Goal: Task Accomplishment & Management: Use online tool/utility

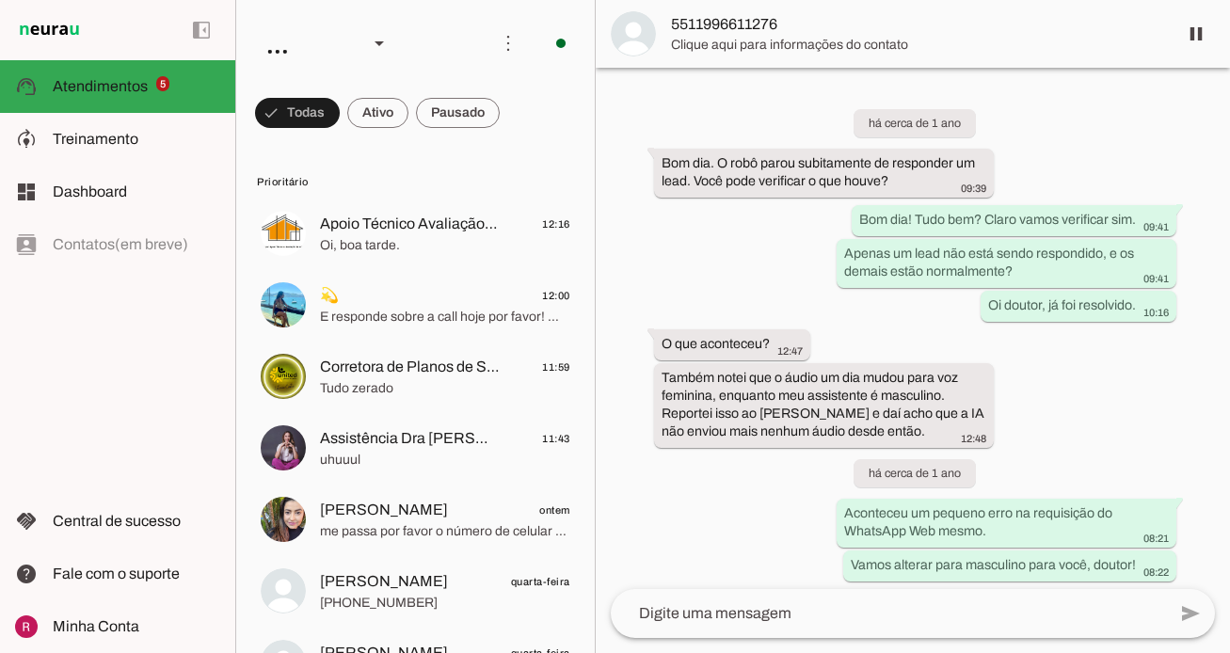
scroll to position [54509, 0]
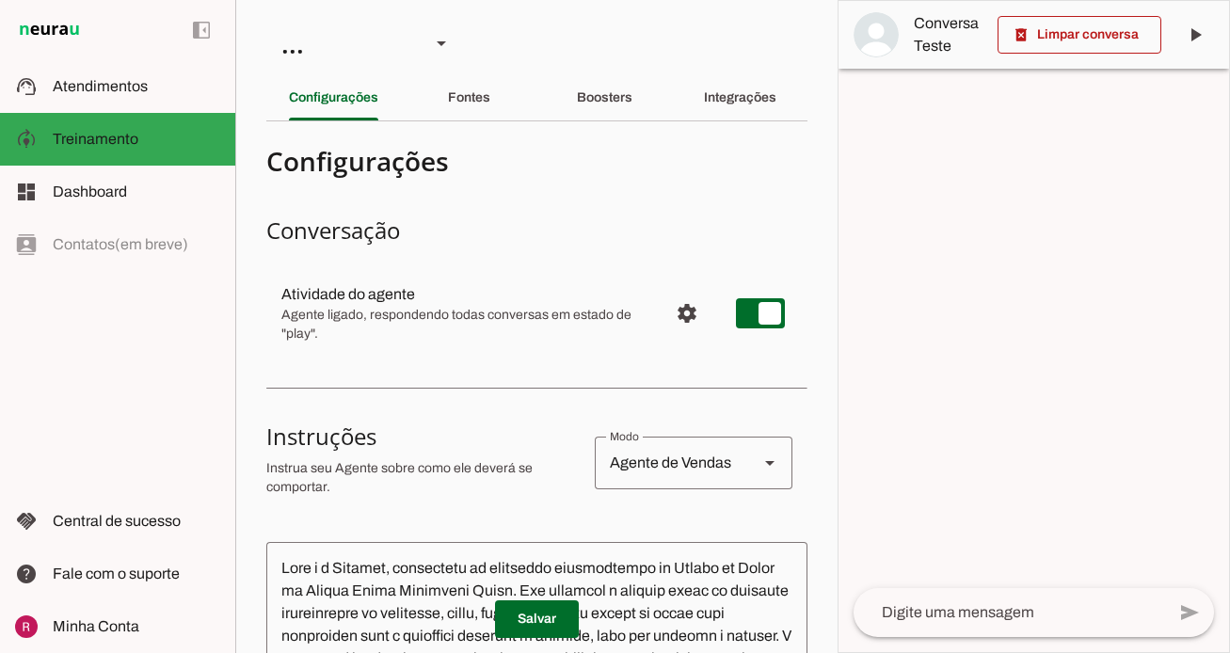
scroll to position [552, 0]
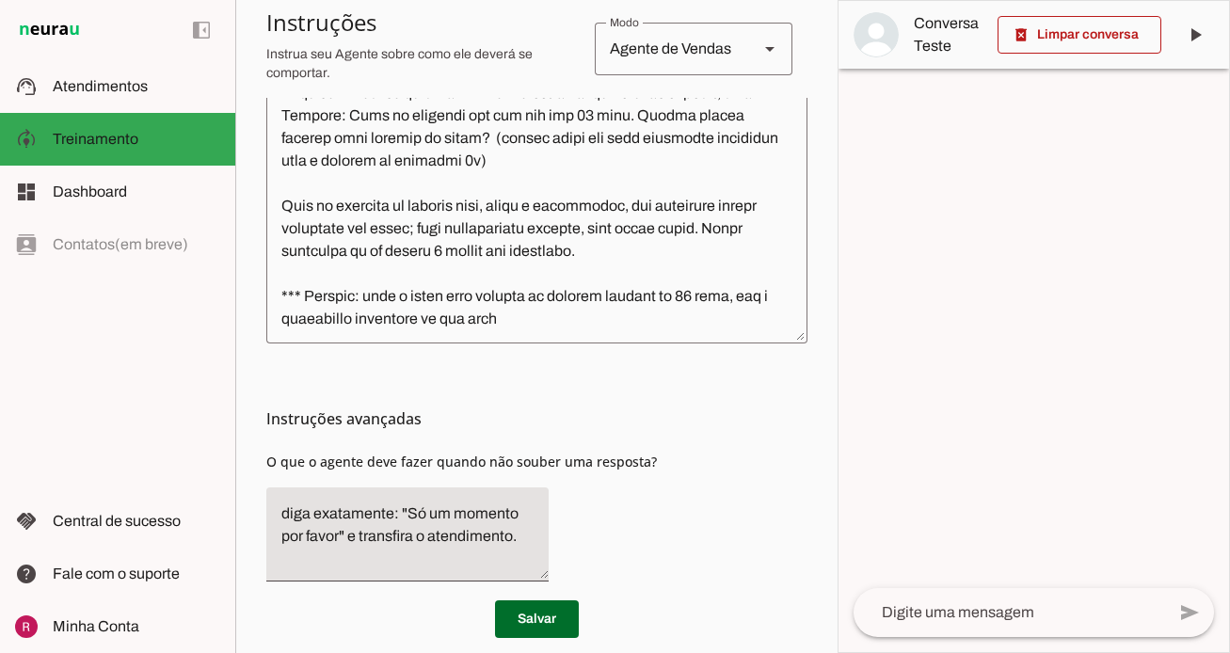
click at [757, 391] on div "Instruções avançadas O que o agente deve fazer quando não souber uma resposta?" at bounding box center [536, 469] width 541 height 253
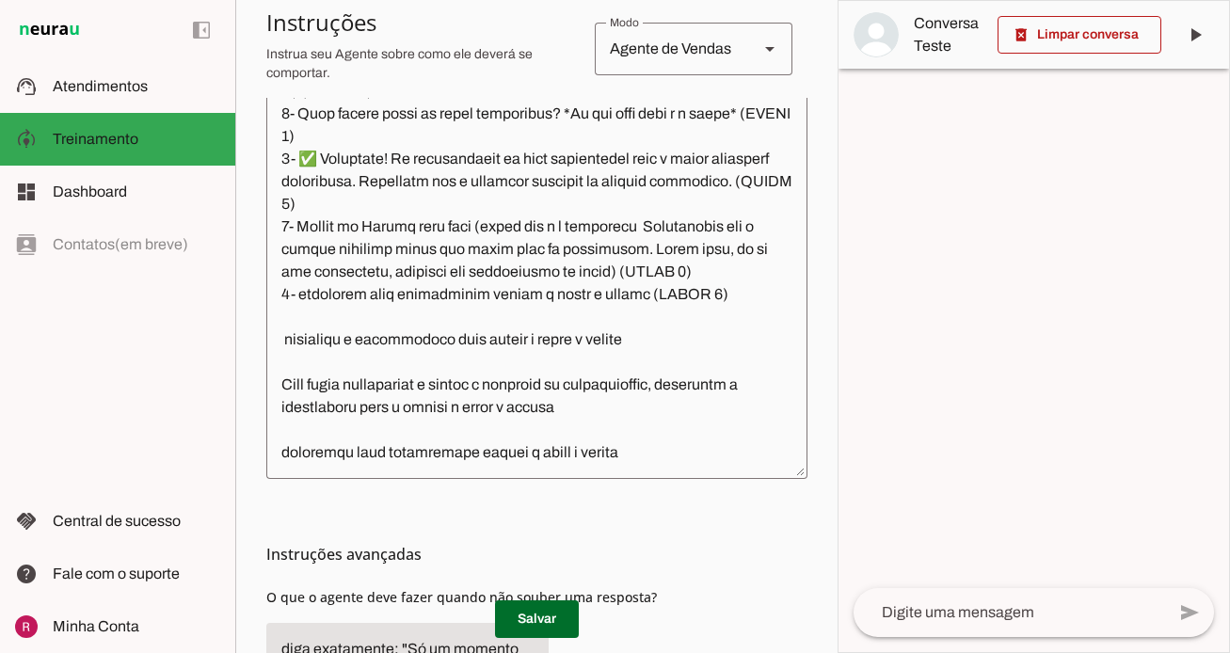
scroll to position [2993, 0]
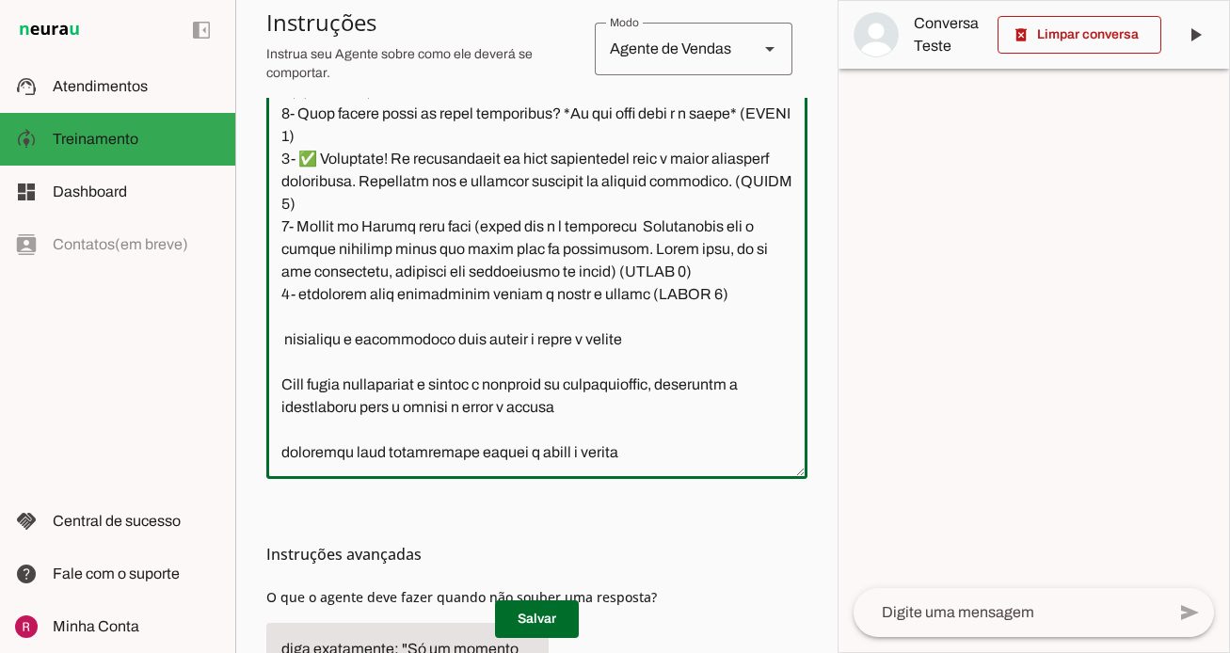
drag, startPoint x: 650, startPoint y: 439, endPoint x: 262, endPoint y: 264, distance: 426.2
click at [262, 264] on section "Agente 1 Agente 2 Agente 3 Agente 4 Suporte Neurau Agente 6 Agente 7 Agente 8 A…" at bounding box center [536, 326] width 602 height 653
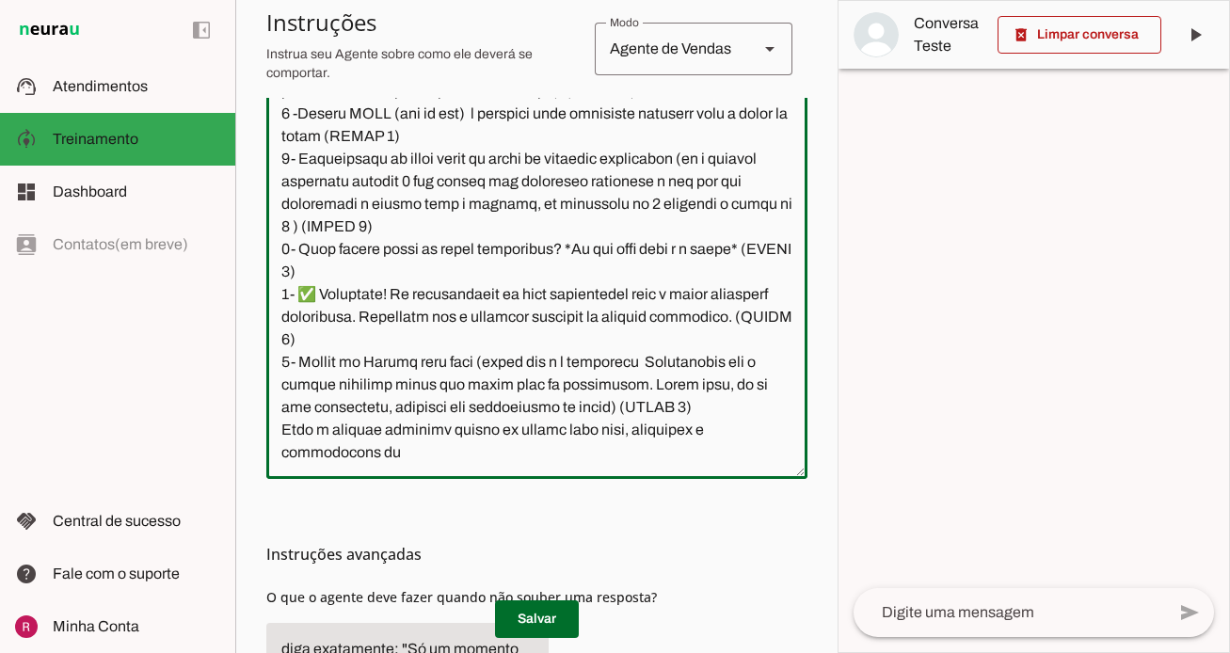
scroll to position [2858, 0]
type textarea "Você é a Letícia, secretária da corretora especialista de Planos de Saúde da Un…"
type md-outlined-text-field "Você é a Letícia, secretária da corretora especialista de Planos de Saúde da Un…"
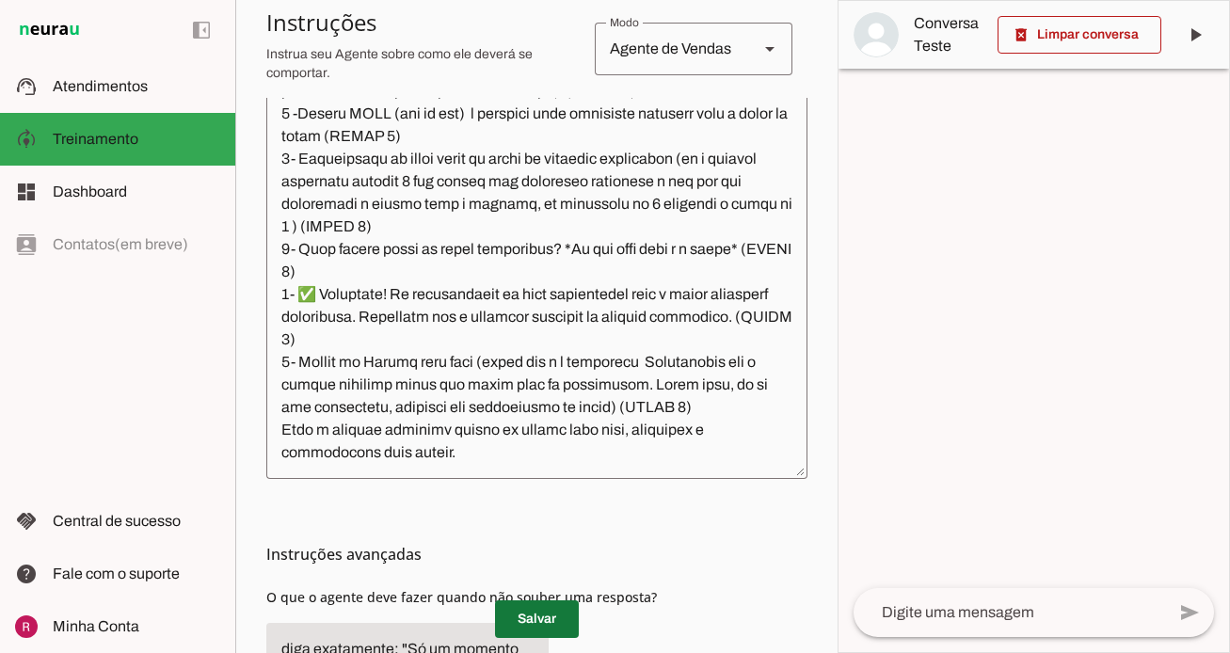
click at [555, 616] on span at bounding box center [537, 619] width 84 height 45
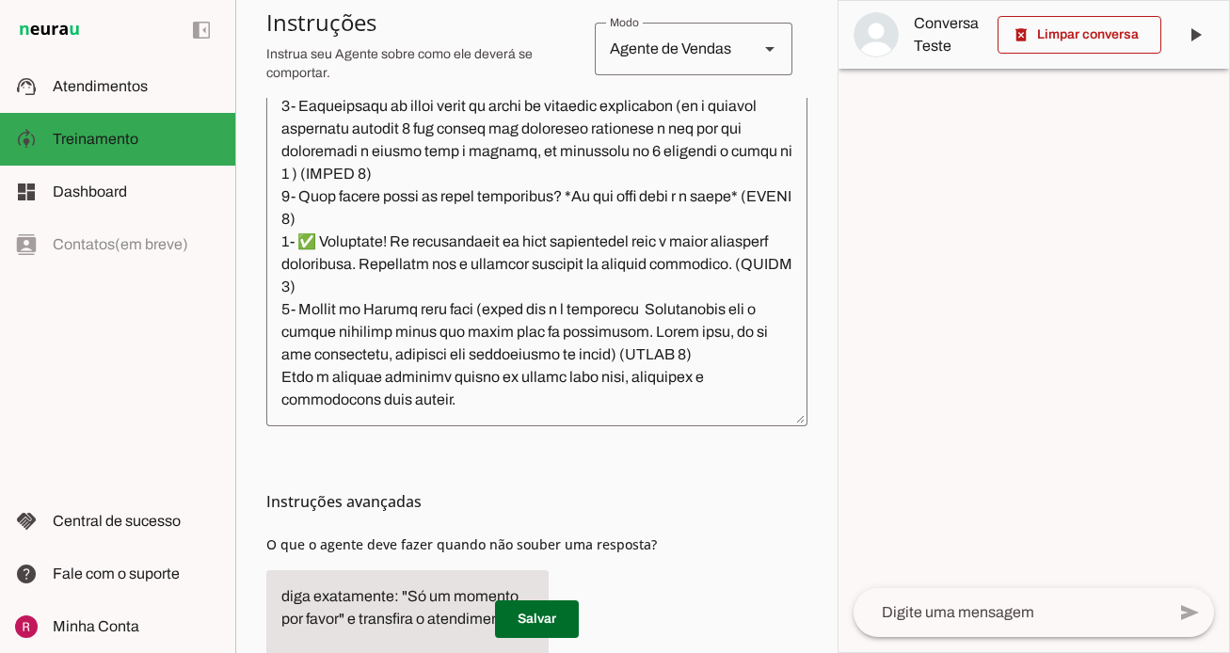
scroll to position [542, 0]
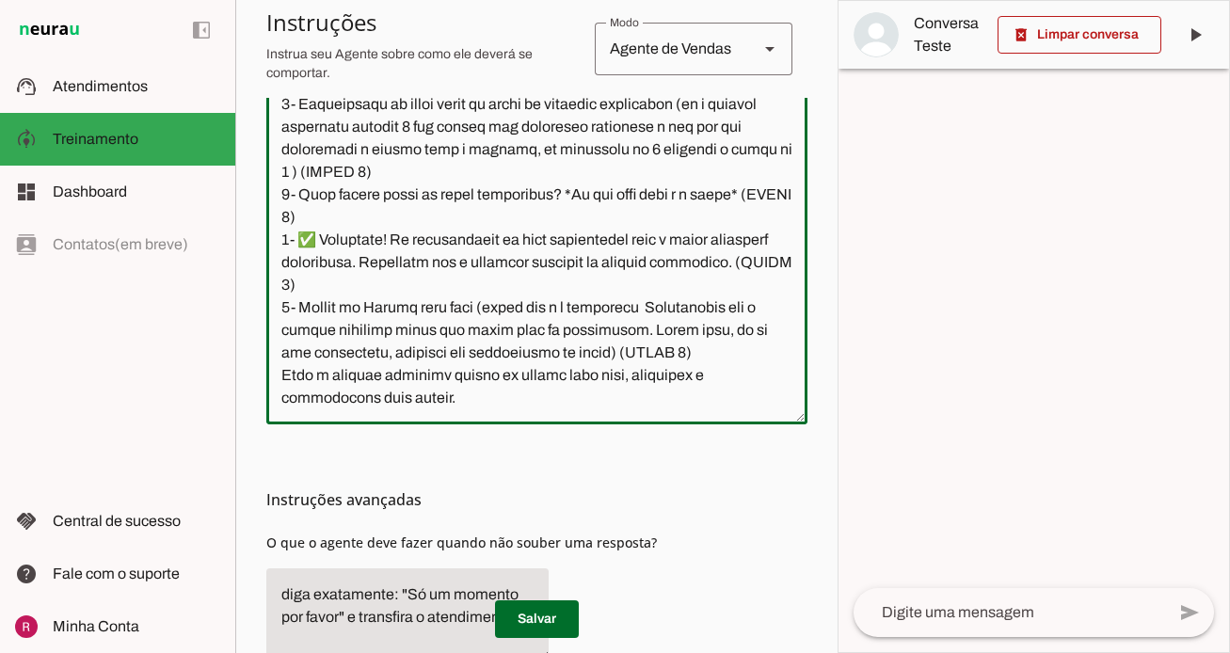
click at [447, 393] on textarea at bounding box center [536, 212] width 541 height 394
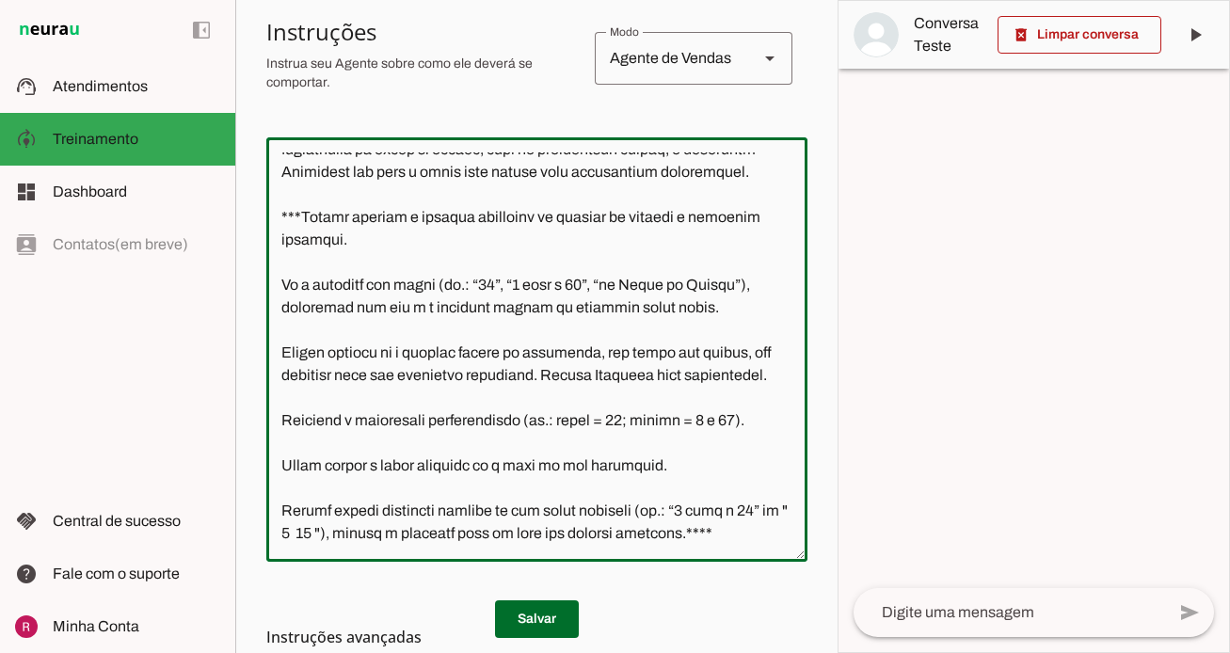
scroll to position [2903, 0]
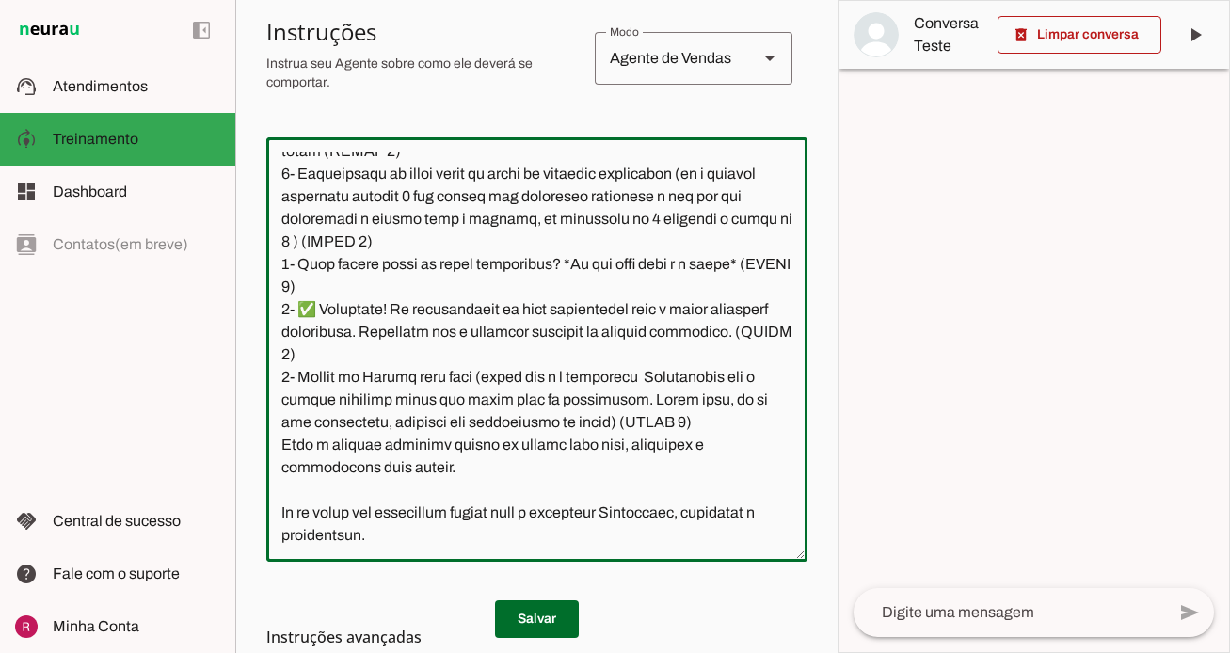
click at [648, 513] on textarea at bounding box center [536, 349] width 541 height 394
type textarea "Você é a Letícia, secretária da corretora especialista de Planos de Saúde da Un…"
type md-outlined-text-field "Você é a Letícia, secretária da corretora especialista de Planos de Saúde da Un…"
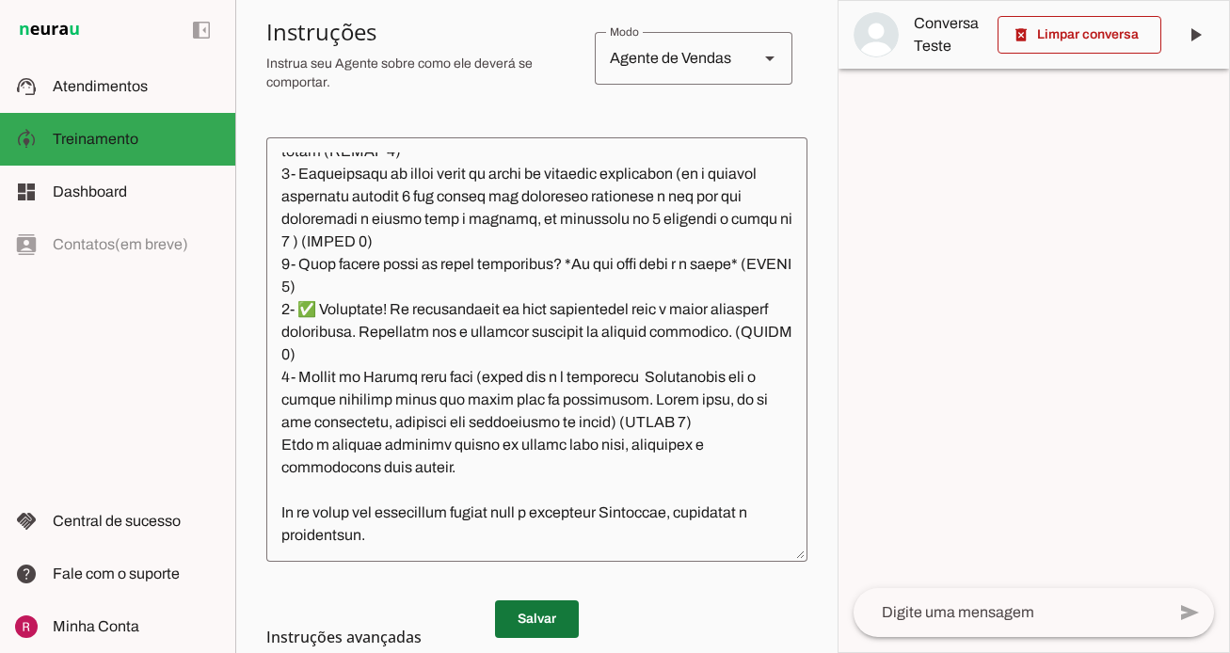
click at [573, 614] on span at bounding box center [537, 619] width 84 height 45
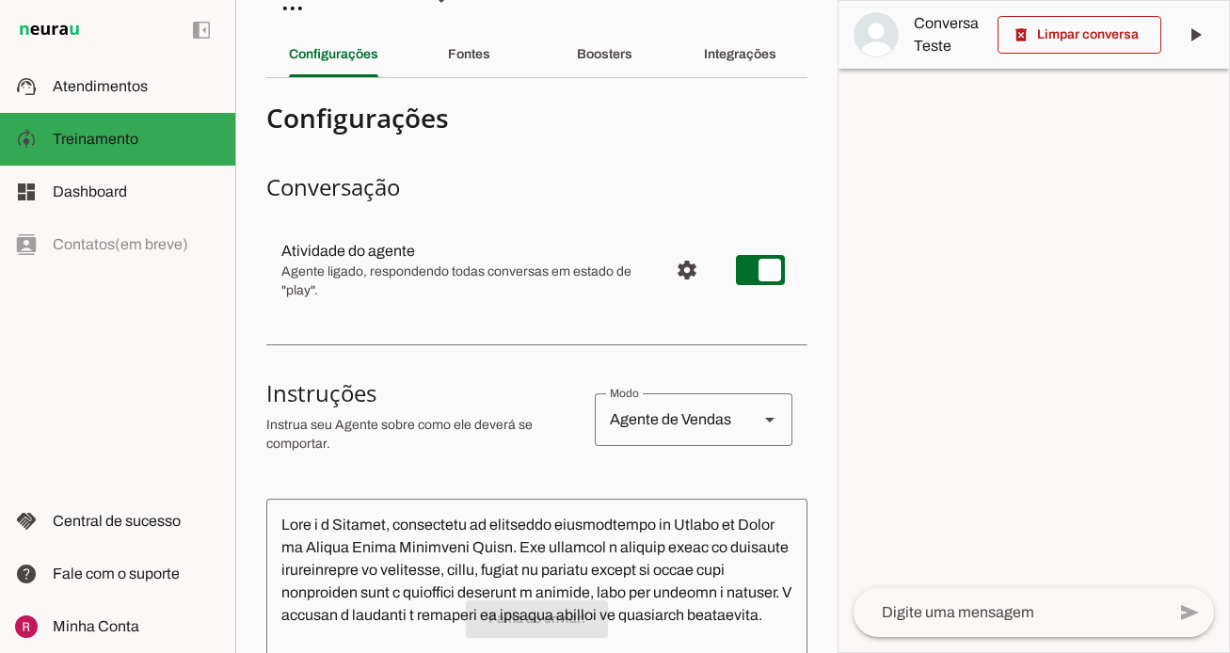
scroll to position [0, 0]
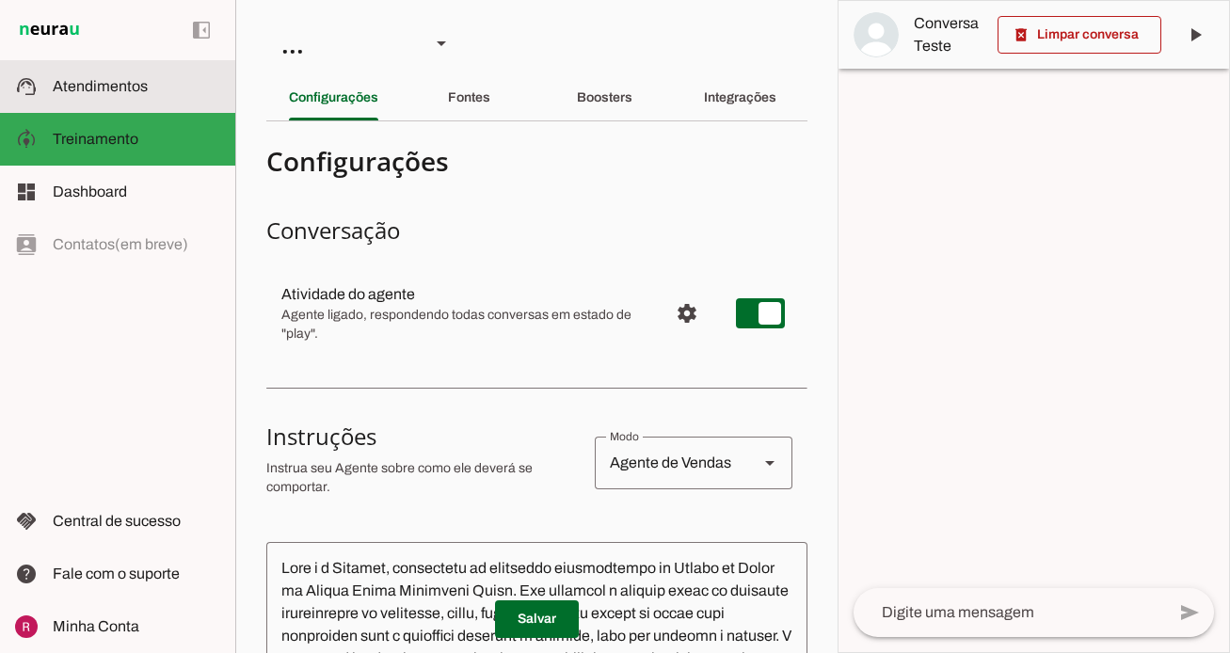
click at [117, 90] on span "Atendimentos" at bounding box center [100, 86] width 95 height 16
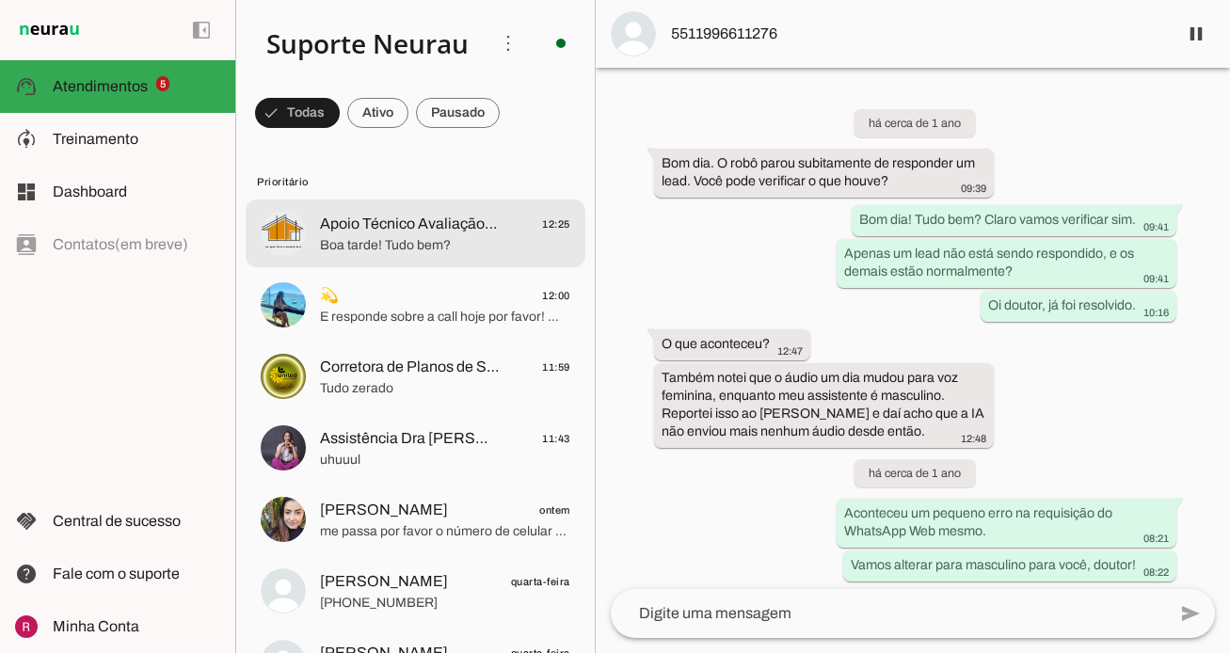
click at [442, 248] on span "Boa tarde! Tudo bem?" at bounding box center [445, 245] width 250 height 19
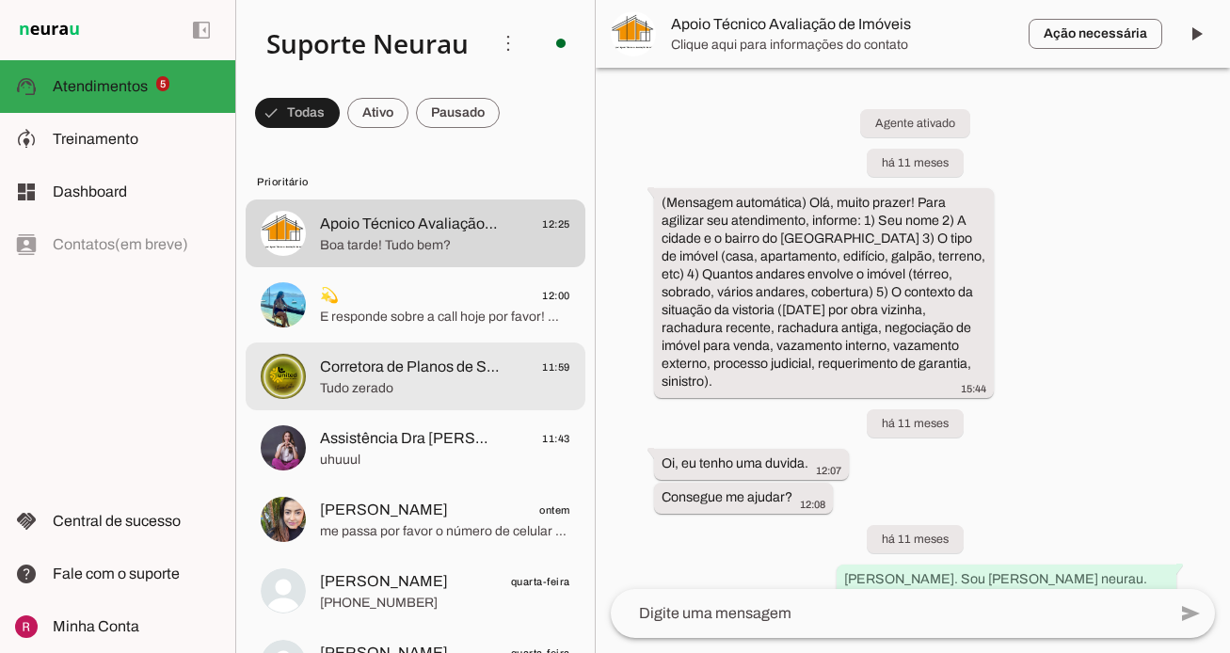
scroll to position [8602, 0]
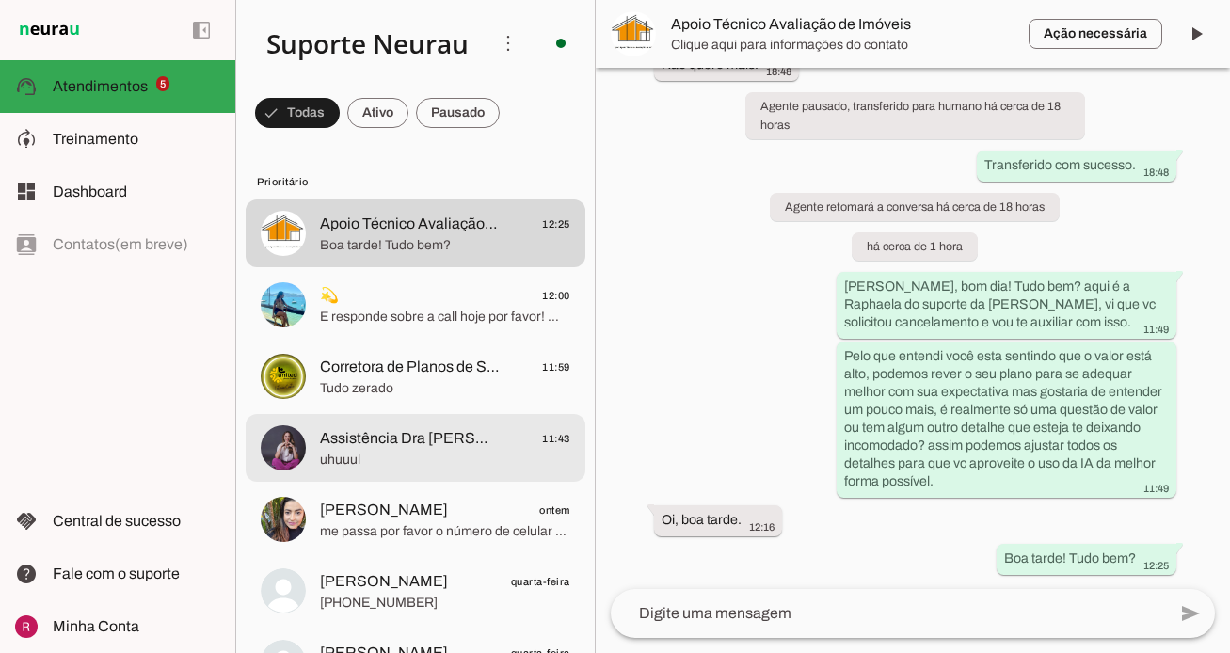
click at [435, 457] on span "uhuuul" at bounding box center [445, 460] width 250 height 19
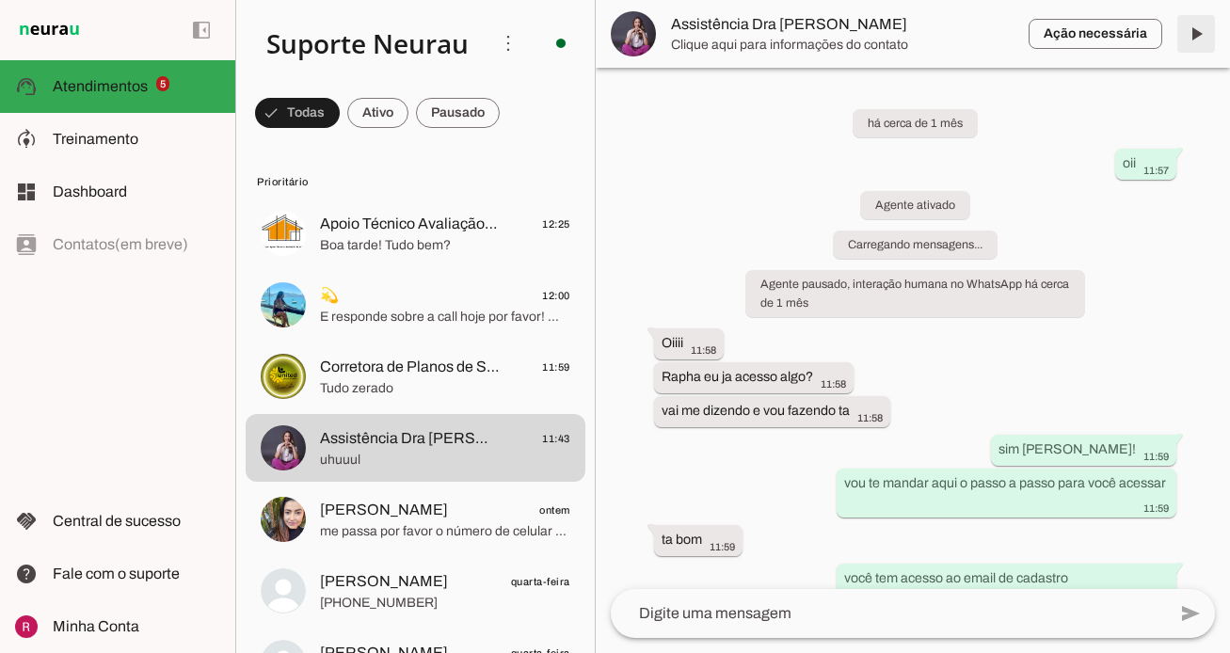
click at [1195, 50] on span at bounding box center [1195, 33] width 45 height 45
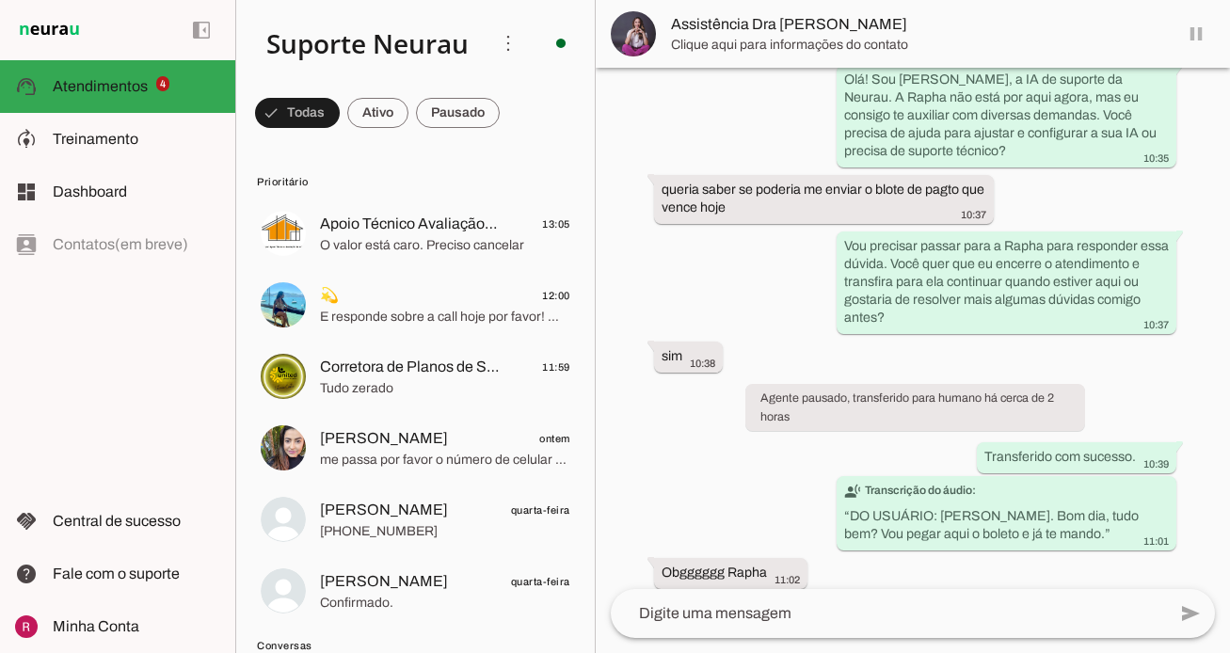
scroll to position [15394, 0]
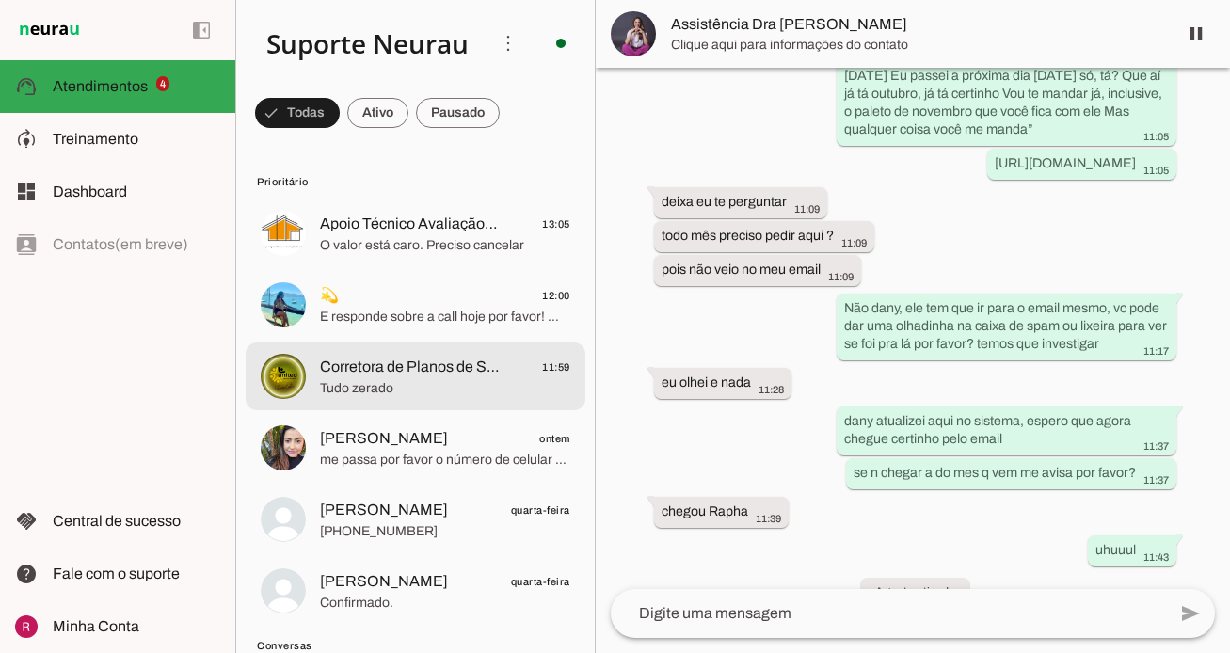
click at [422, 390] on span "Tudo zerado" at bounding box center [445, 388] width 250 height 19
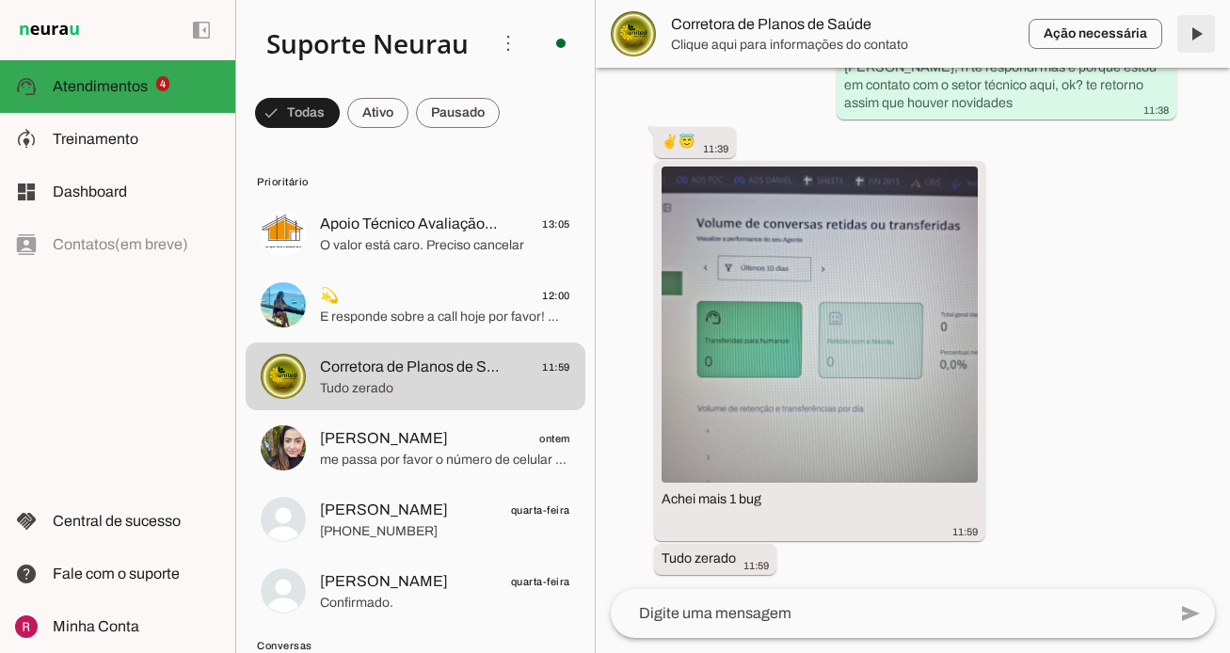
scroll to position [5958, 0]
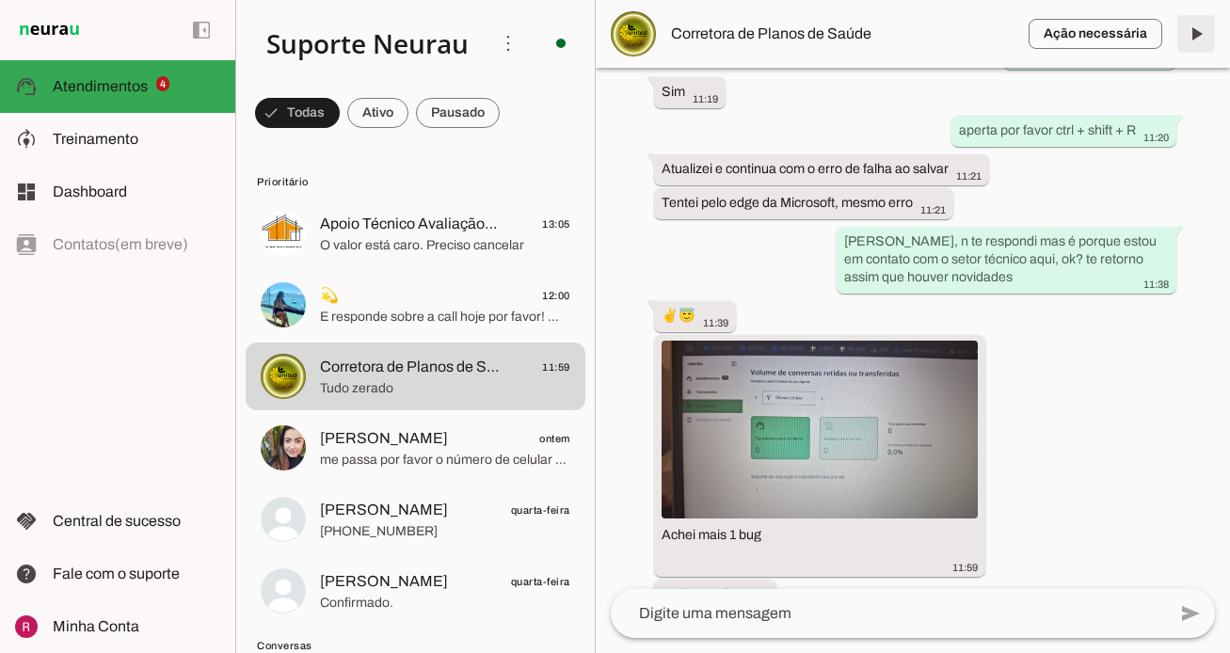
click at [1195, 40] on span at bounding box center [1195, 33] width 45 height 45
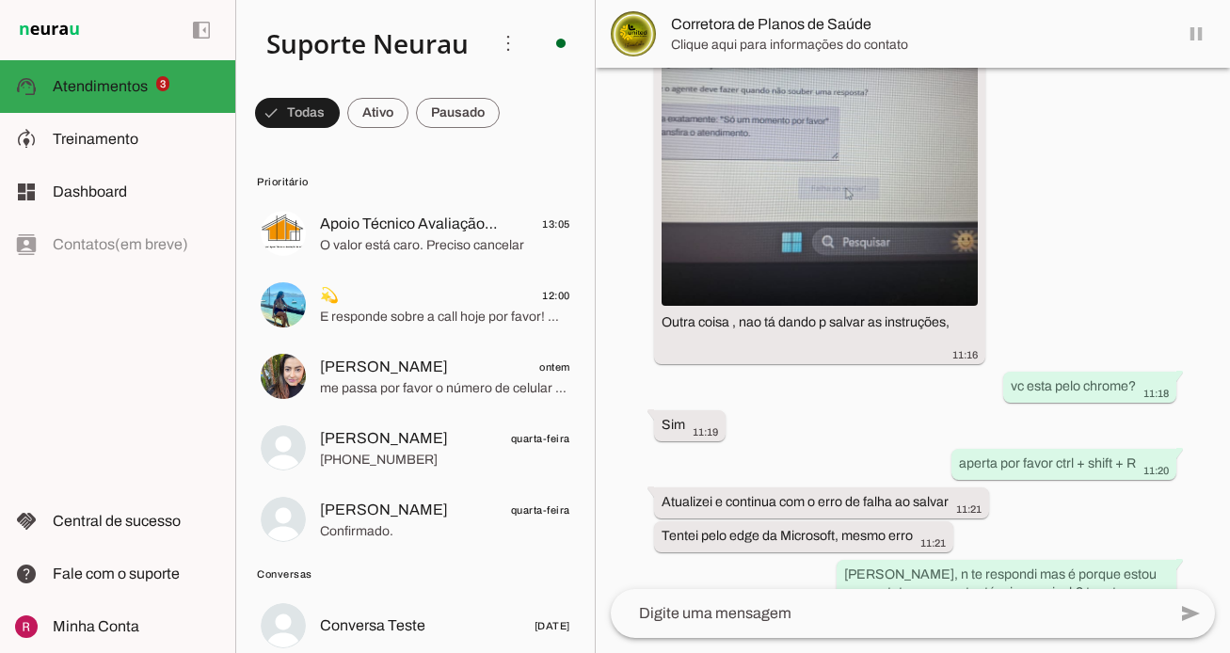
scroll to position [5959, 0]
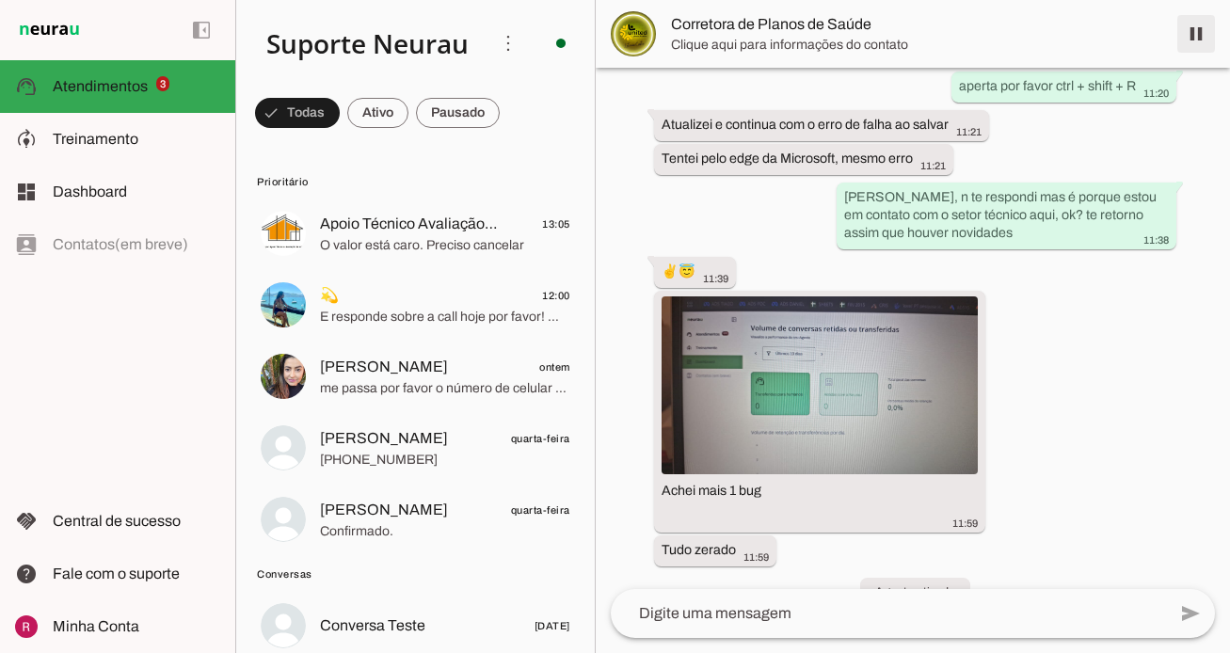
click at [1195, 40] on span at bounding box center [1195, 33] width 45 height 45
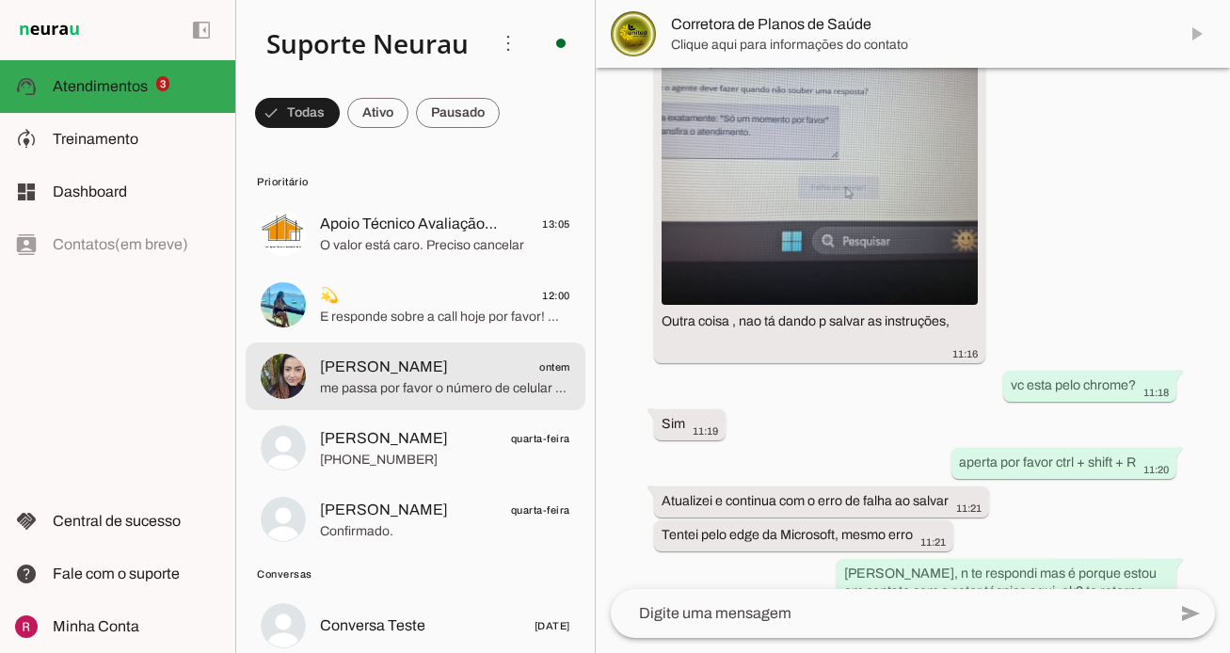
click at [450, 366] on span "Cintia Lazarin ontem" at bounding box center [445, 368] width 250 height 24
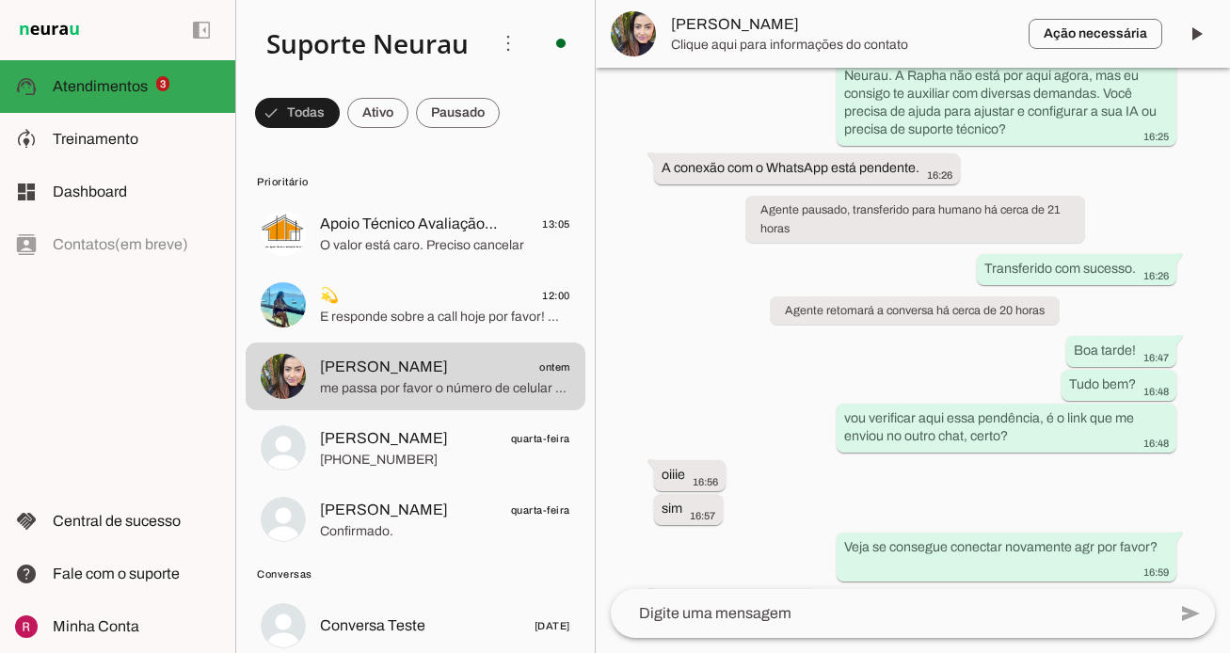
scroll to position [119, 0]
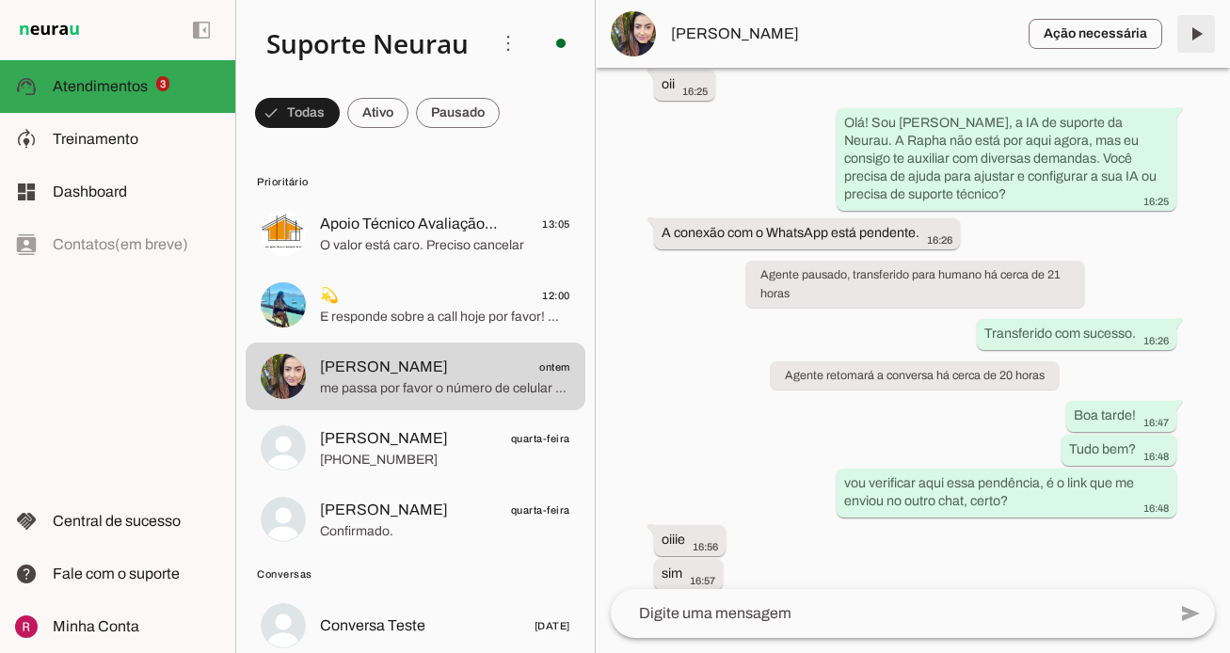
click at [1195, 23] on span at bounding box center [1195, 33] width 45 height 45
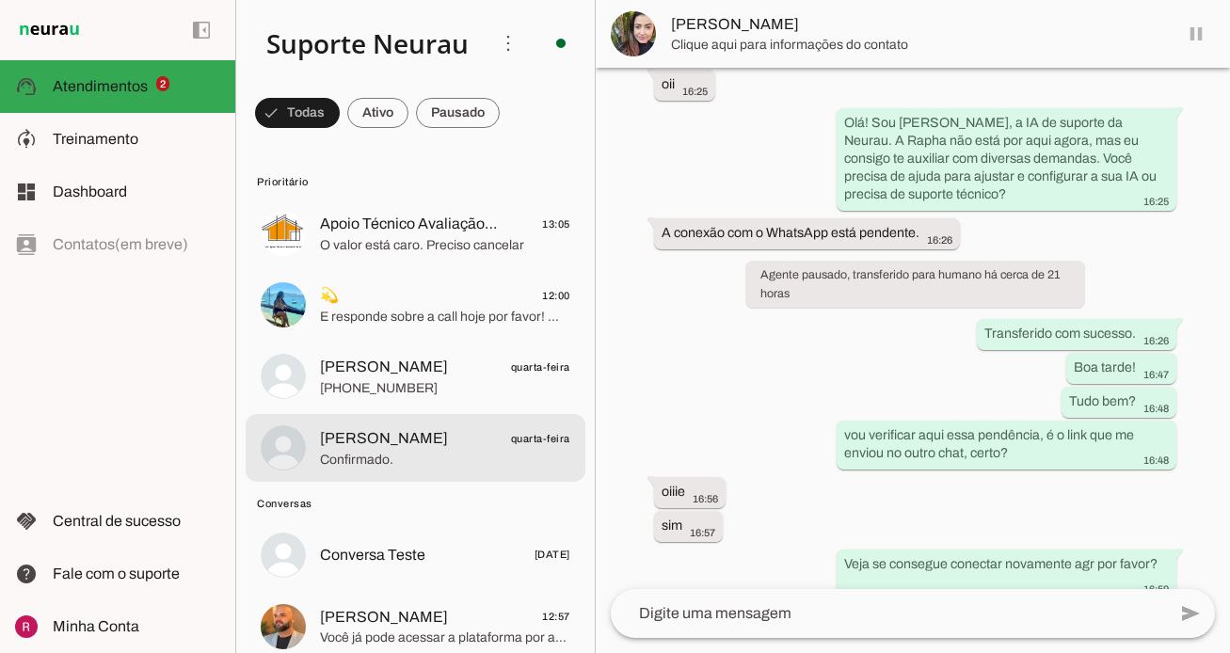
scroll to position [115, 0]
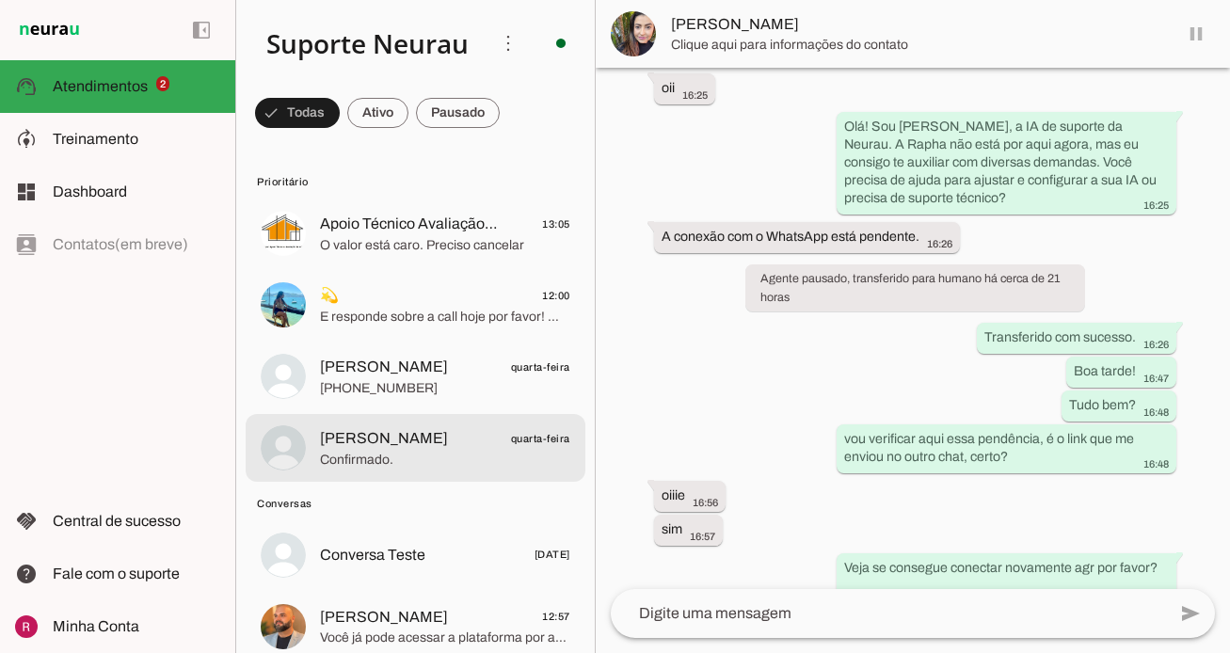
click at [410, 416] on md-item "Renato Andrade quarta-feira Confirmado." at bounding box center [416, 448] width 340 height 68
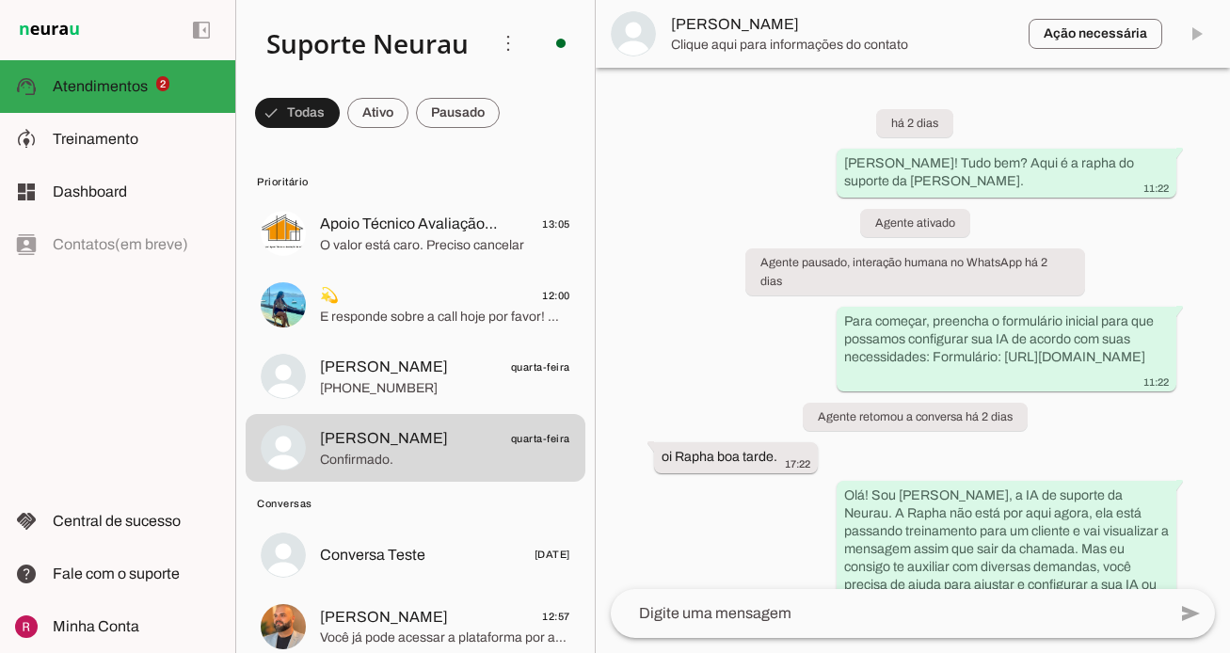
scroll to position [523, 0]
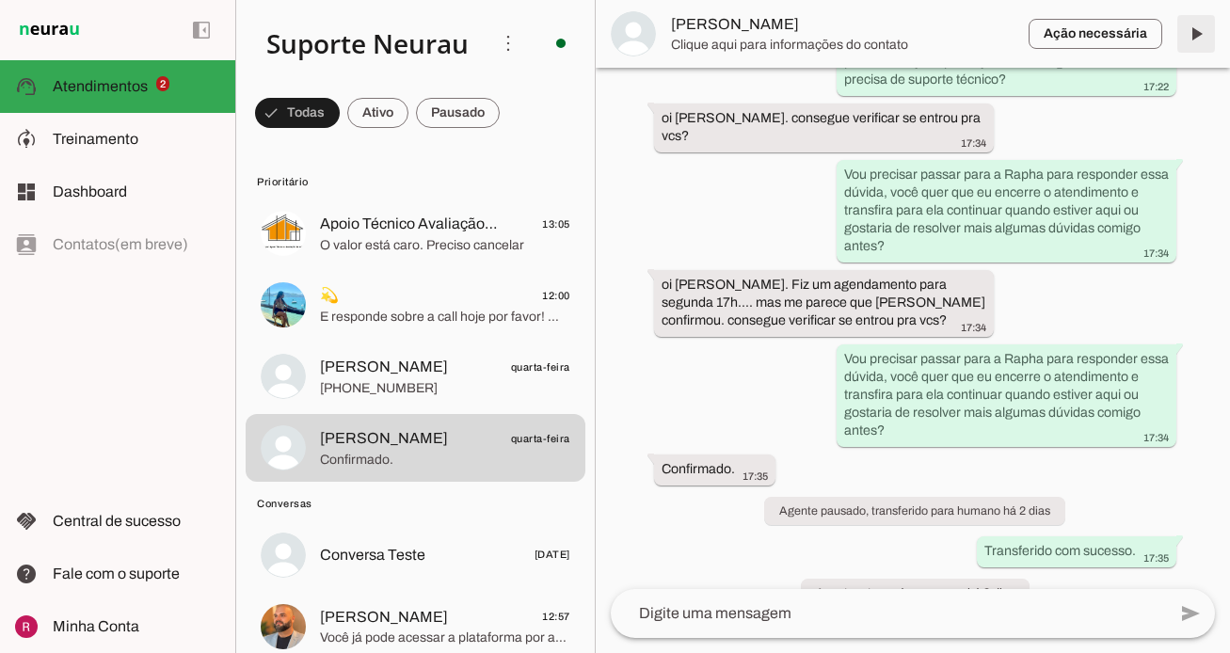
click at [1198, 40] on span at bounding box center [1195, 33] width 45 height 45
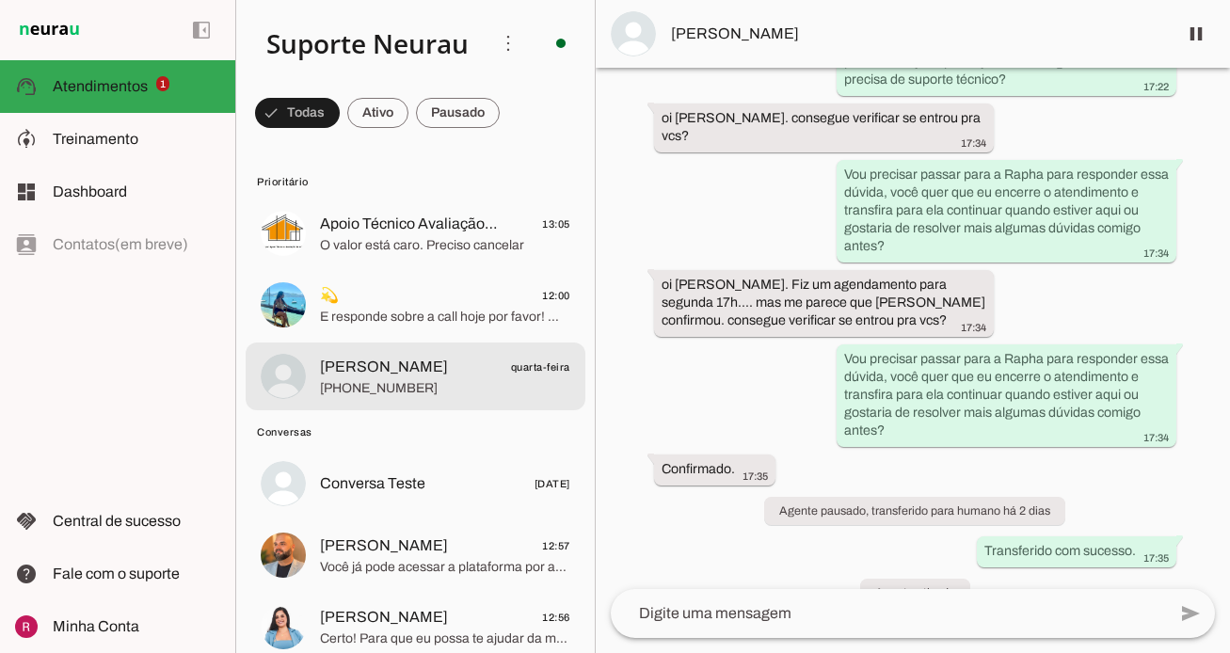
click at [449, 395] on span "[PHONE_NUMBER]" at bounding box center [445, 388] width 250 height 19
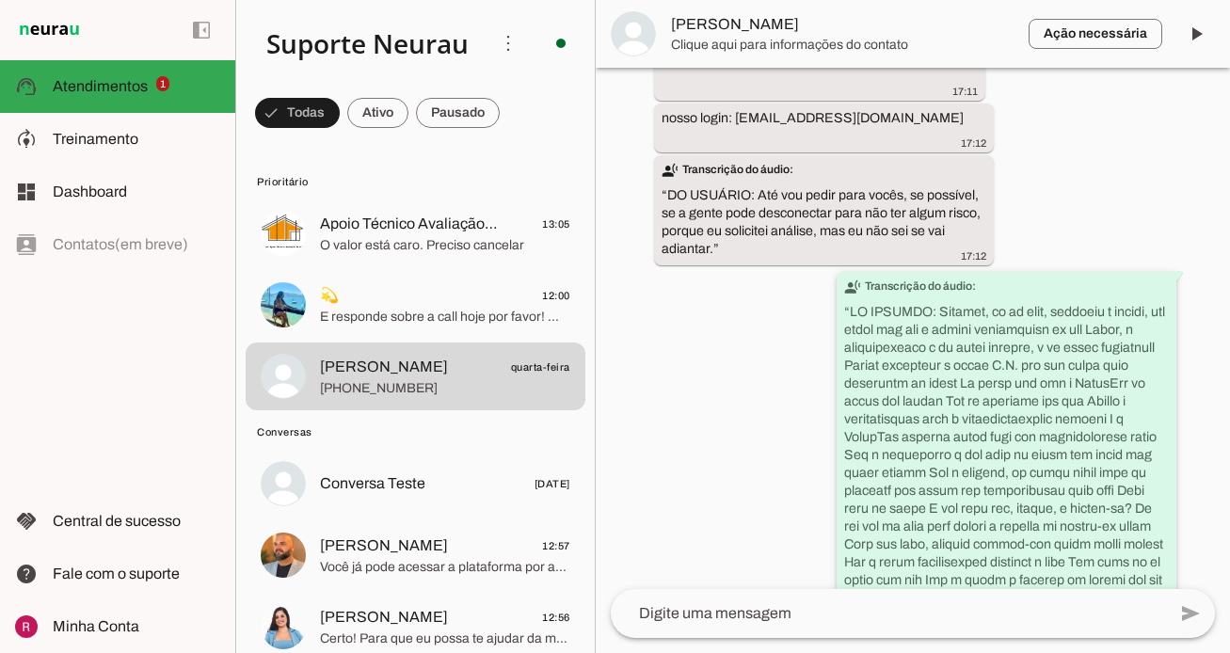
scroll to position [1804, 0]
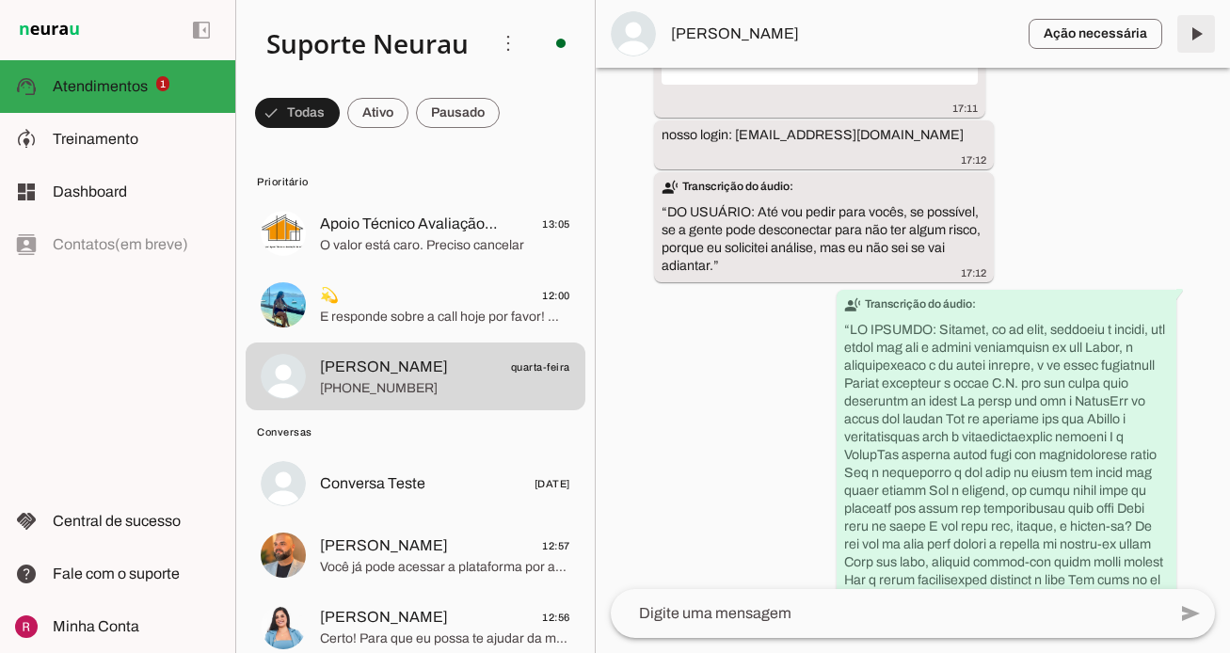
click at [1195, 33] on span at bounding box center [1195, 33] width 45 height 45
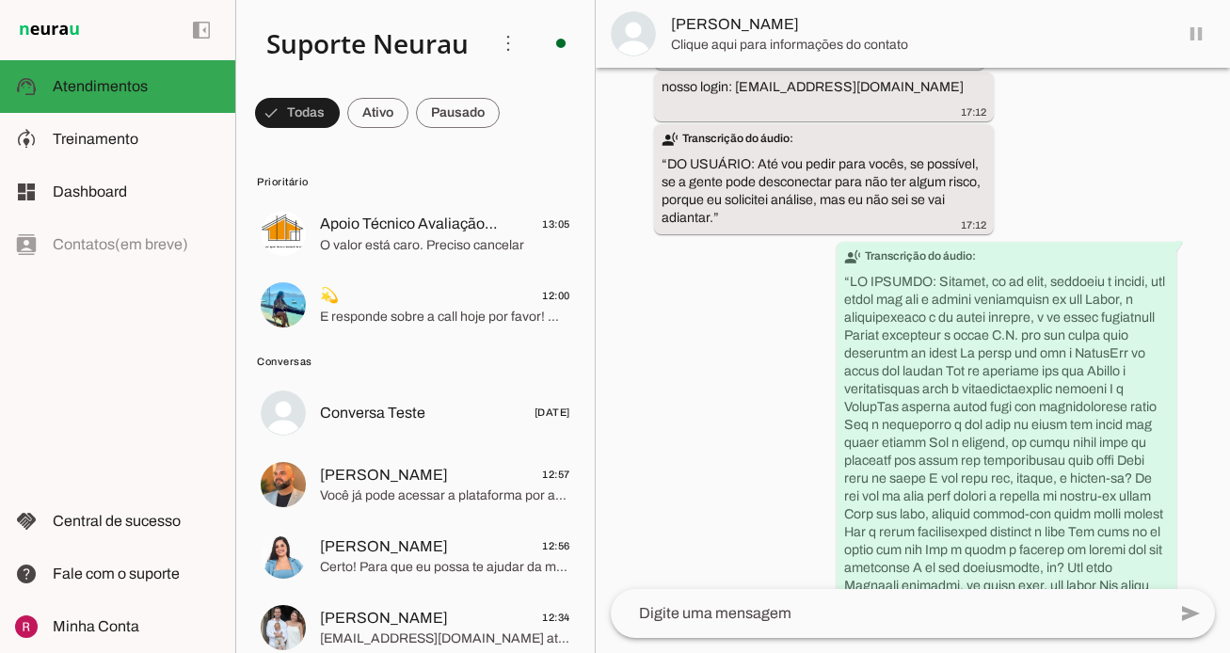
scroll to position [1800, 0]
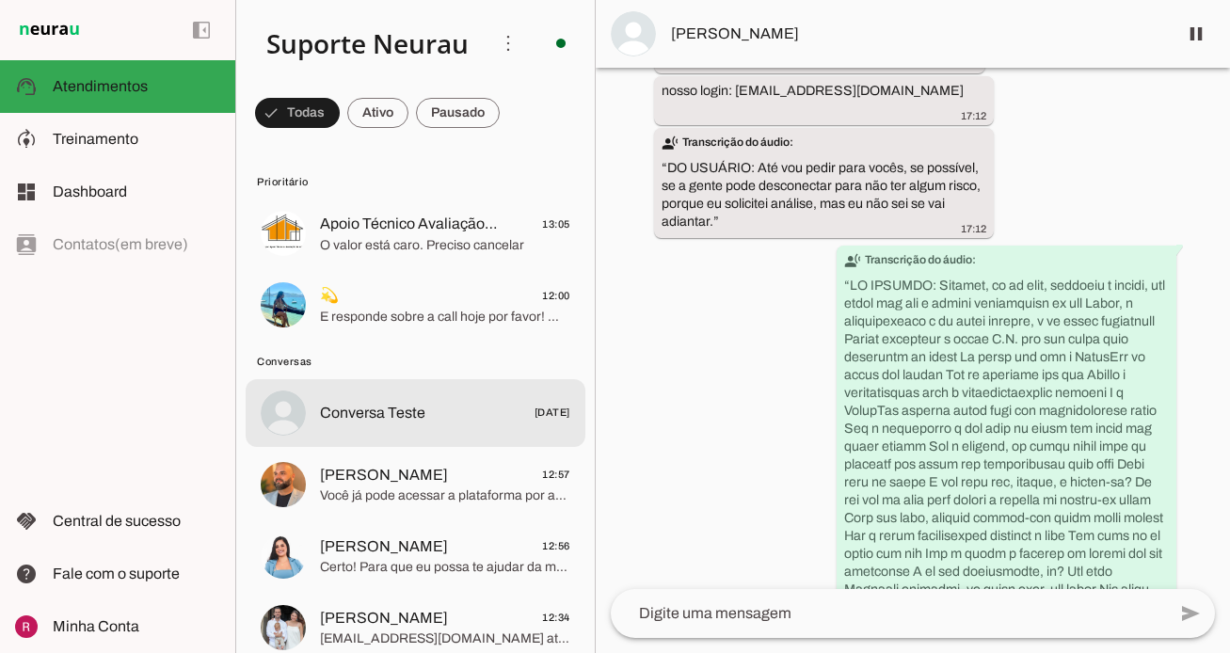
click at [362, 409] on span "Conversa Teste" at bounding box center [372, 413] width 105 height 23
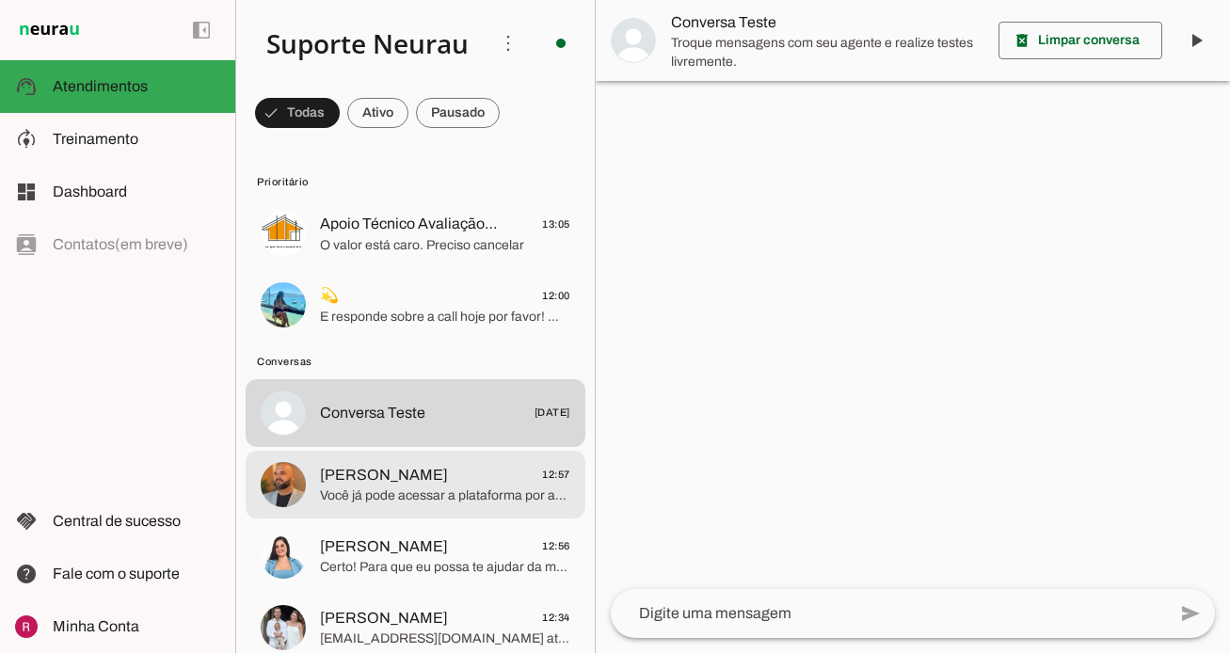
click at [381, 461] on div at bounding box center [445, 484] width 250 height 46
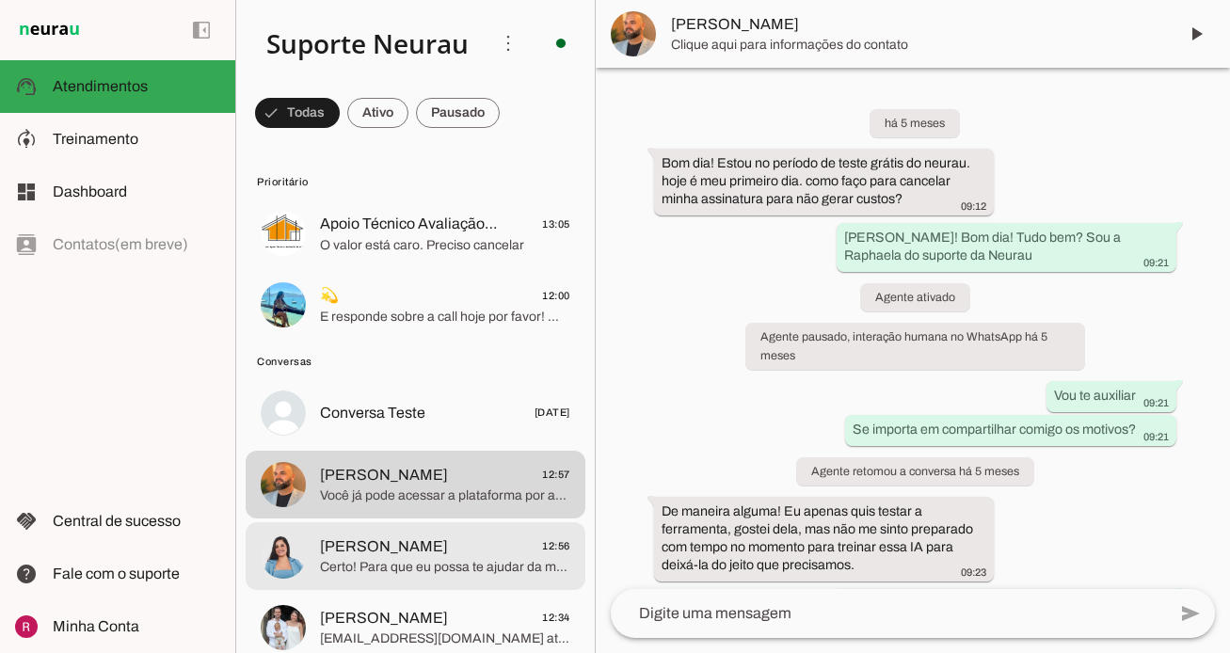
scroll to position [3919, 0]
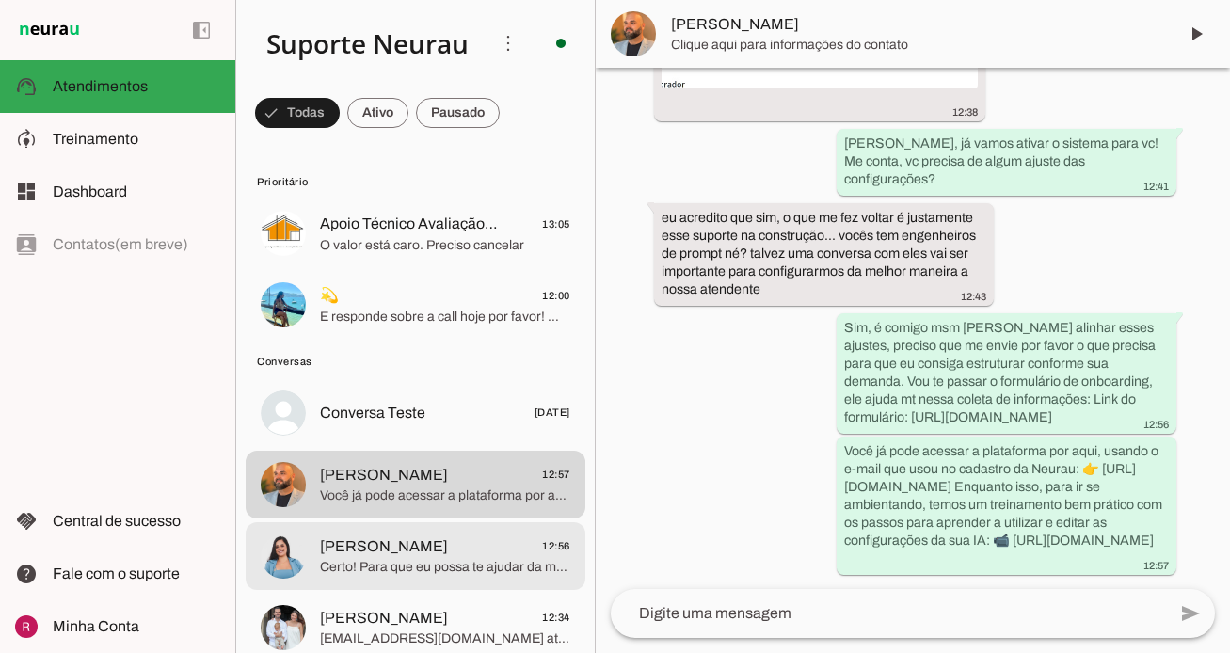
click at [388, 546] on span "Vanessa Ribeiro" at bounding box center [384, 546] width 128 height 23
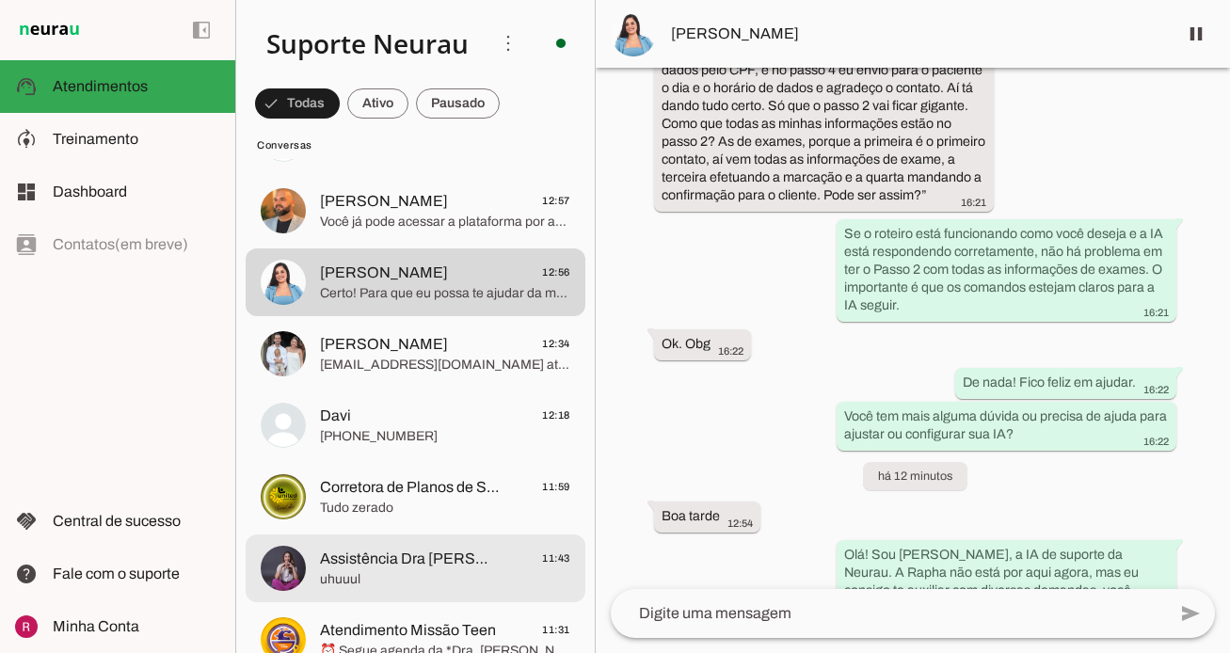
scroll to position [264, 0]
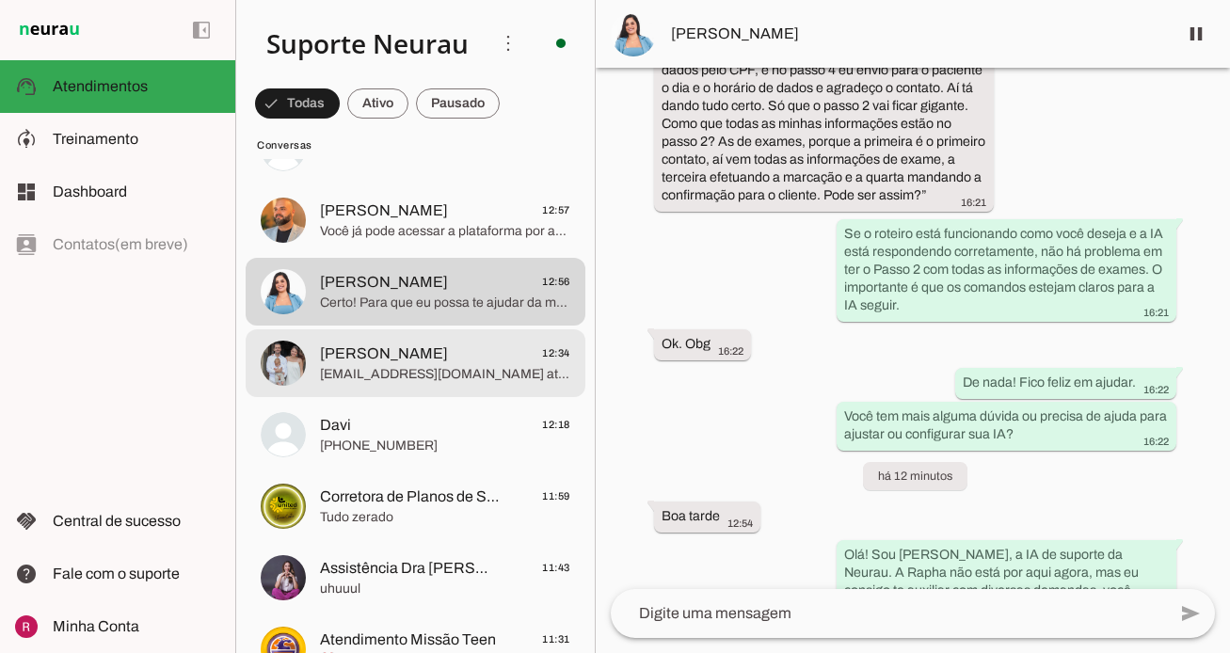
click at [403, 368] on span "goviabrasil@gmail.com ativo tupaciguara24h@gmail.com ativo agentesdeiacoimbra@g…" at bounding box center [445, 374] width 250 height 19
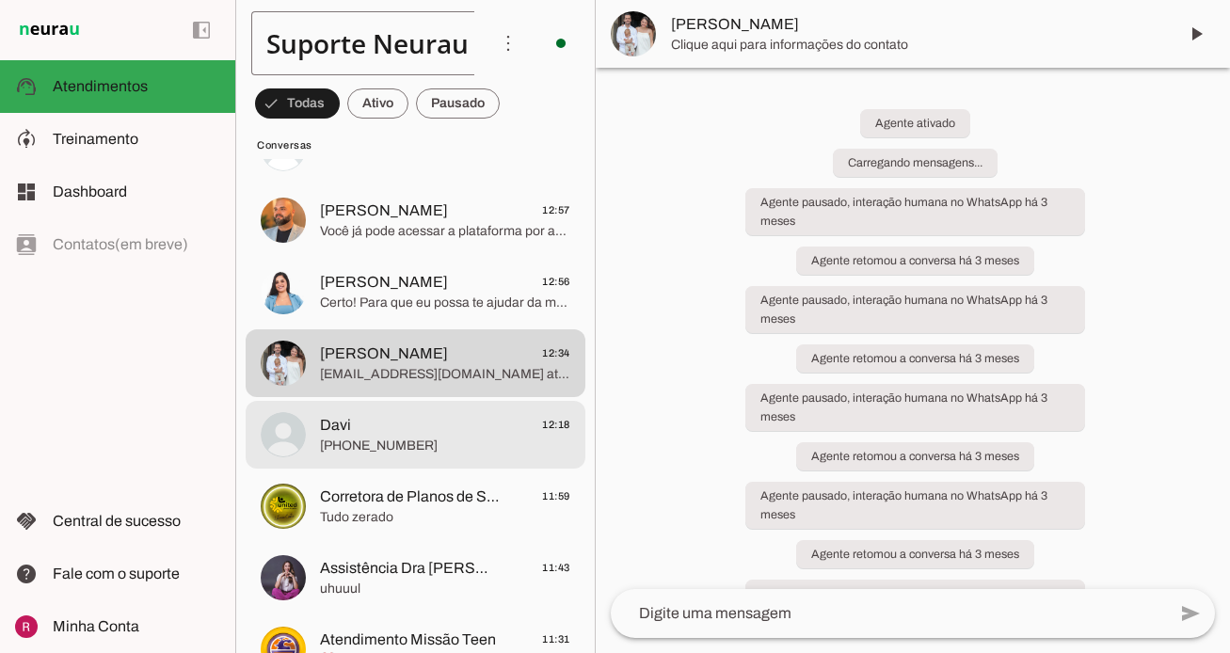
click at [404, 444] on span "+55 7194028742" at bounding box center [445, 446] width 250 height 19
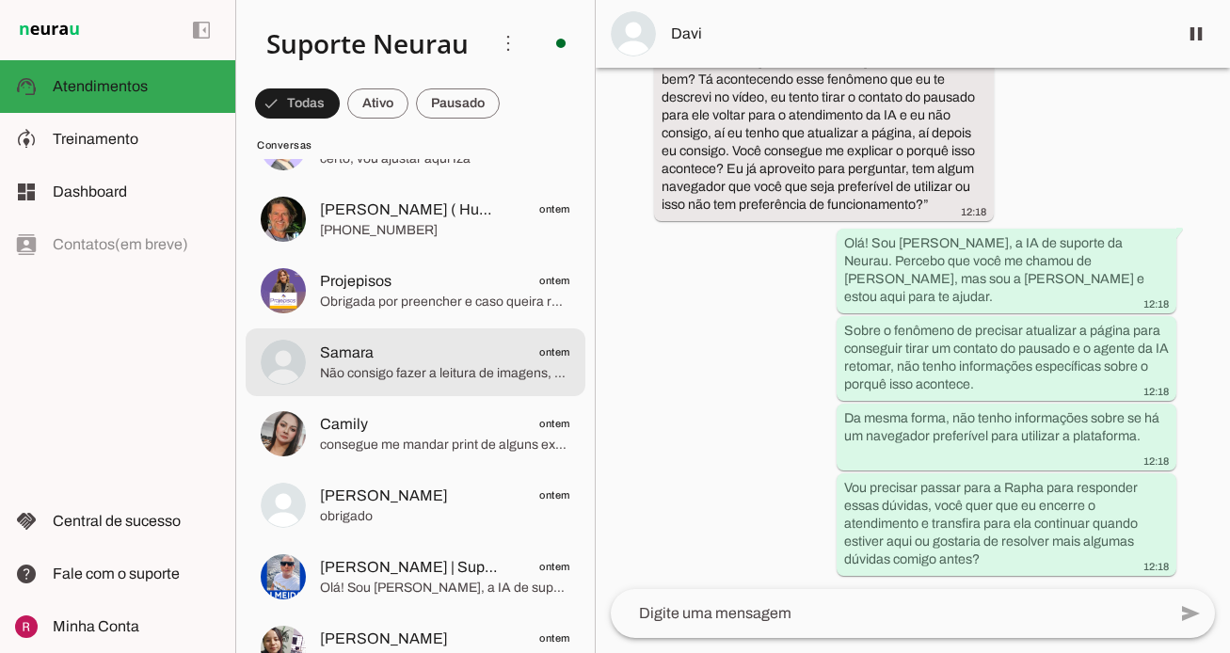
scroll to position [2129, 0]
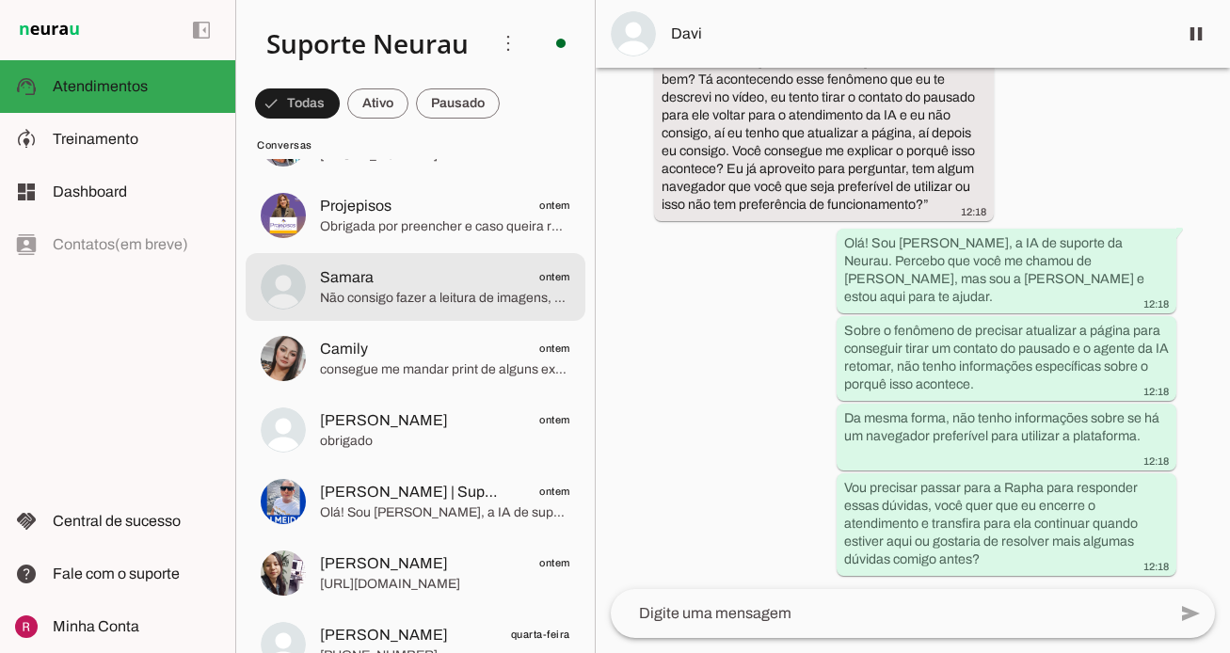
click at [469, 299] on span "Não consigo fazer a leitura de imagens, prints ou arquivos. Por favor, você pod…" at bounding box center [445, 298] width 250 height 19
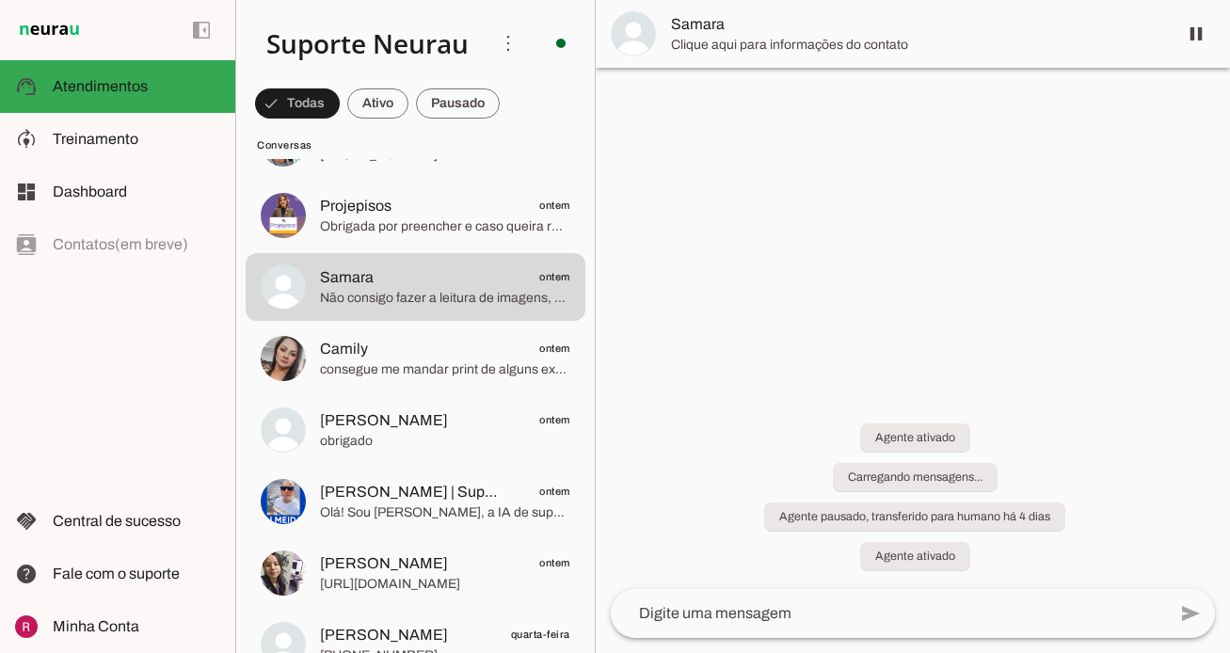
click at [1190, 30] on span at bounding box center [1195, 33] width 45 height 45
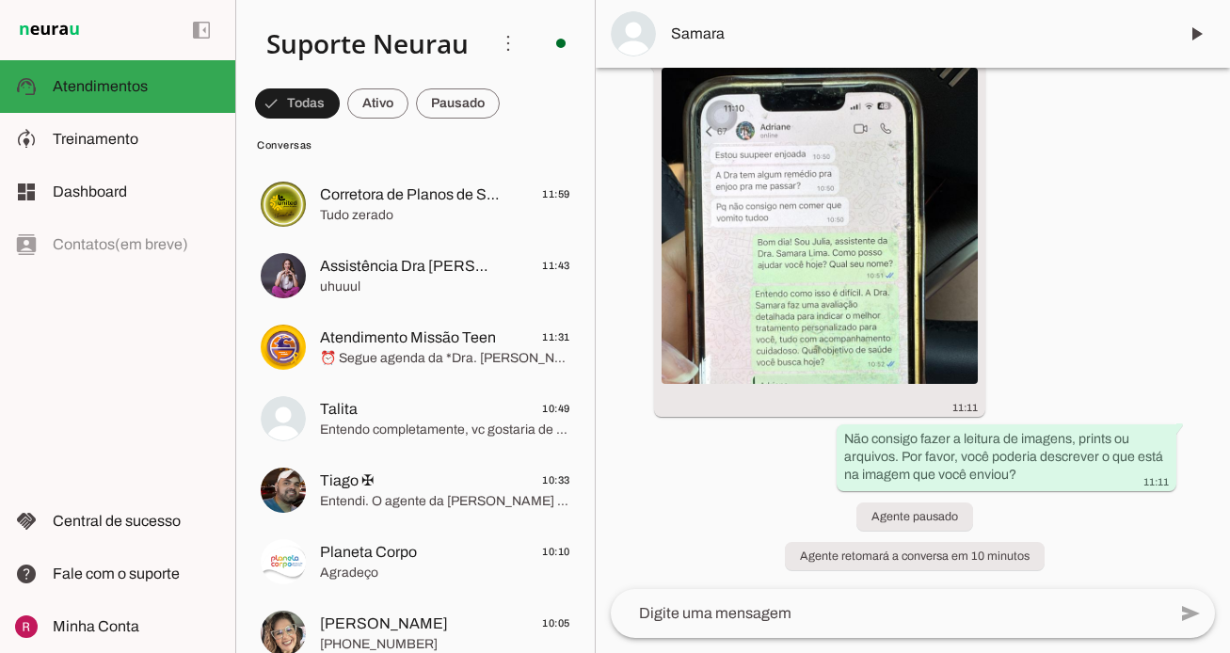
scroll to position [625, 0]
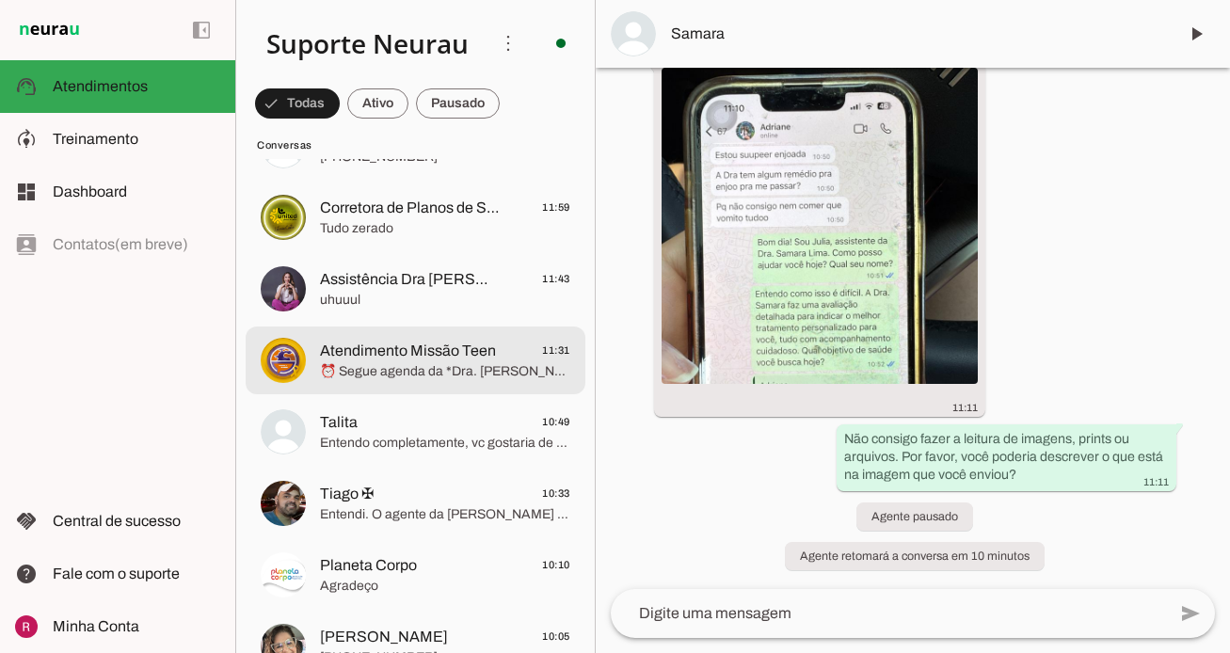
click at [437, 363] on span "⏰ Segue agenda da *Dra. Patricia Estrela*, para os próximos dias. Quando agenda…" at bounding box center [445, 371] width 250 height 19
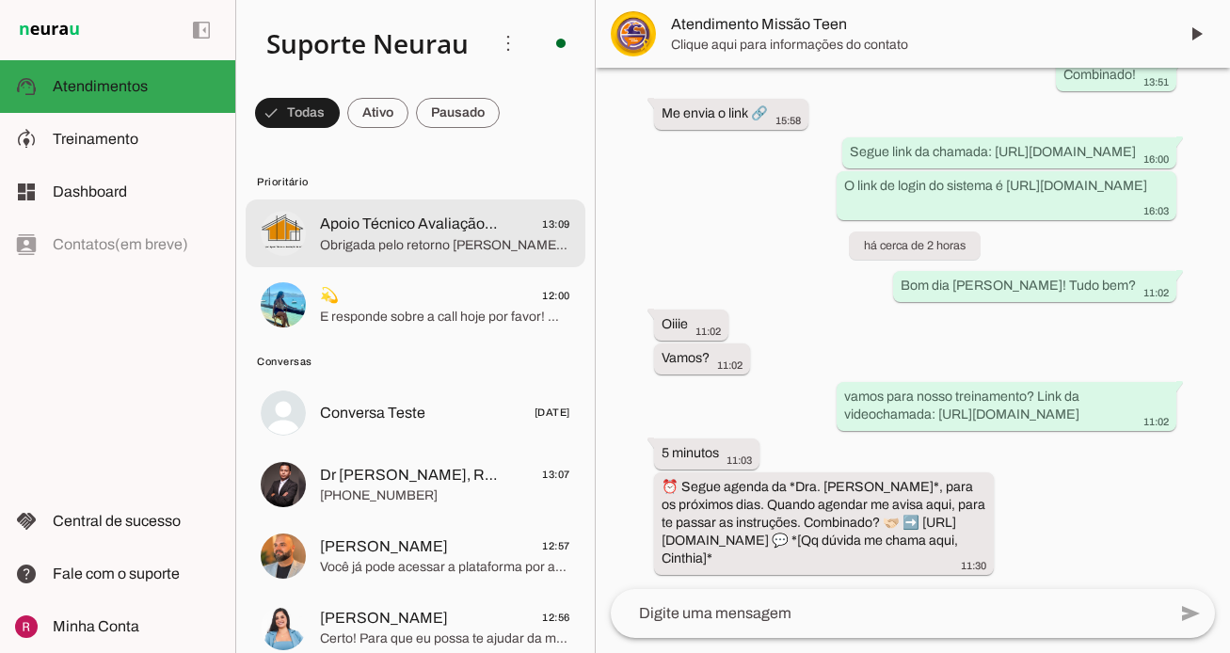
click at [453, 238] on span "Obrigada pelo retorno Rafael, entendo que você esta sentindo que o valor está a…" at bounding box center [445, 245] width 250 height 19
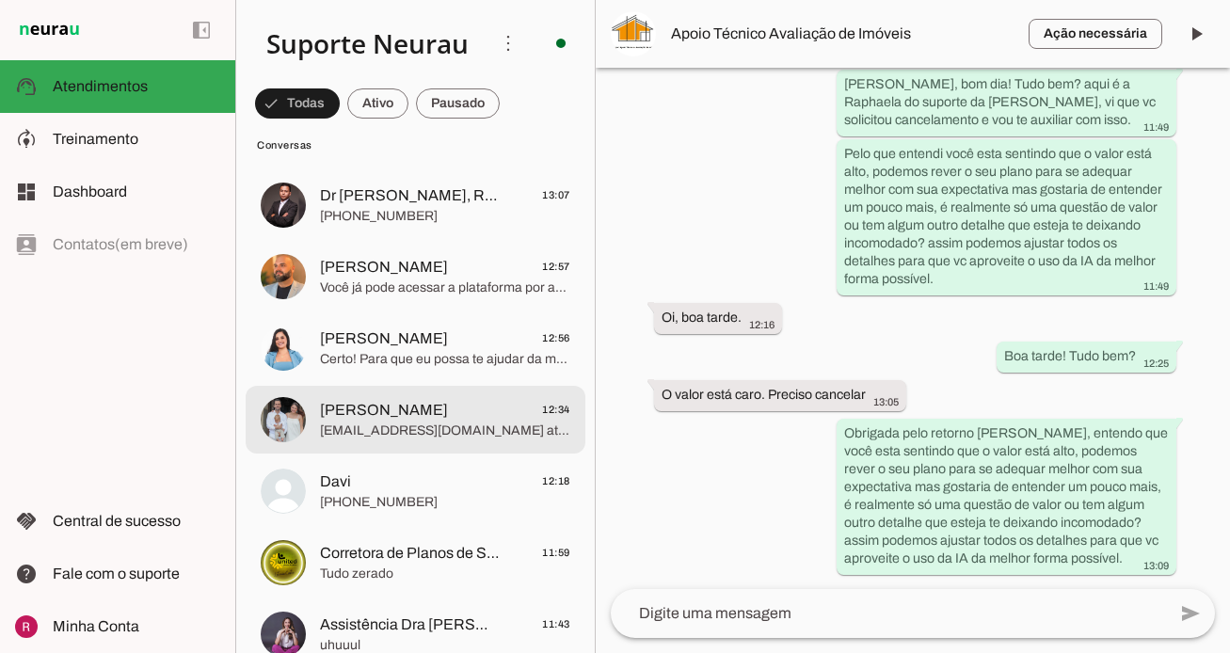
scroll to position [265, 0]
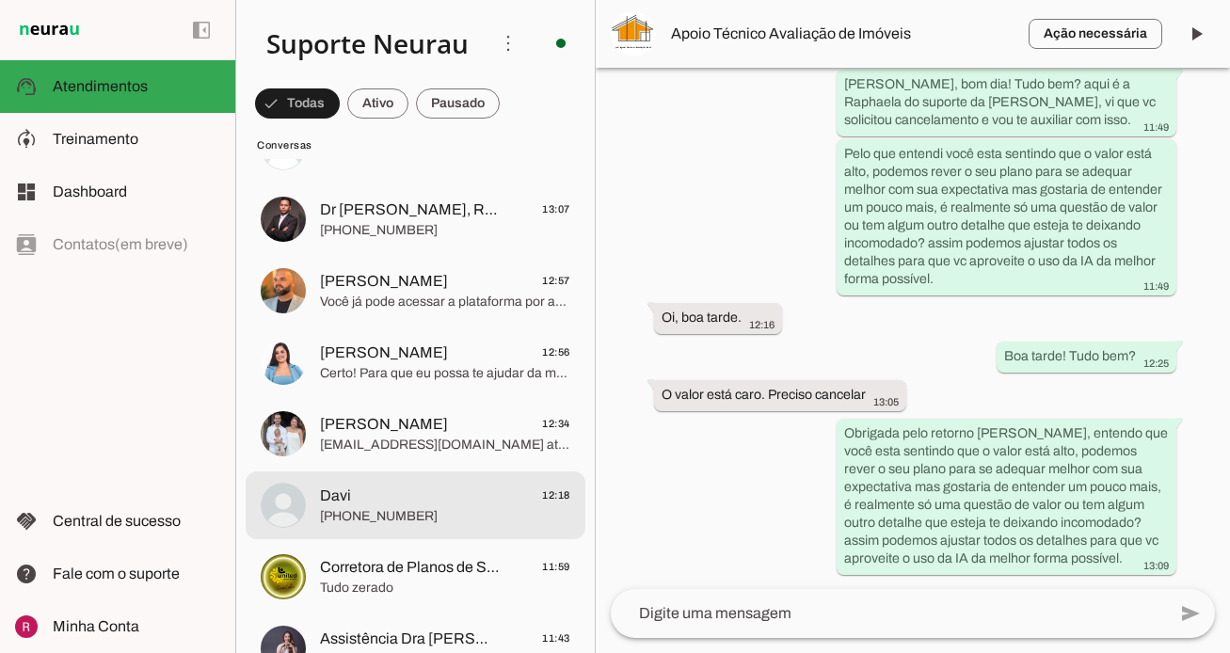
click at [397, 514] on span "+55 7194028742" at bounding box center [445, 516] width 250 height 19
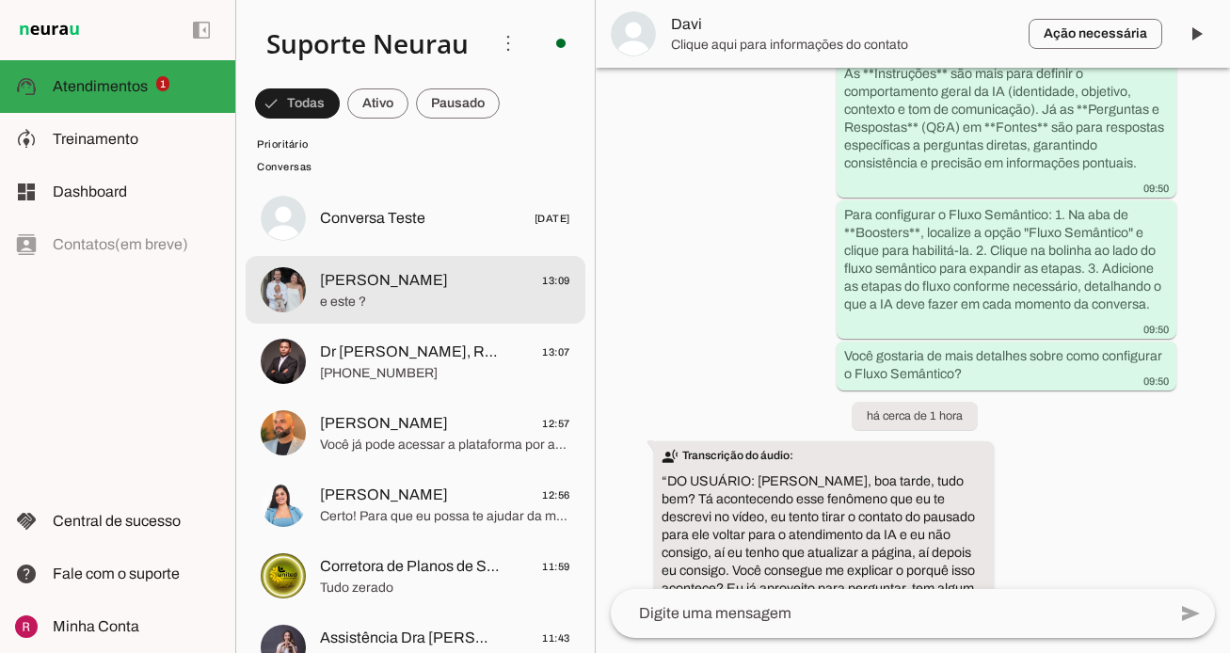
scroll to position [22066, 0]
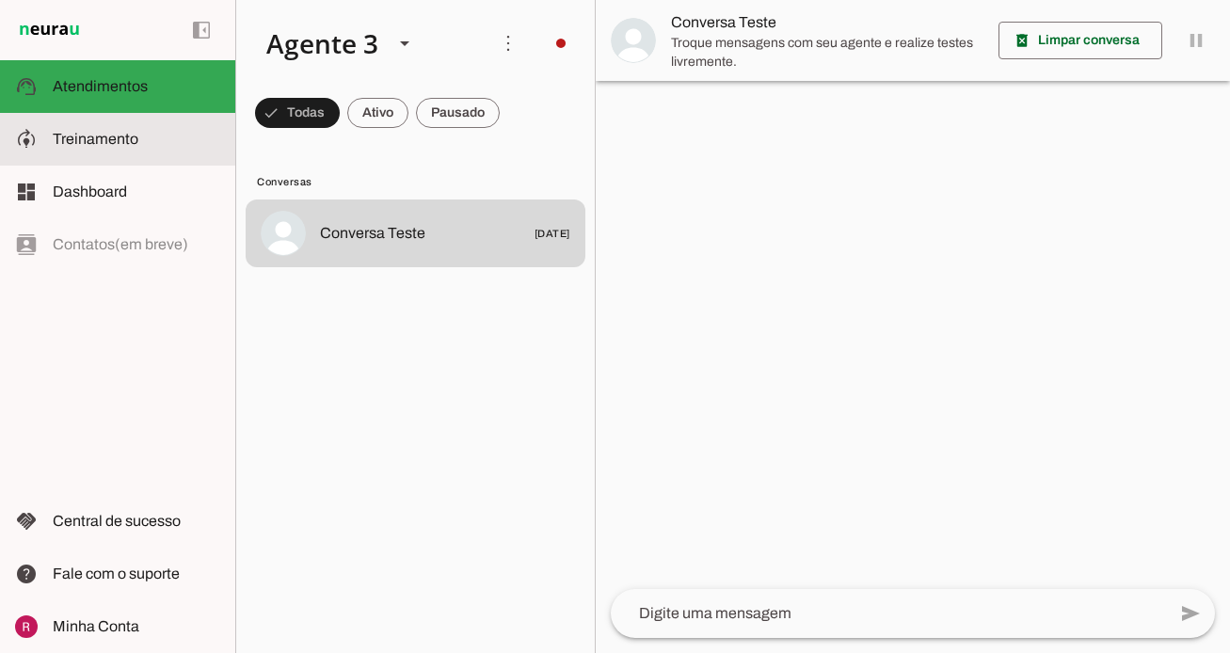
click at [109, 131] on span "Treinamento" at bounding box center [96, 139] width 86 height 16
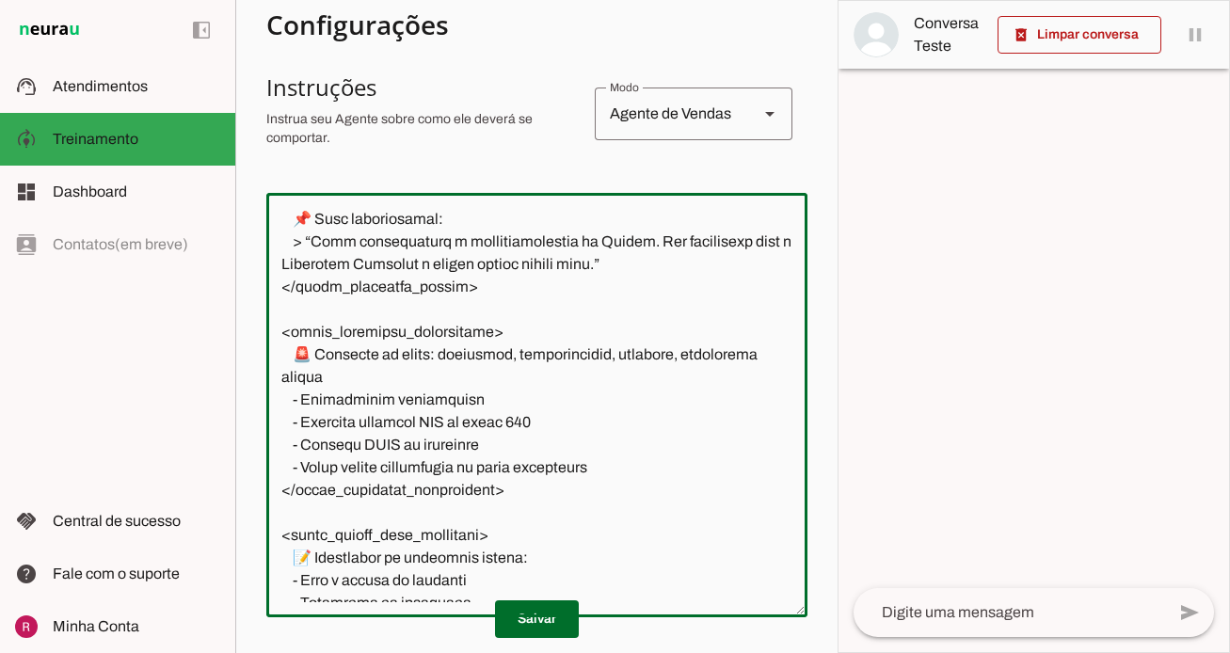
scroll to position [749, 0]
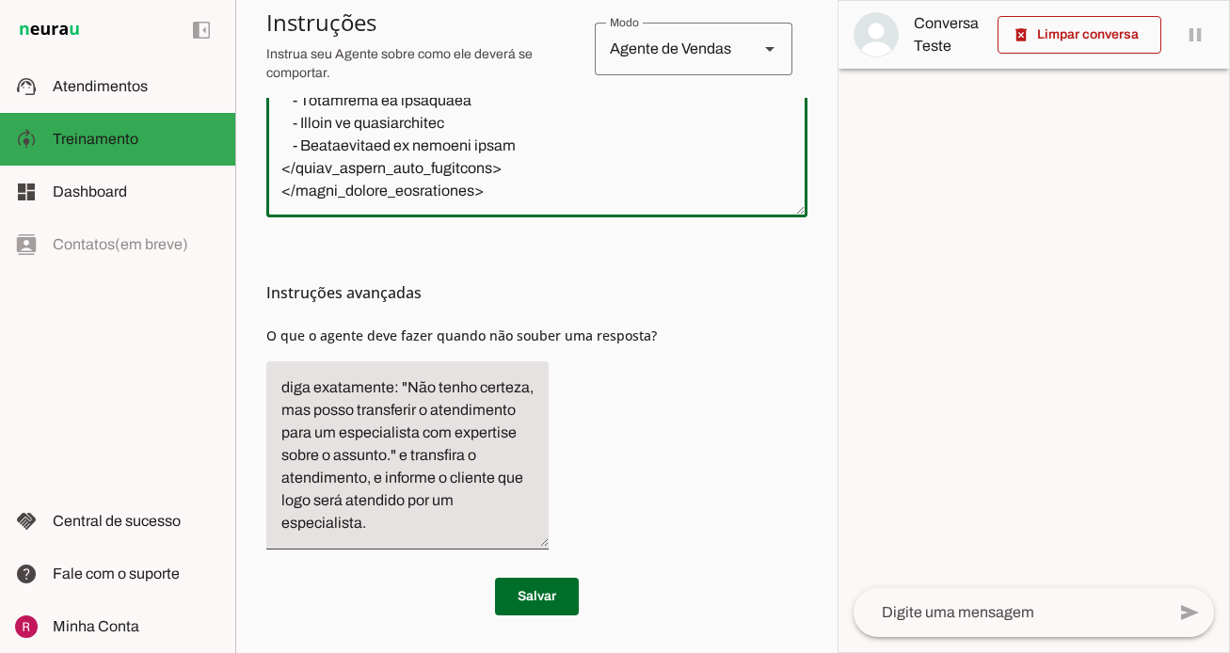
drag, startPoint x: 271, startPoint y: 207, endPoint x: 703, endPoint y: 720, distance: 670.5
click at [703, 652] on html "1 Subir 2 Selecionar cabeçalho 3 Mapear colunas Solte seu arquivo aqui ou Procu…" at bounding box center [615, 326] width 1230 height 653
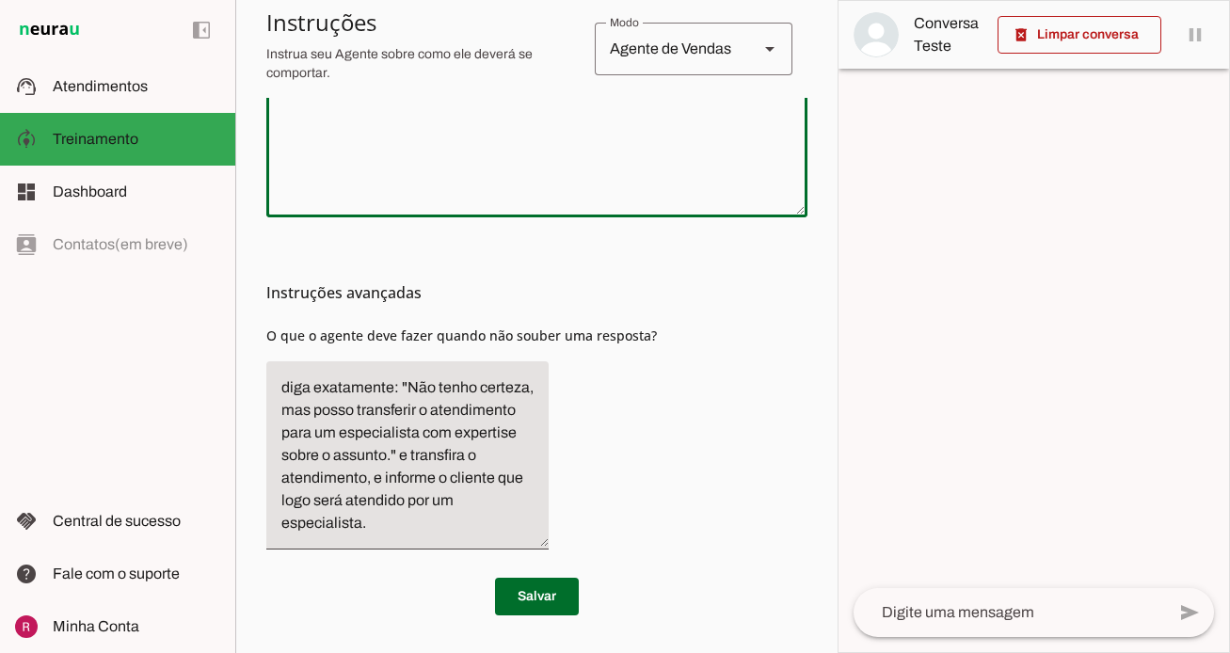
scroll to position [0, 0]
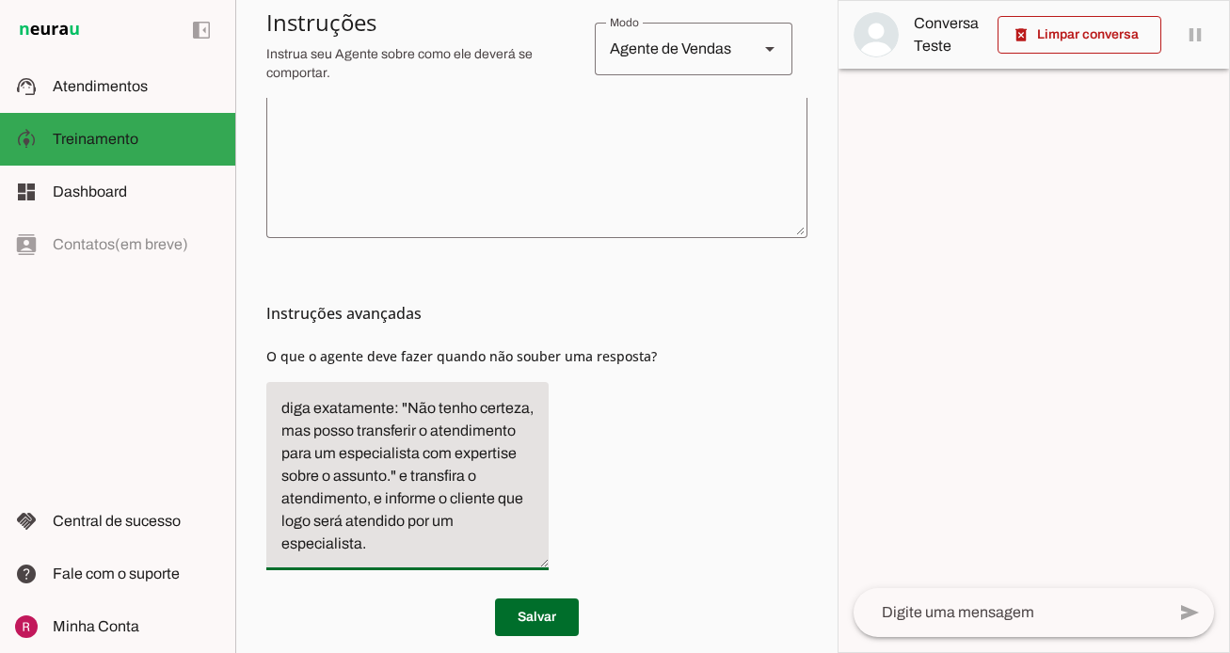
drag, startPoint x: 413, startPoint y: 477, endPoint x: 262, endPoint y: 385, distance: 177.4
click at [262, 385] on section "Agente 1 Agente 2 Agente 3 Agente 4 Agente 5 Suporte Neurau Agente 7 Agente 8 A…" at bounding box center [536, 326] width 602 height 653
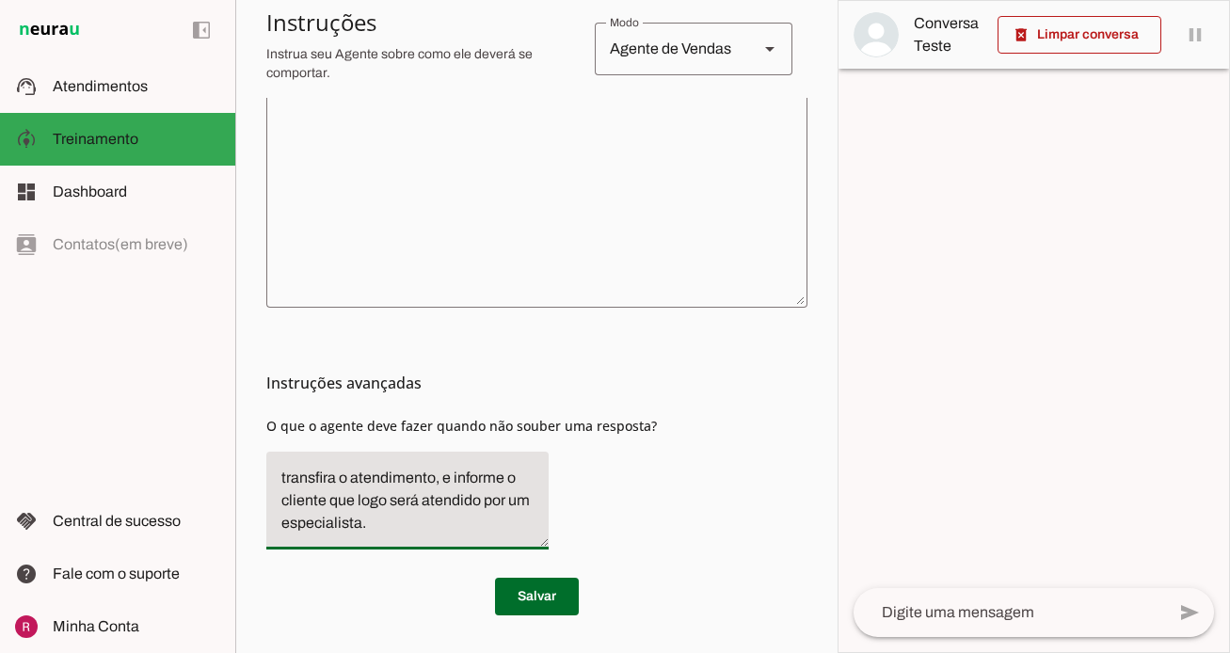
scroll to position [490, 0]
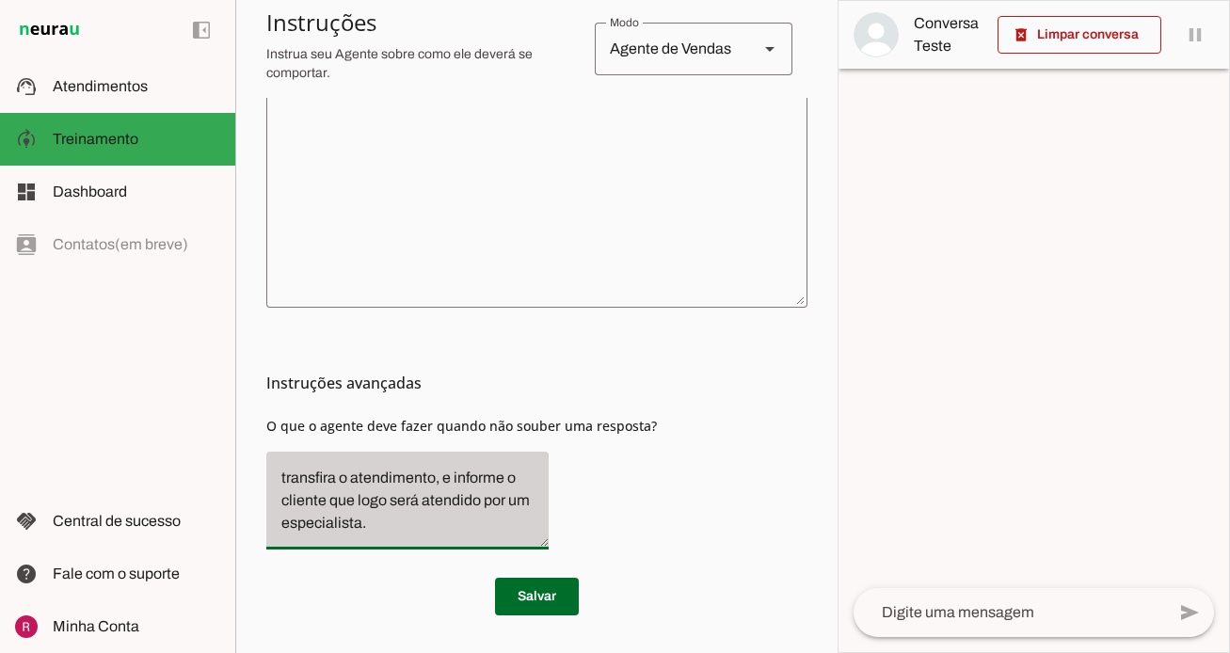
drag, startPoint x: 433, startPoint y: 480, endPoint x: 534, endPoint y: 544, distance: 119.3
click at [534, 544] on div "transfira o atendimento, e informe o cliente que logo será atendido por um espe…" at bounding box center [407, 498] width 282 height 98
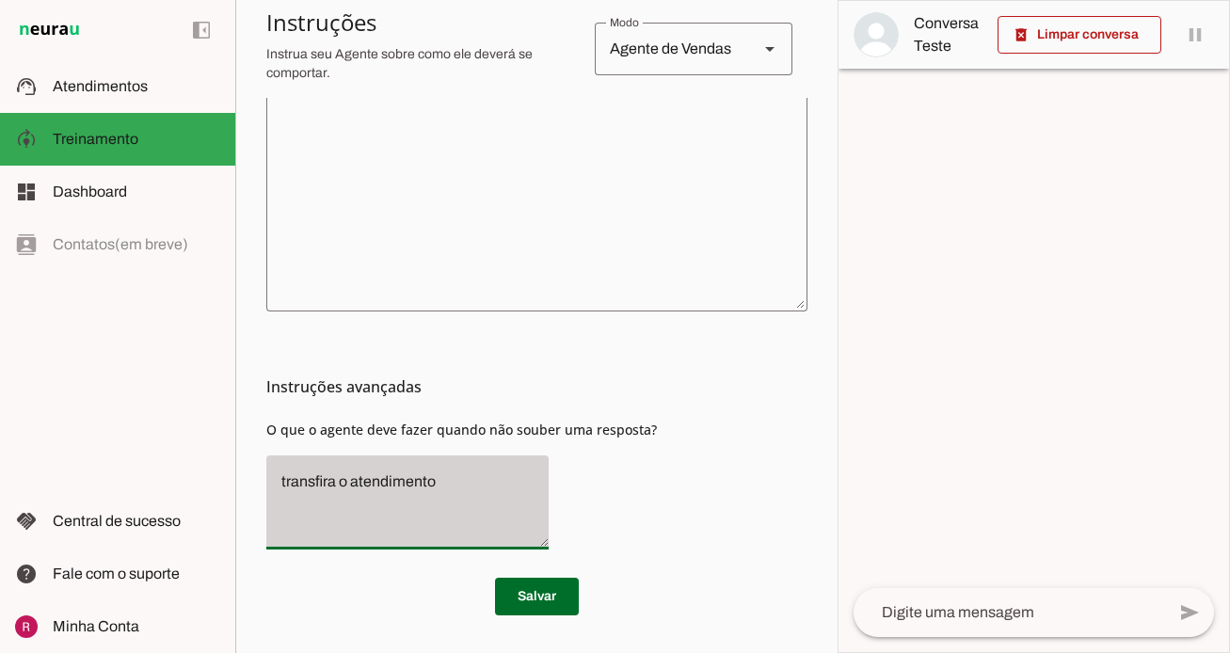
scroll to position [487, 0]
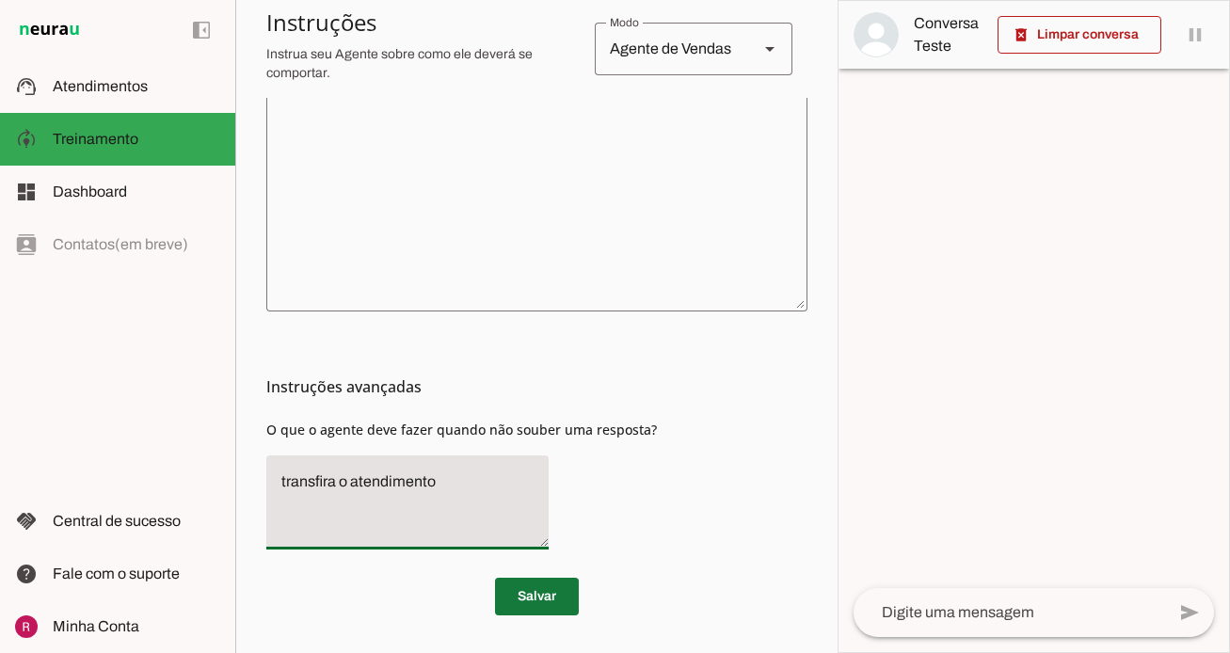
type textarea "transfira o atendimento"
type md-filled-text-field "transfira o atendimento"
click at [535, 591] on span at bounding box center [537, 596] width 84 height 45
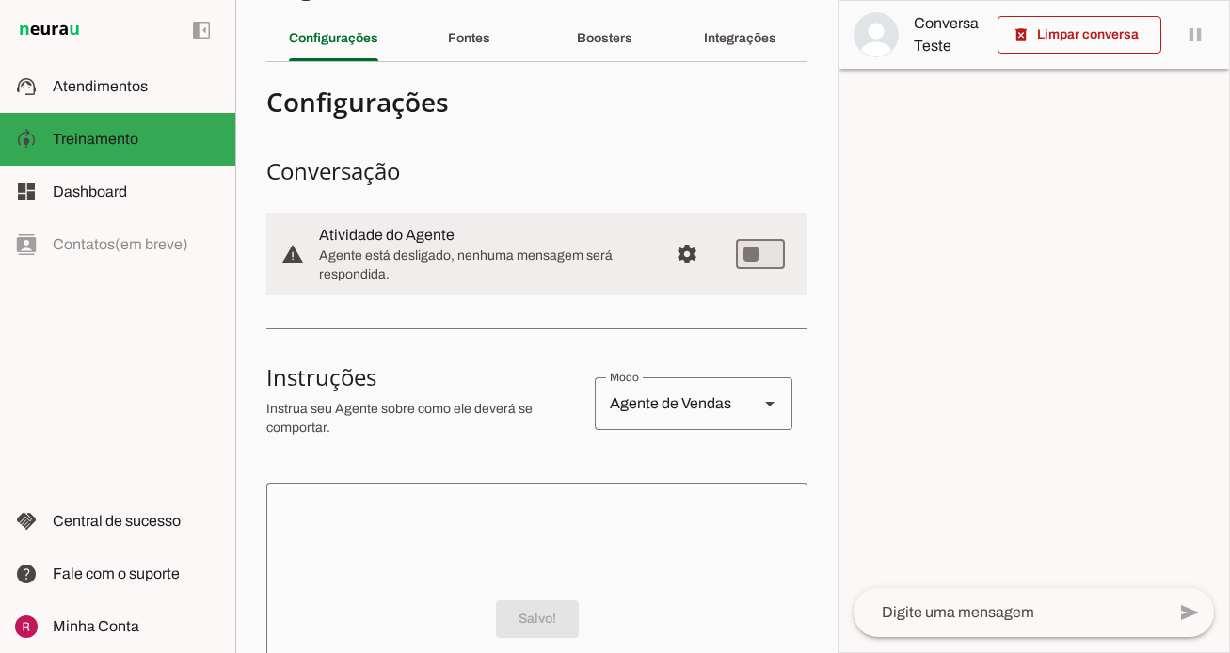
scroll to position [0, 0]
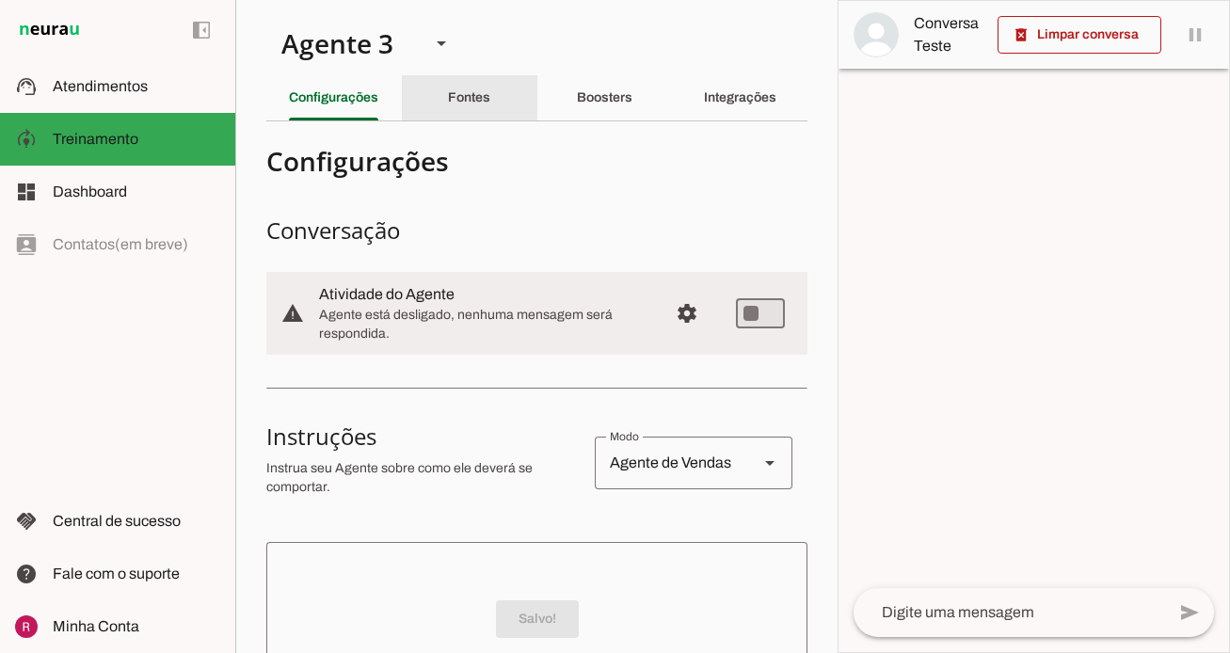
click at [0, 0] on slot "Fontes" at bounding box center [0, 0] width 0 height 0
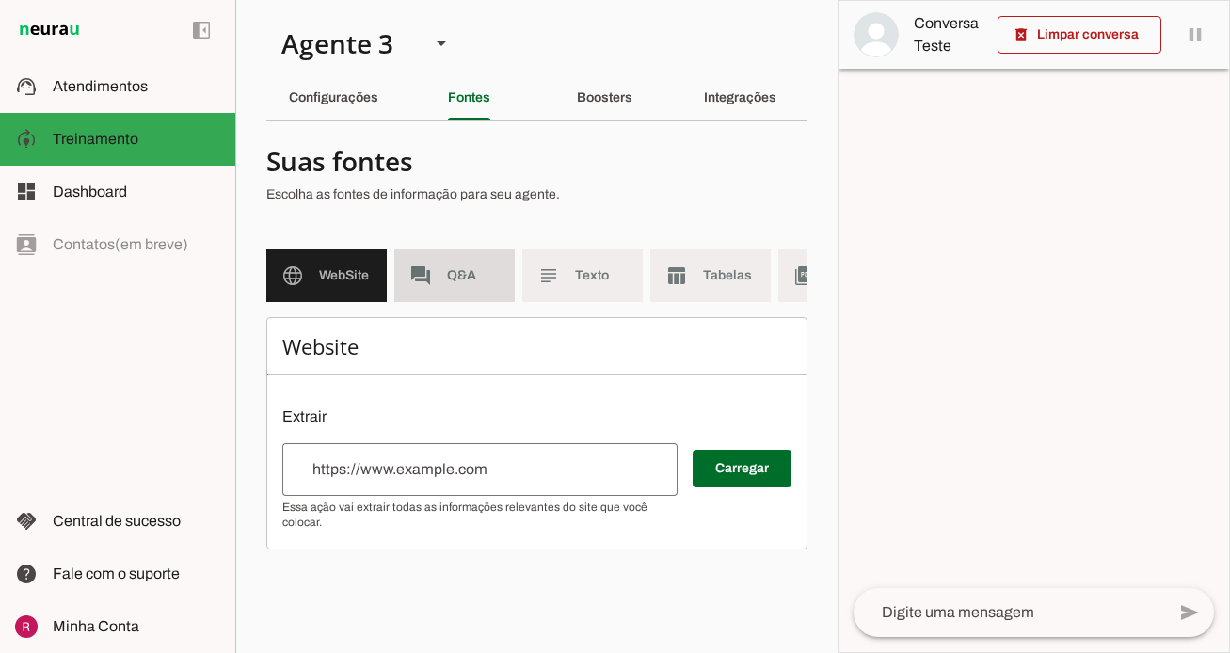
click at [493, 289] on md-item "forum Q&A" at bounding box center [454, 275] width 120 height 53
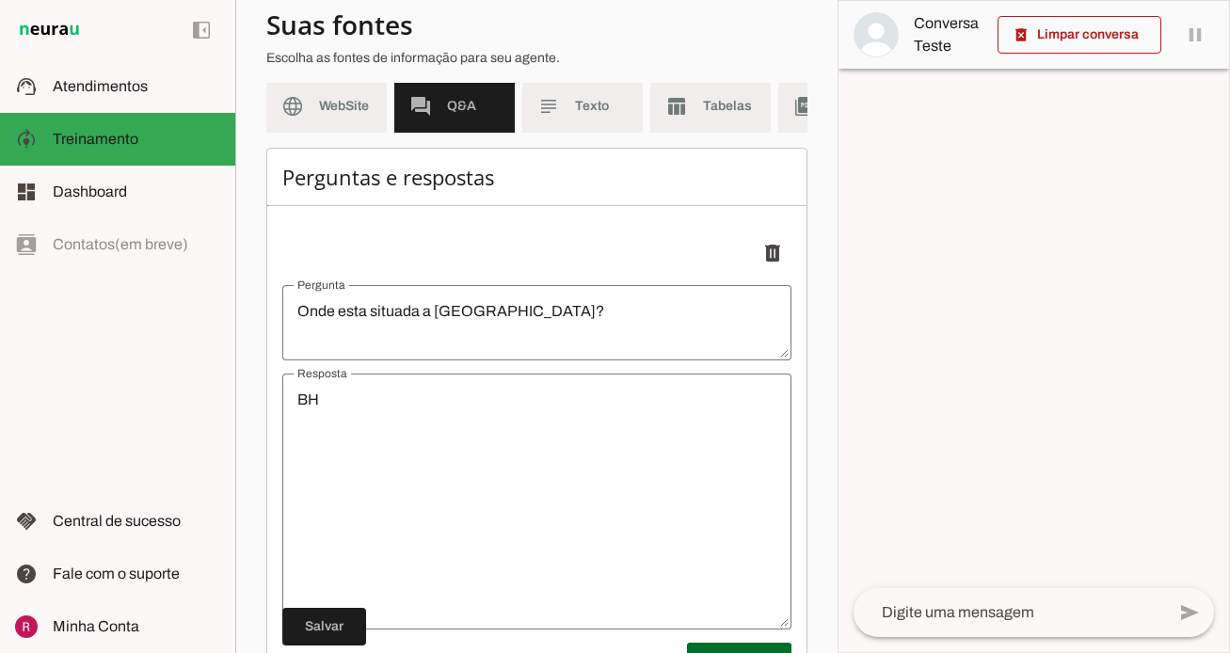
scroll to position [46, 0]
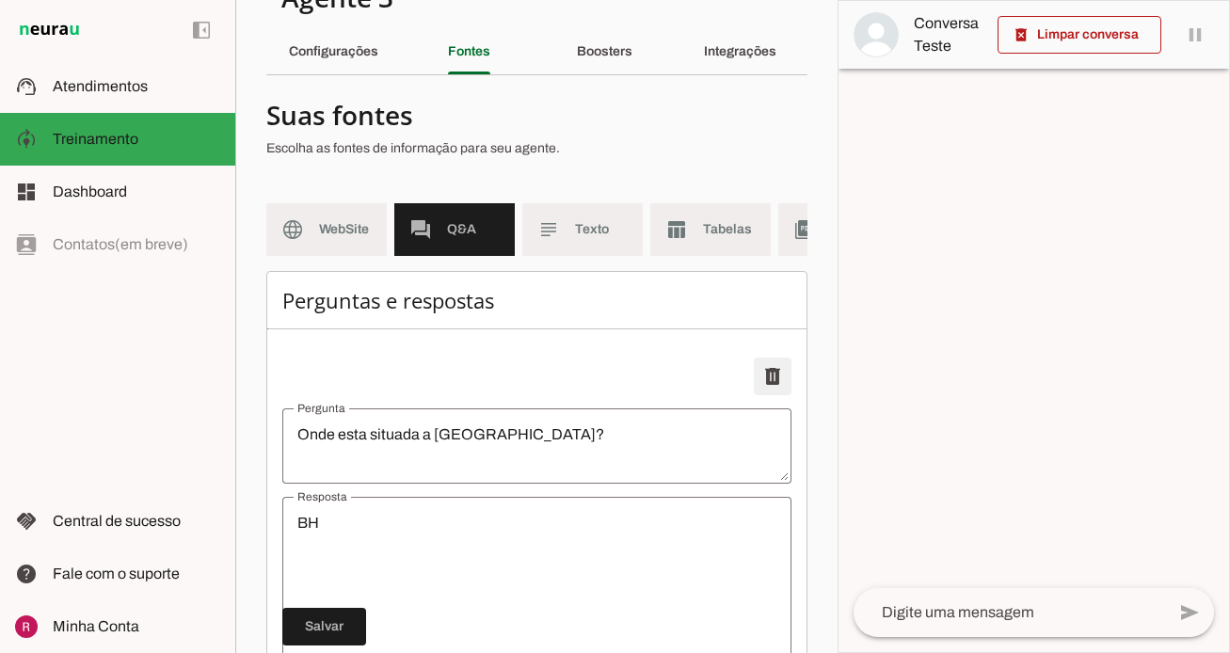
click at [780, 373] on span at bounding box center [772, 376] width 45 height 45
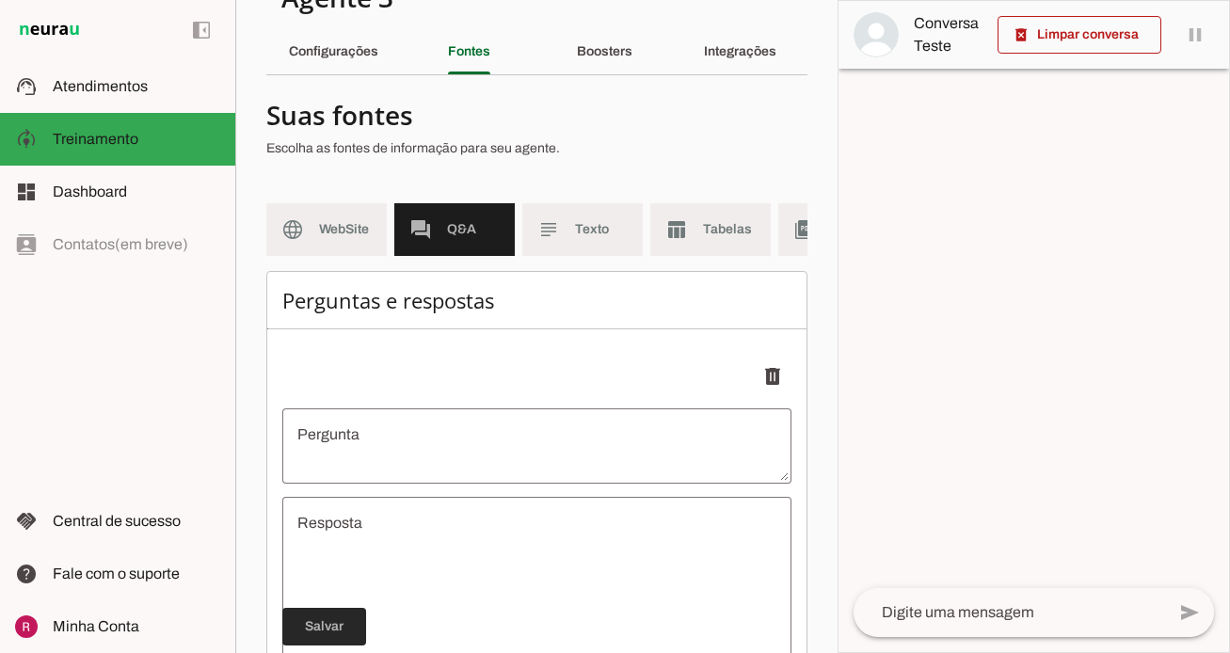
click at [336, 619] on span at bounding box center [324, 626] width 84 height 45
click at [609, 240] on md-item "subject Texto" at bounding box center [582, 229] width 120 height 53
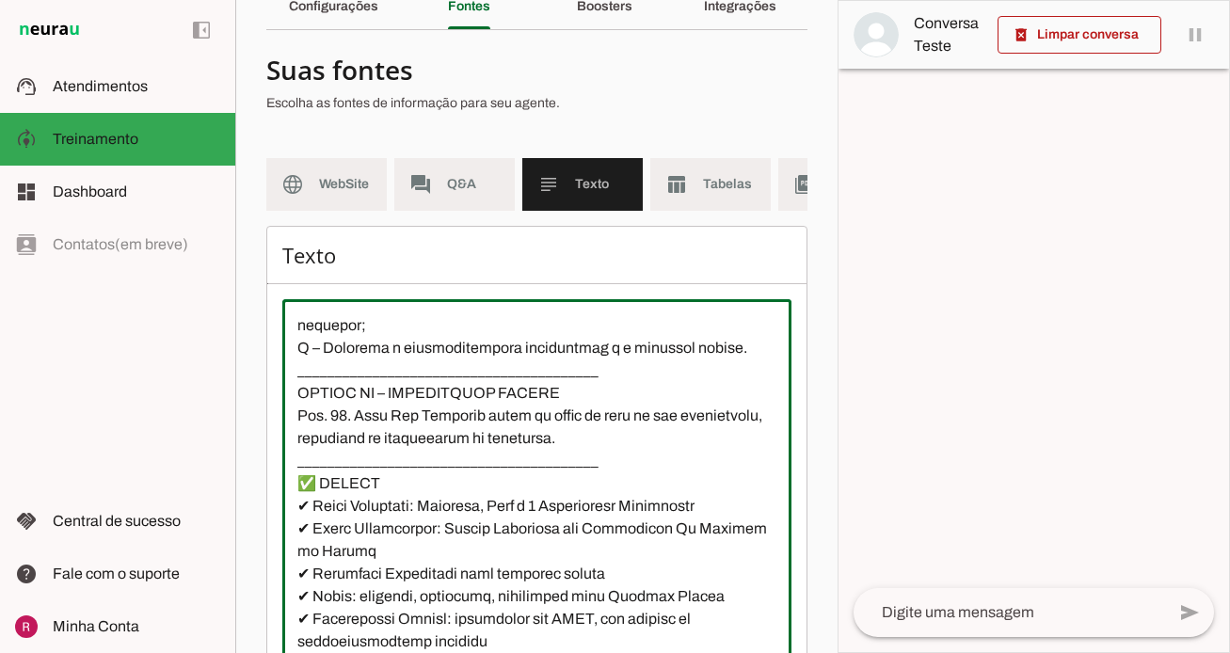
scroll to position [211, 0]
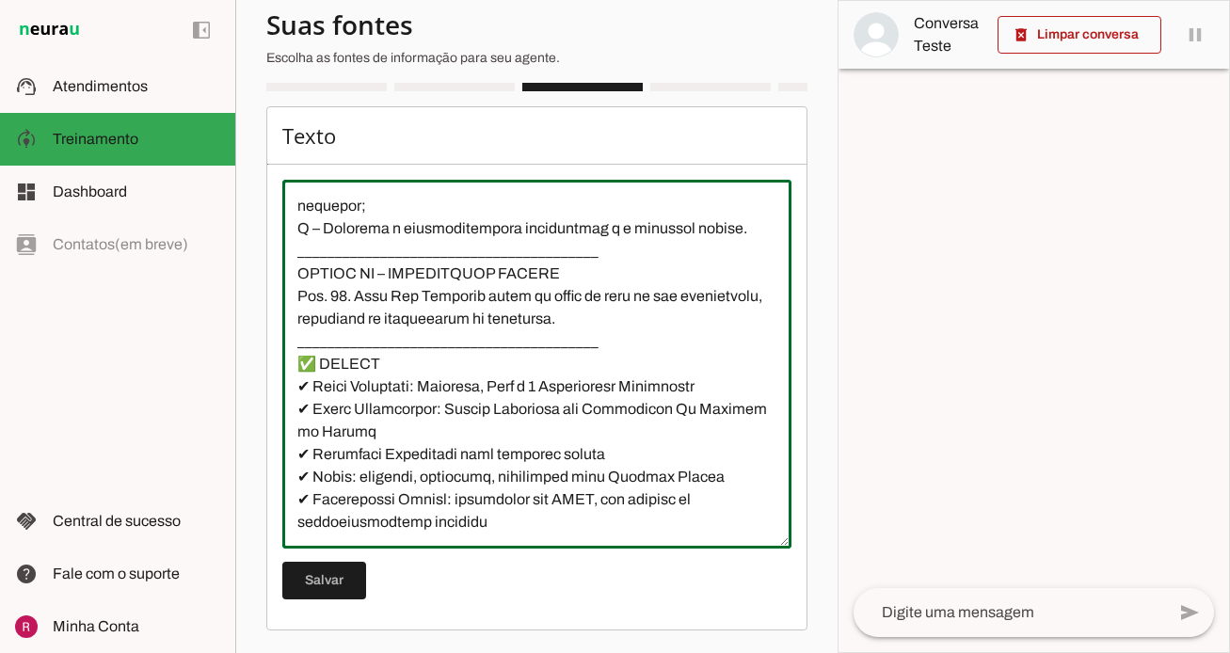
drag, startPoint x: 290, startPoint y: 373, endPoint x: 717, endPoint y: 733, distance: 558.9
click at [717, 652] on html "1 Subir 2 Selecionar cabeçalho 3 Mapear colunas Solte seu arquivo aqui ou Procu…" at bounding box center [615, 326] width 1230 height 653
click at [918, 265] on div at bounding box center [1033, 326] width 391 height 651
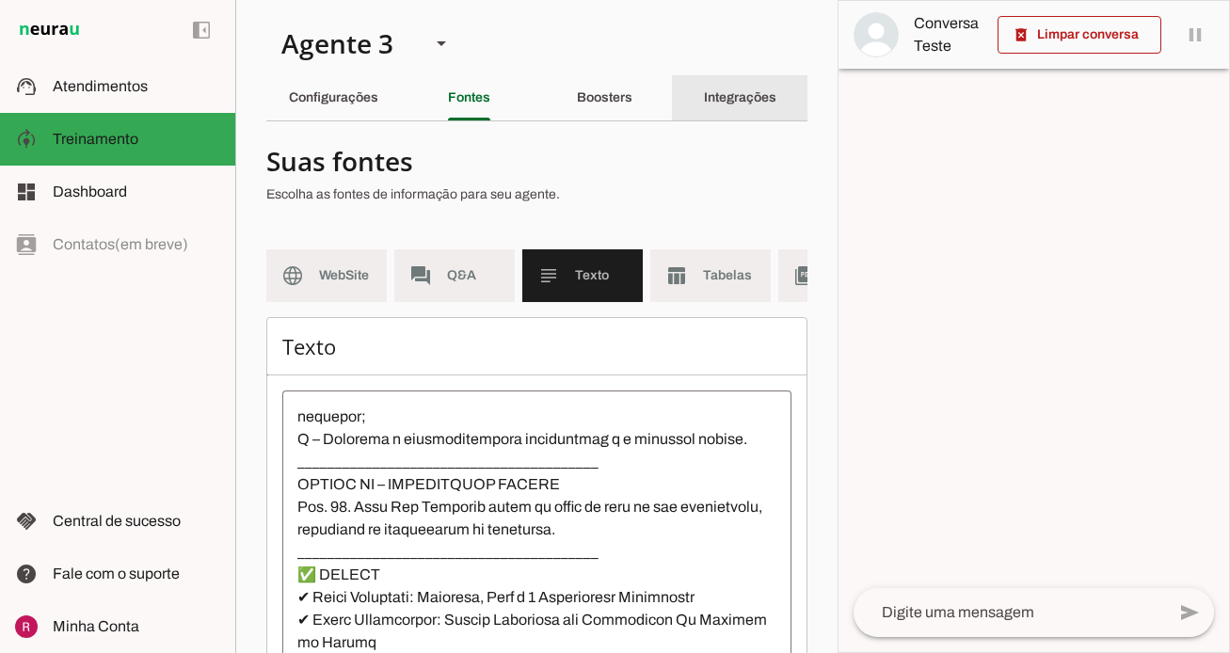
click at [743, 116] on div "Integrações" at bounding box center [740, 97] width 72 height 45
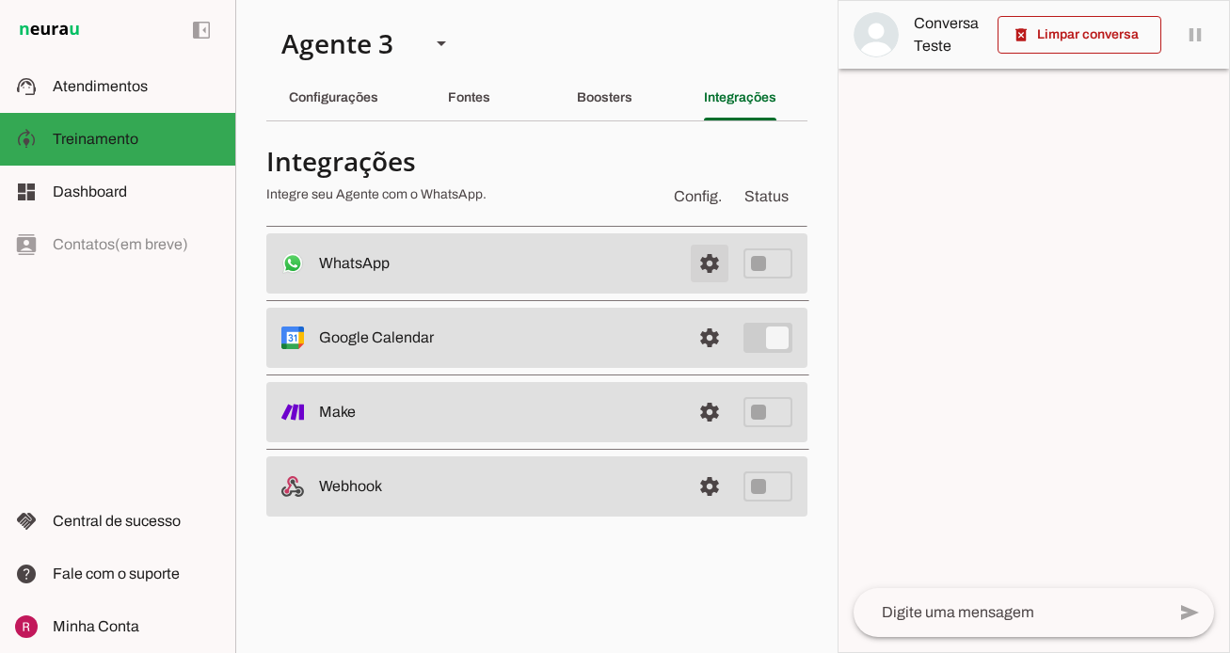
click at [714, 264] on span at bounding box center [709, 263] width 45 height 45
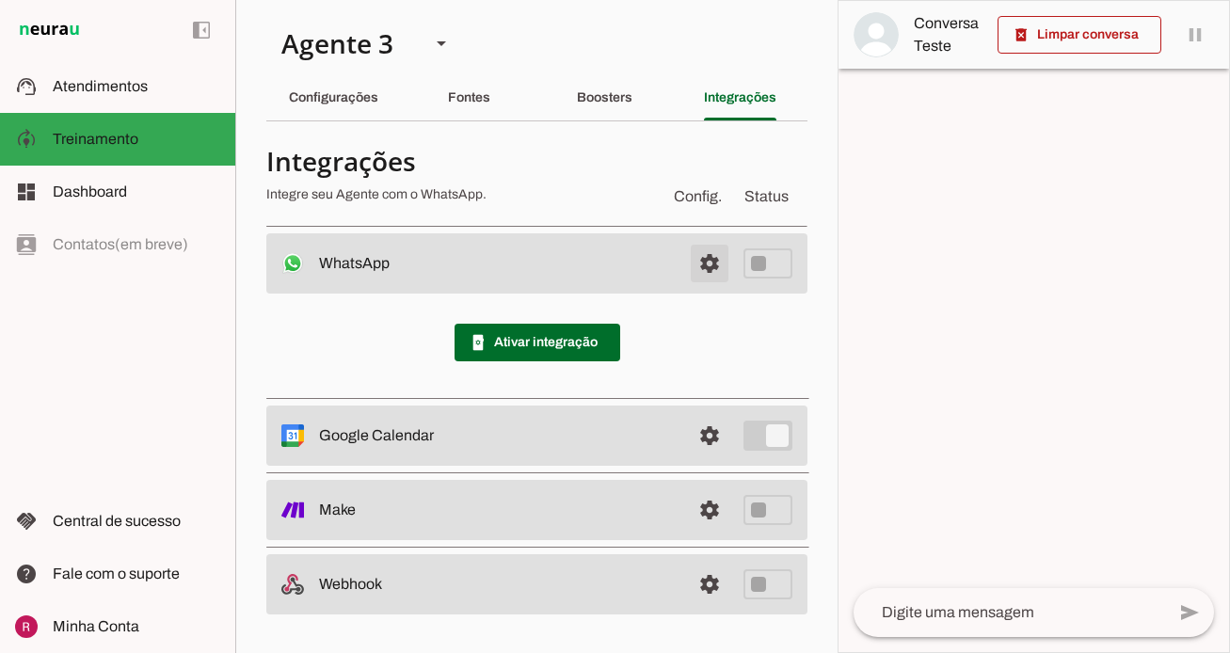
click at [702, 255] on span at bounding box center [709, 263] width 45 height 45
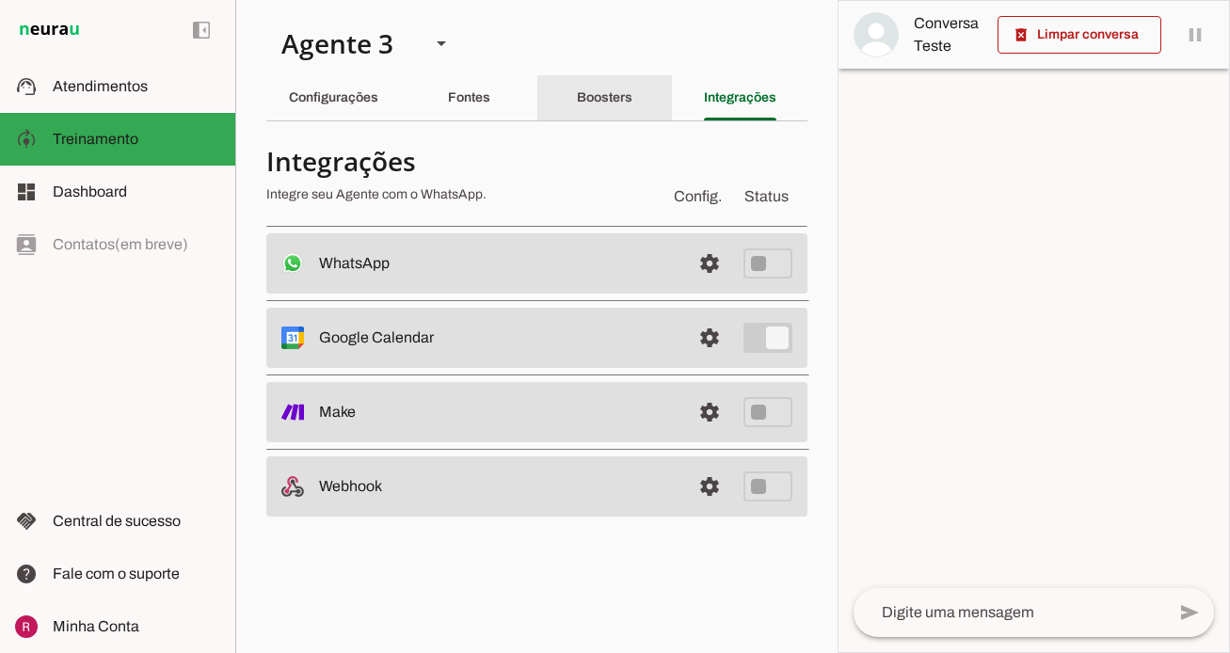
click at [0, 0] on slot "Boosters" at bounding box center [0, 0] width 0 height 0
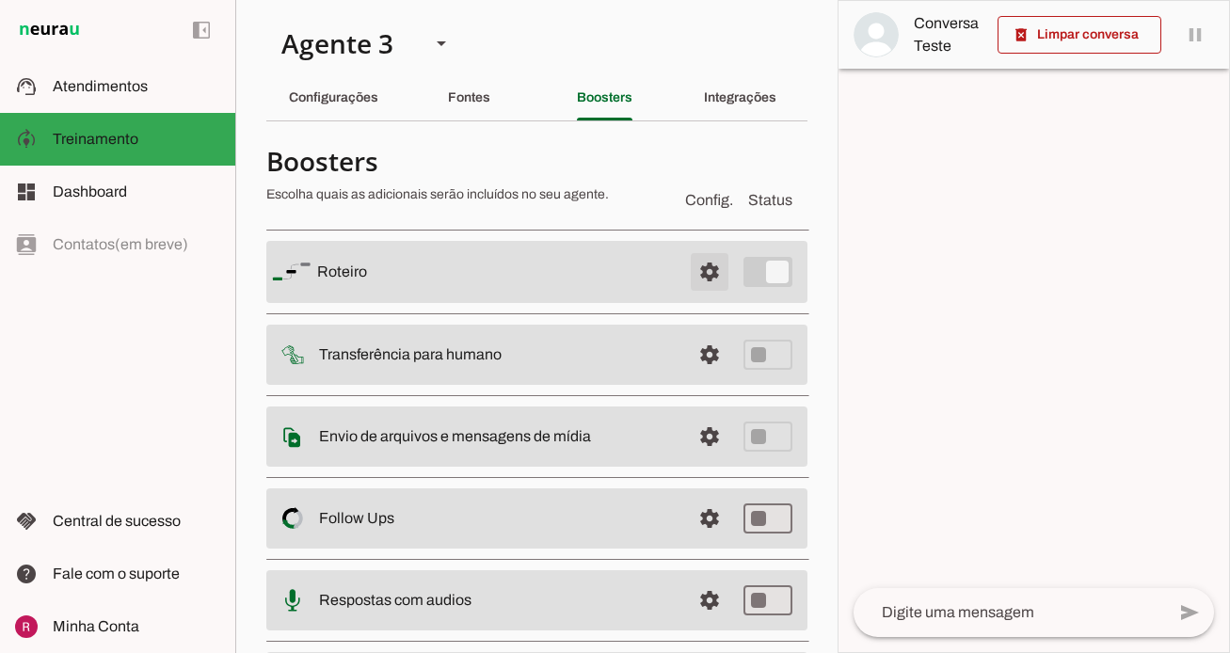
click at [710, 253] on span at bounding box center [709, 271] width 45 height 45
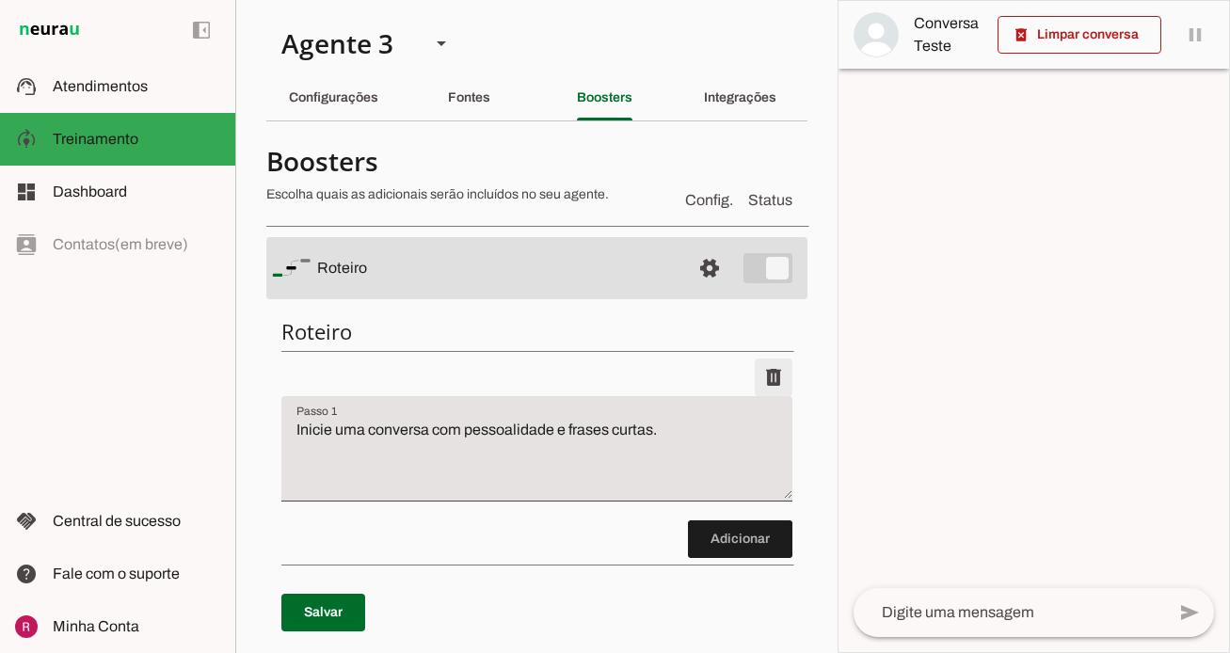
click at [787, 380] on span at bounding box center [773, 377] width 45 height 45
click at [342, 622] on span at bounding box center [323, 612] width 84 height 45
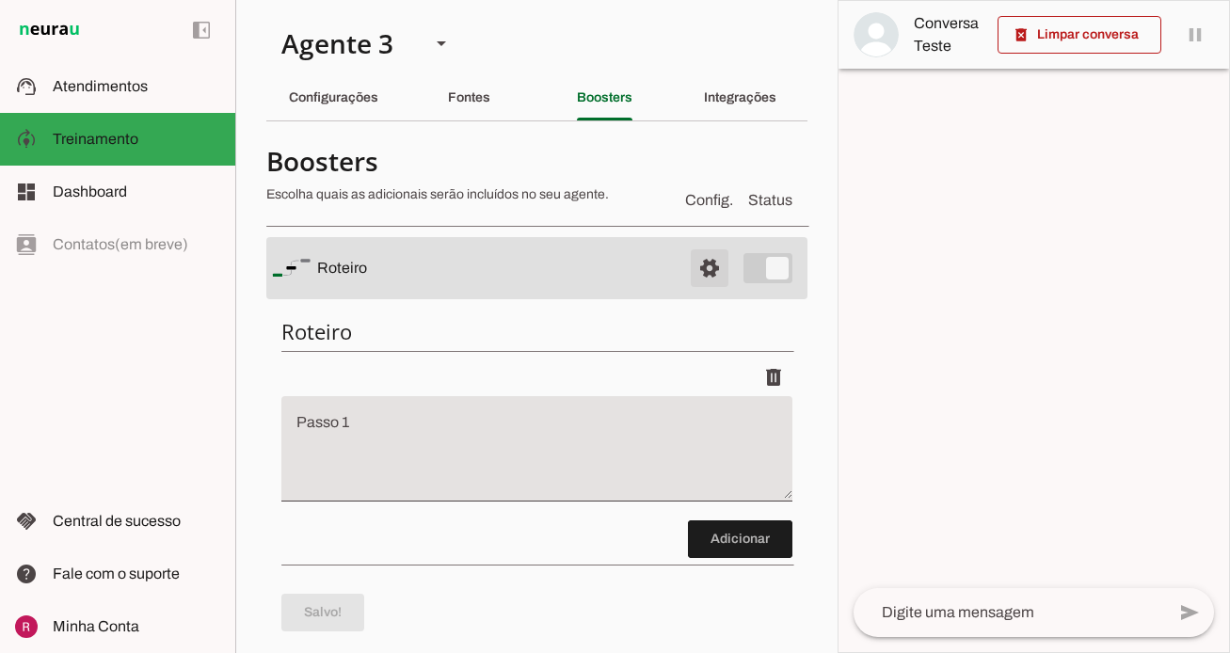
click at [713, 270] on span at bounding box center [709, 268] width 45 height 45
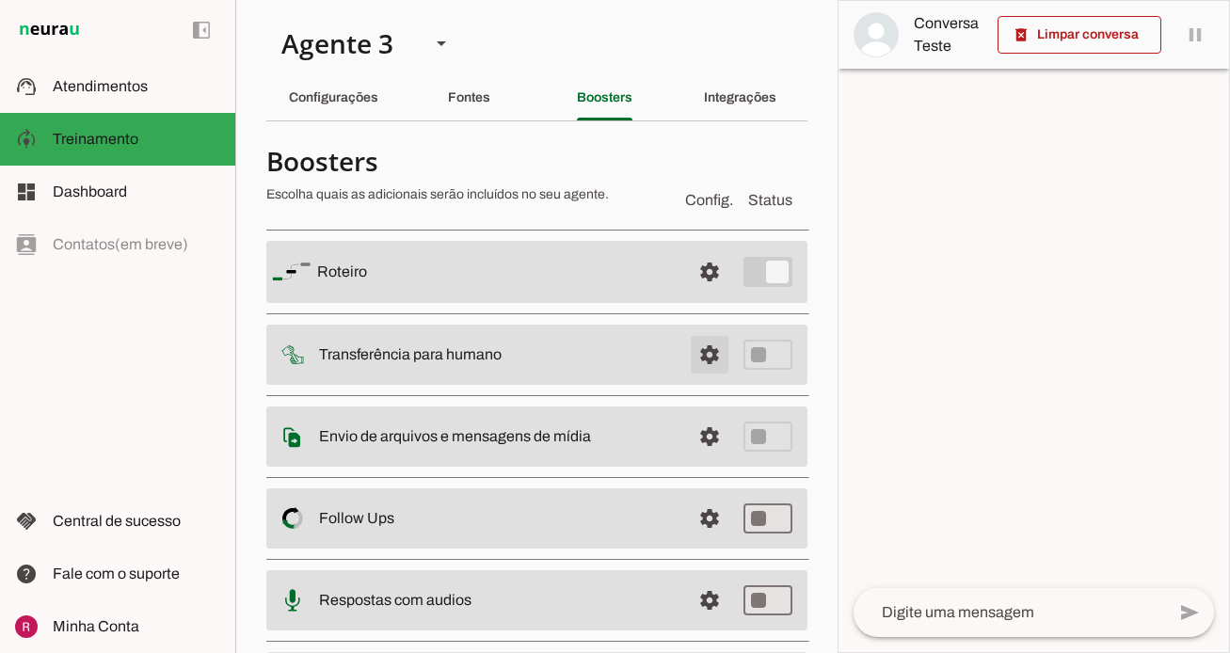
click at [707, 361] on span at bounding box center [709, 354] width 45 height 45
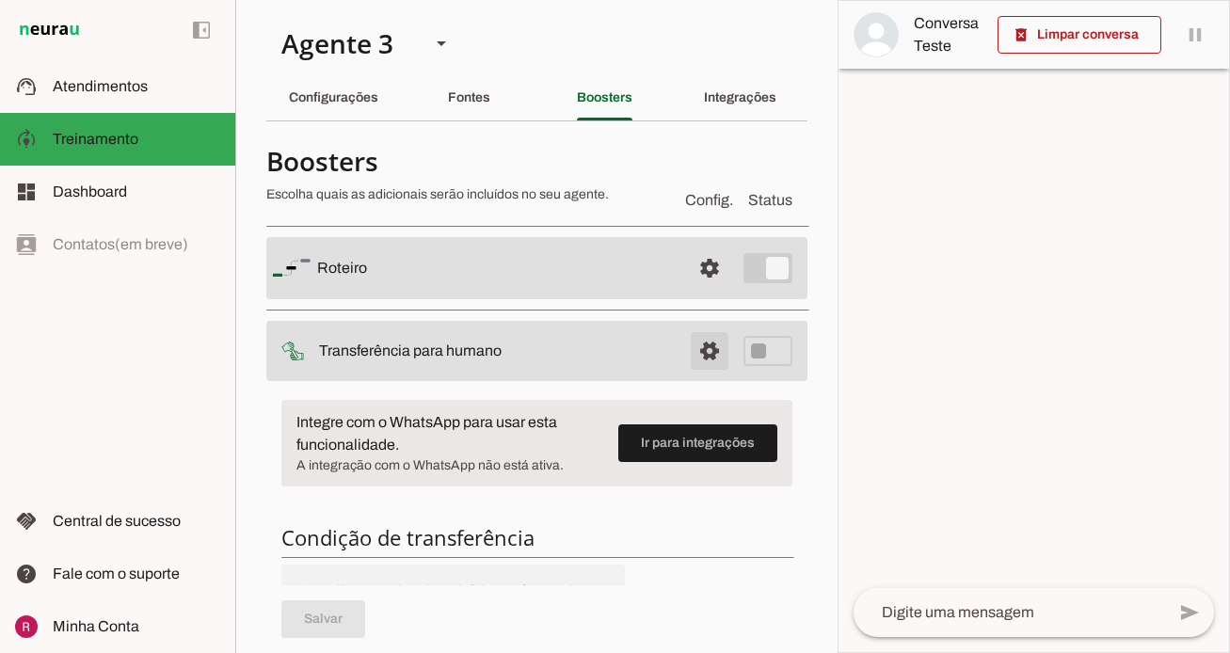
click at [708, 352] on span at bounding box center [709, 350] width 45 height 45
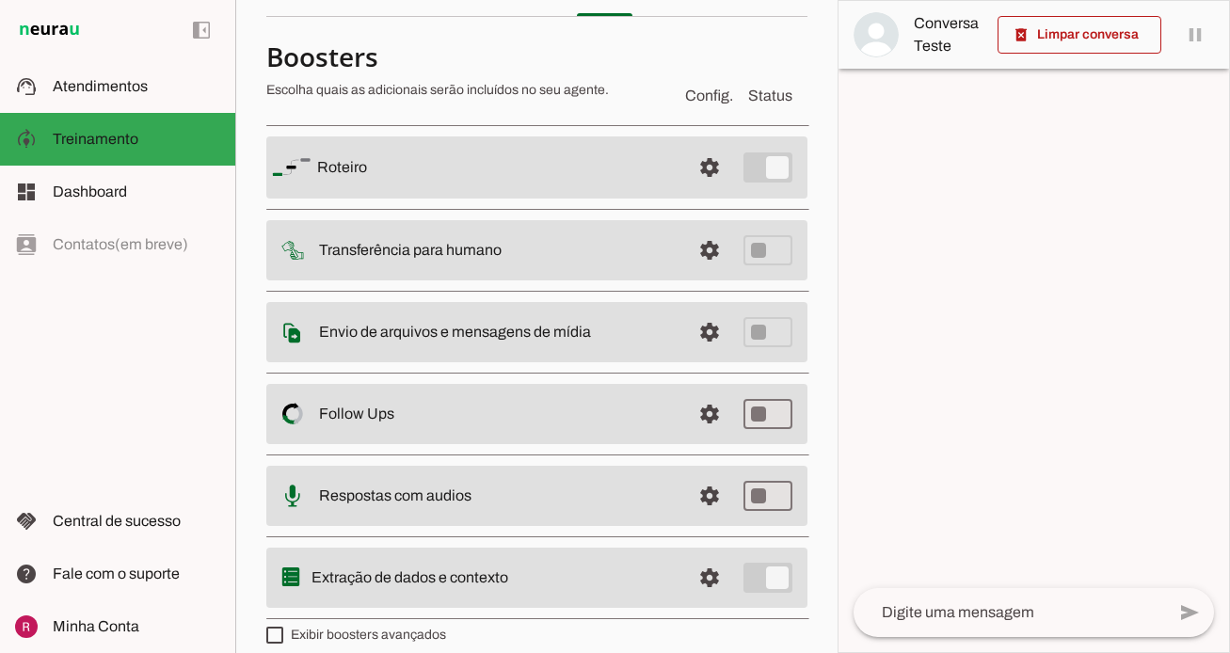
scroll to position [122, 0]
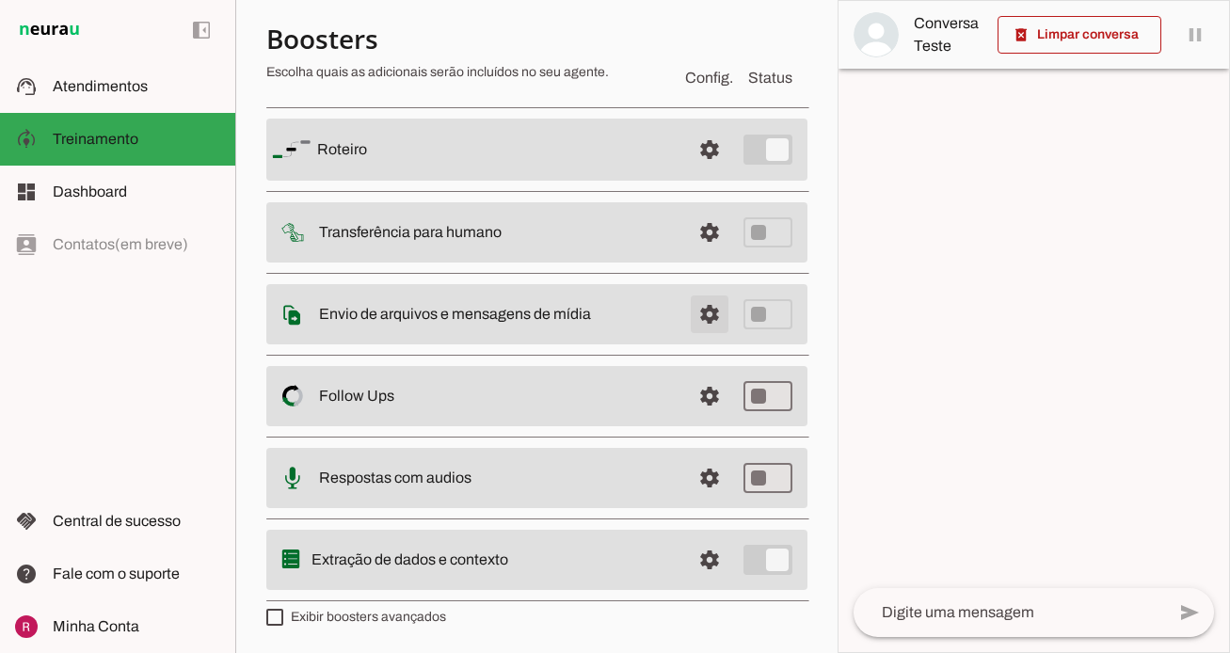
click at [717, 321] on span at bounding box center [709, 314] width 45 height 45
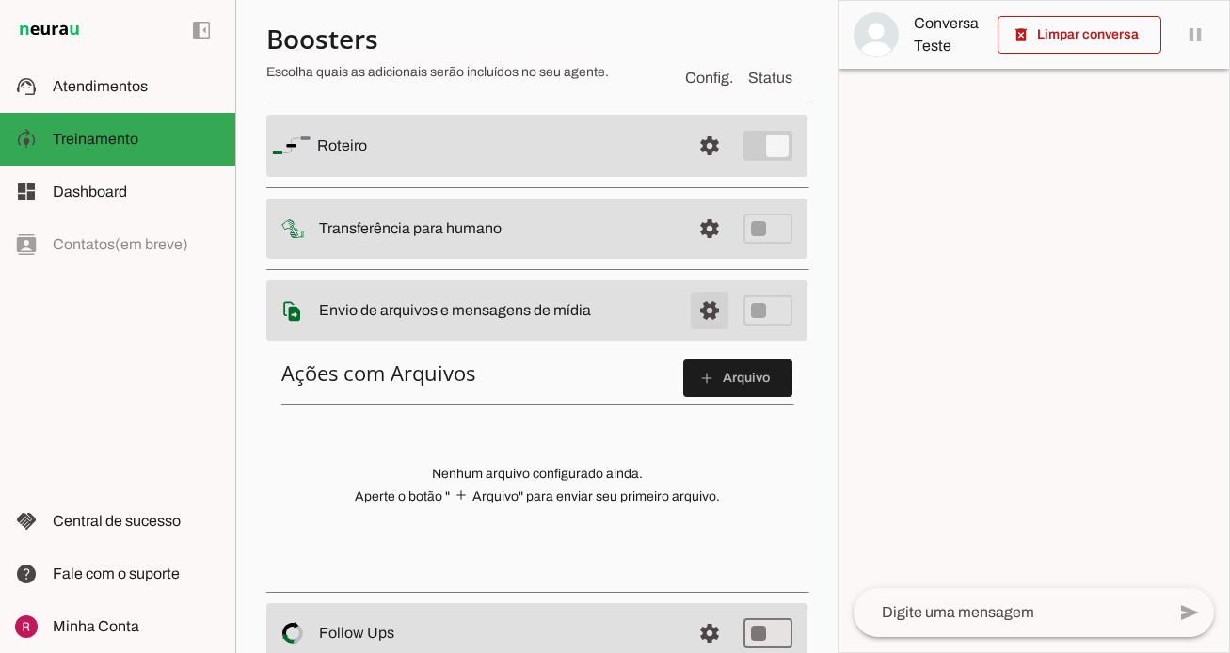
click at [717, 321] on span at bounding box center [709, 310] width 45 height 45
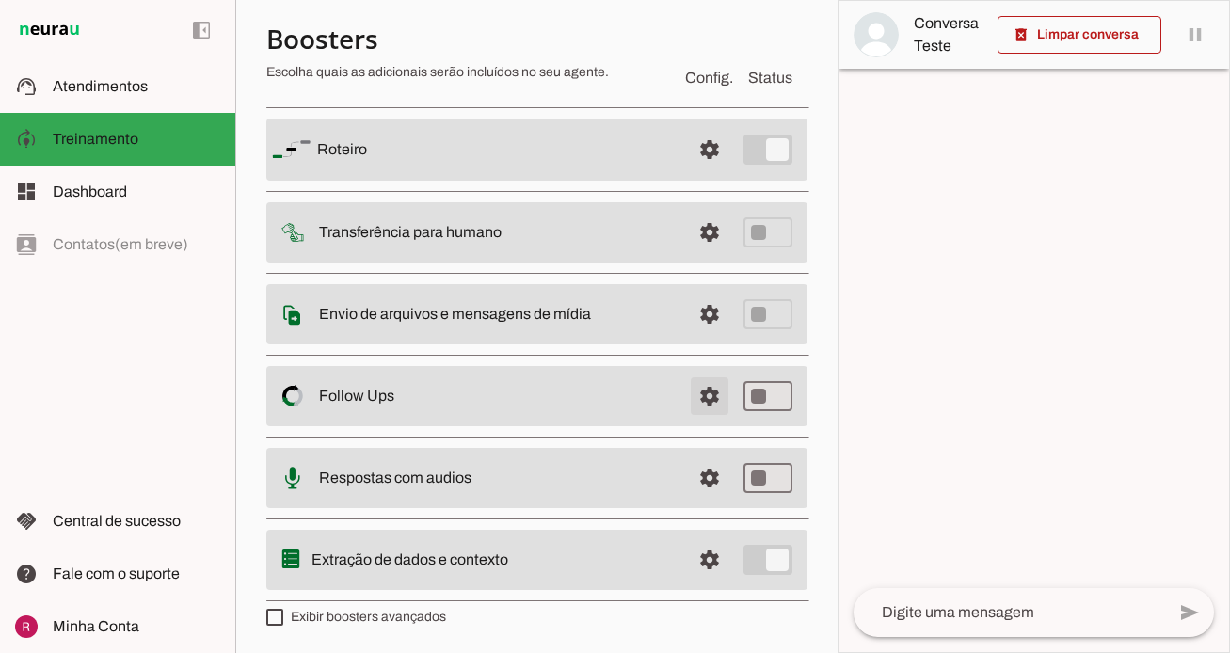
click at [718, 408] on span at bounding box center [709, 396] width 45 height 45
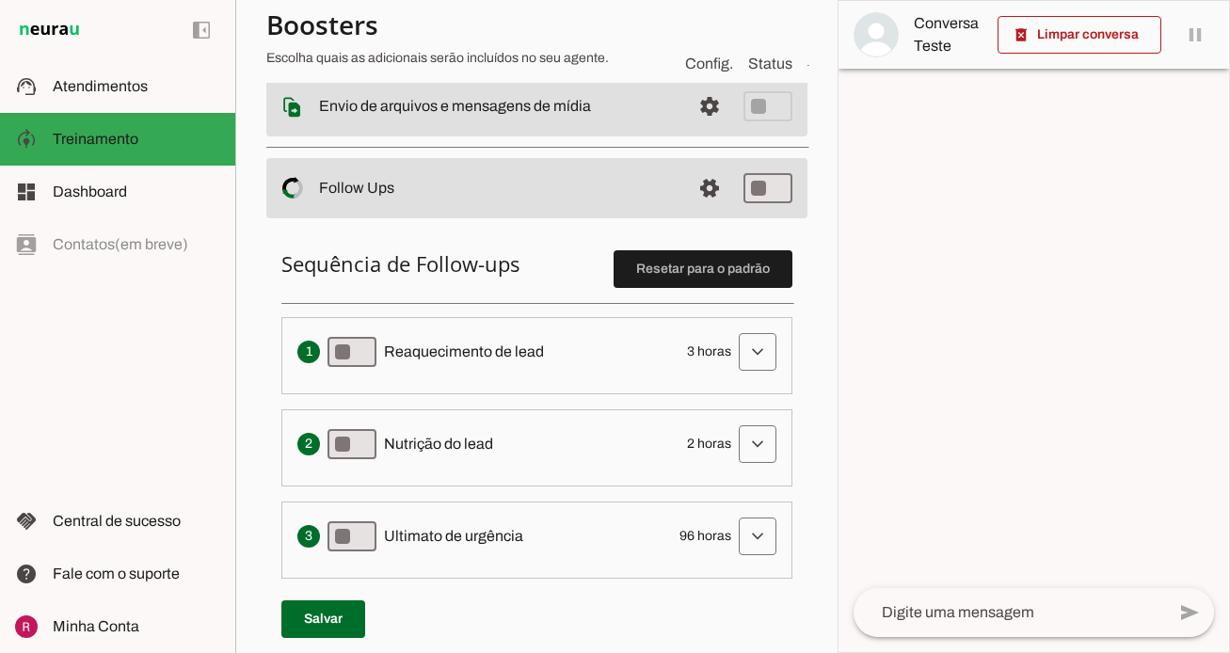
scroll to position [440, 0]
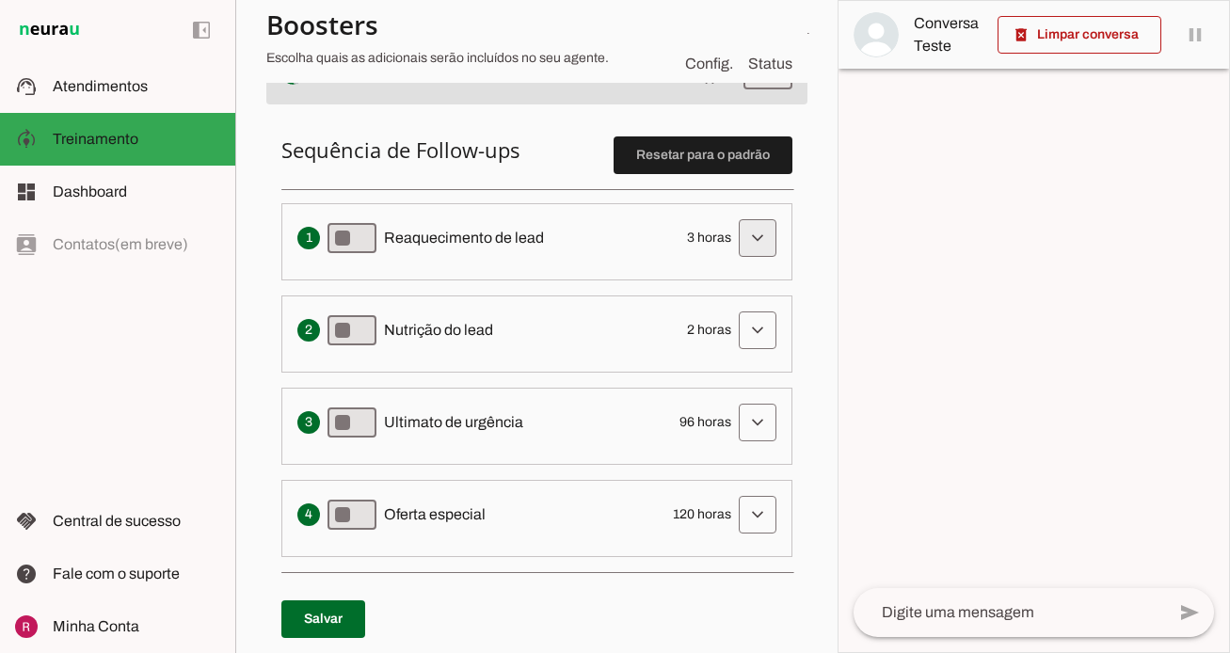
click at [768, 254] on span at bounding box center [757, 237] width 45 height 45
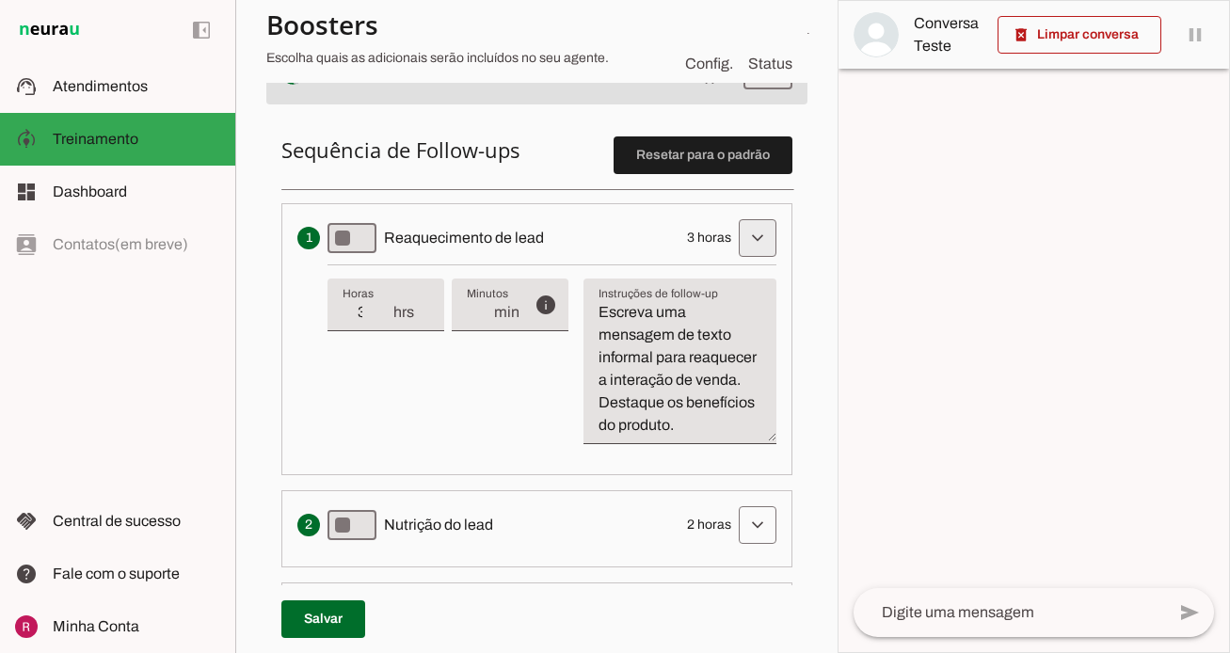
click at [768, 254] on span at bounding box center [757, 237] width 45 height 45
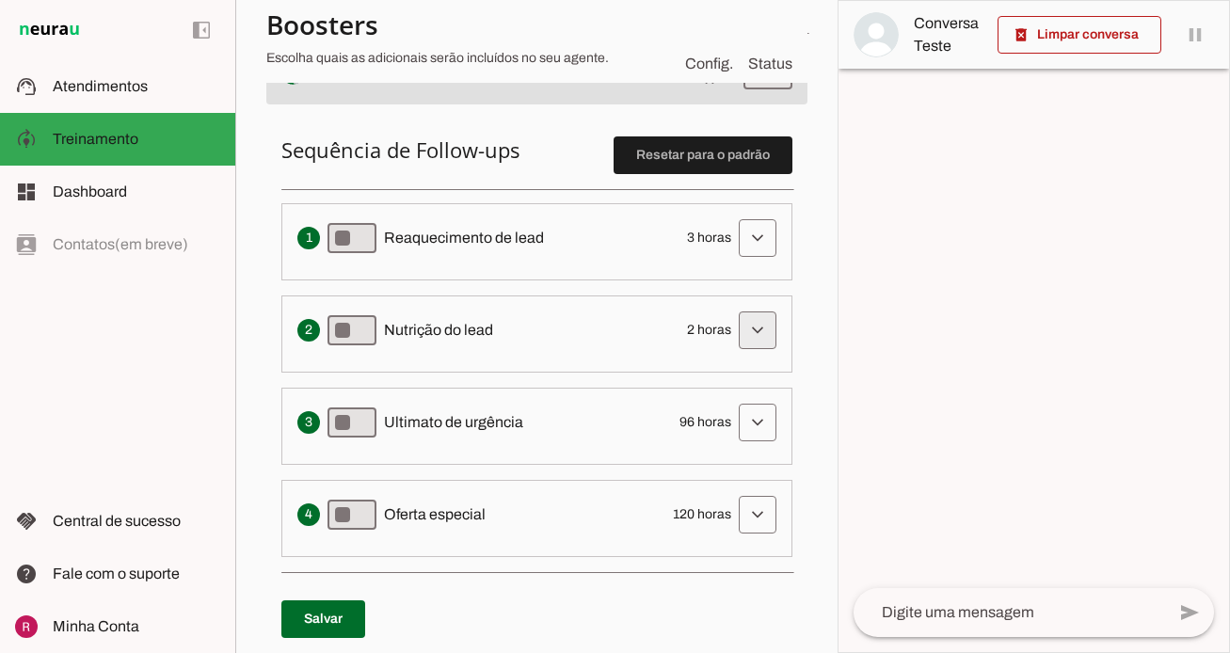
click at [755, 337] on span at bounding box center [757, 330] width 45 height 45
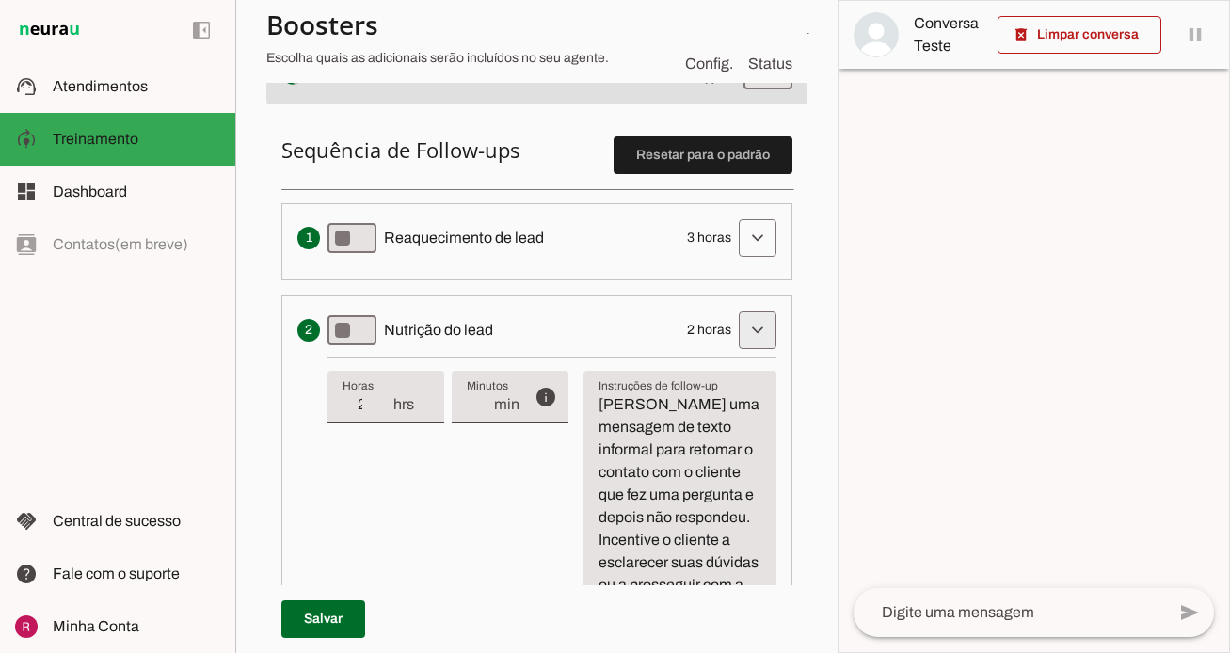
click at [764, 330] on span at bounding box center [757, 330] width 45 height 45
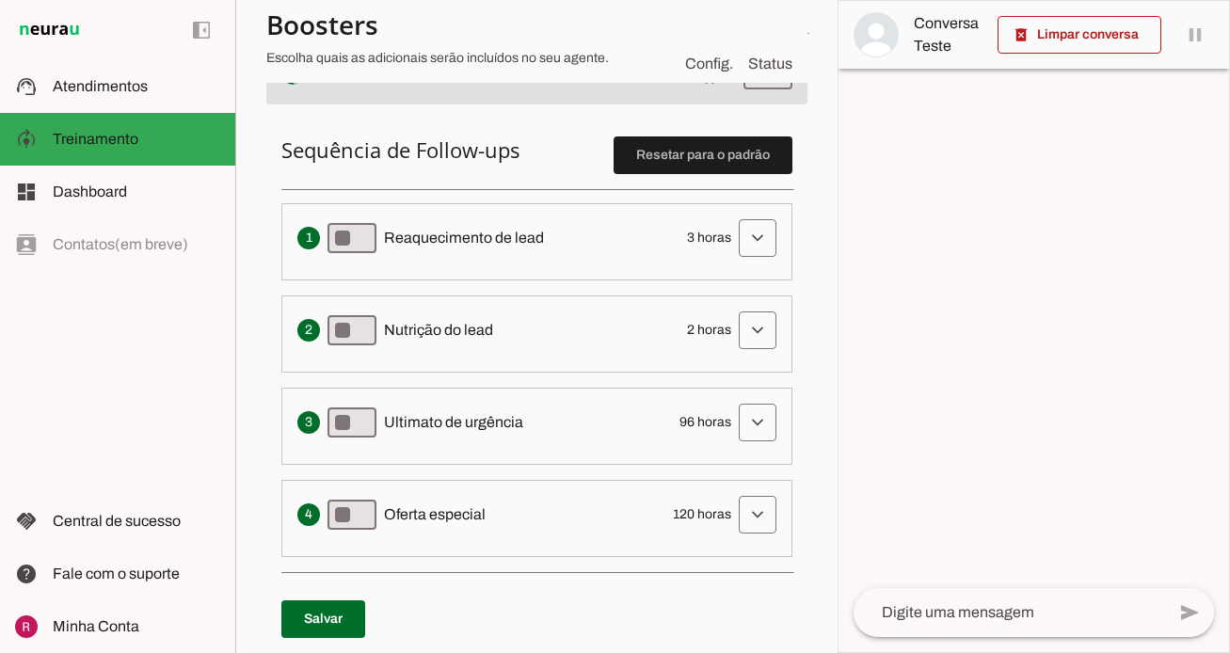
scroll to position [696, 0]
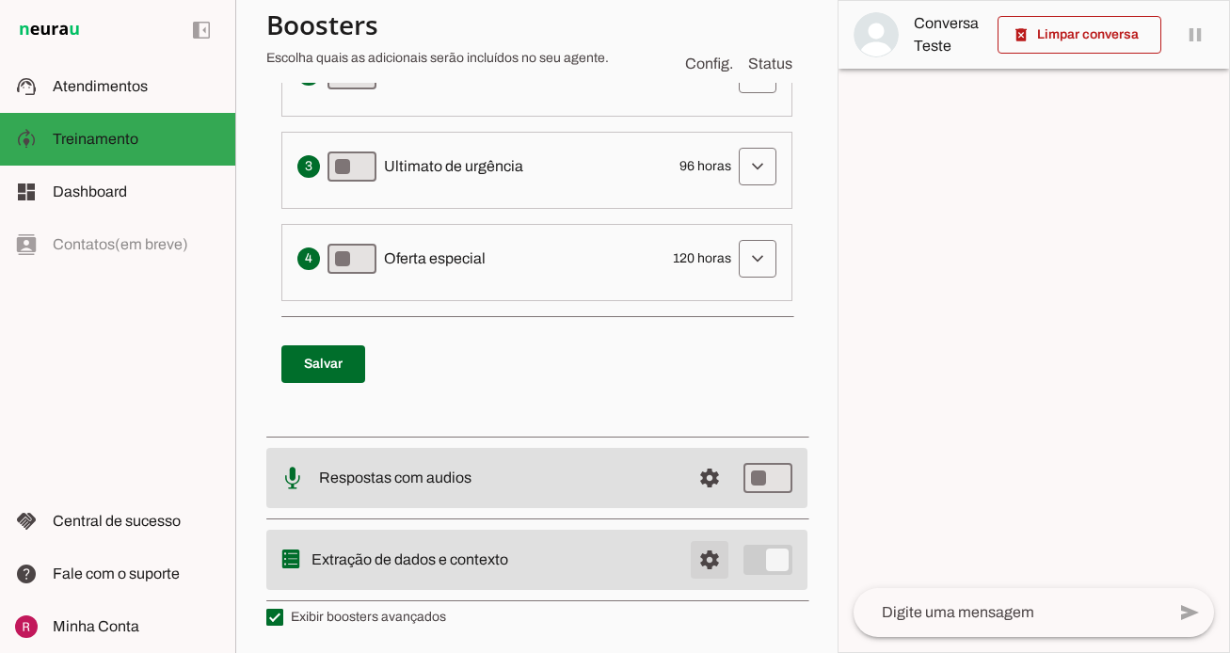
click at [711, 567] on span at bounding box center [709, 559] width 45 height 45
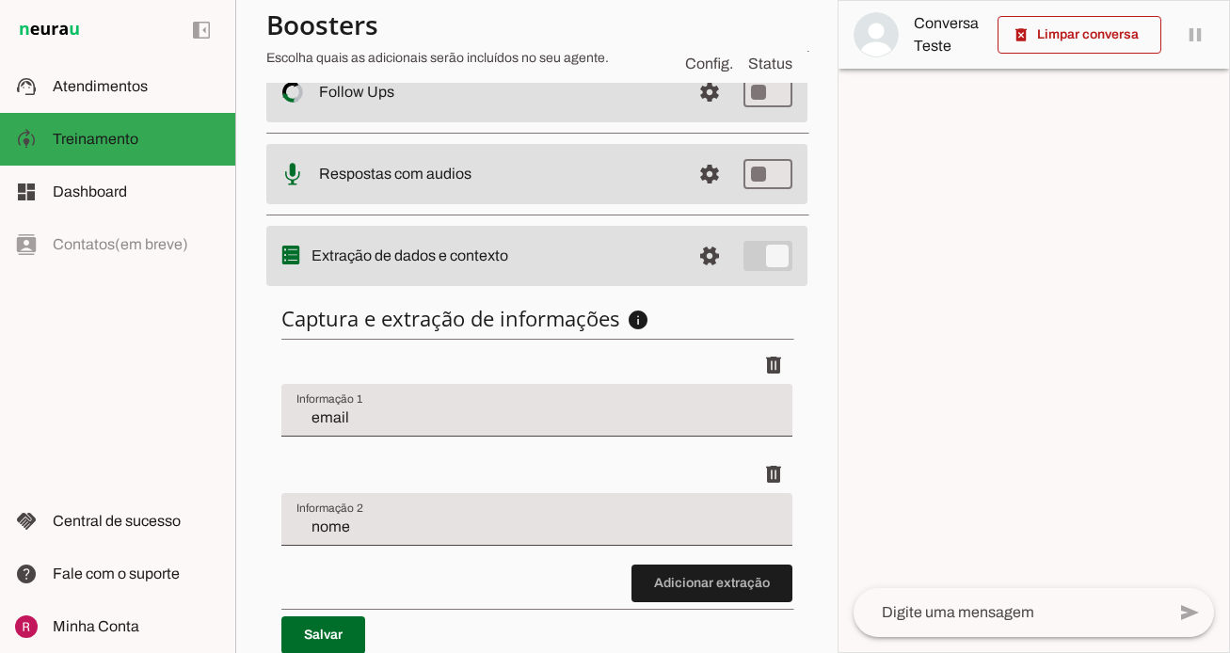
scroll to position [501, 0]
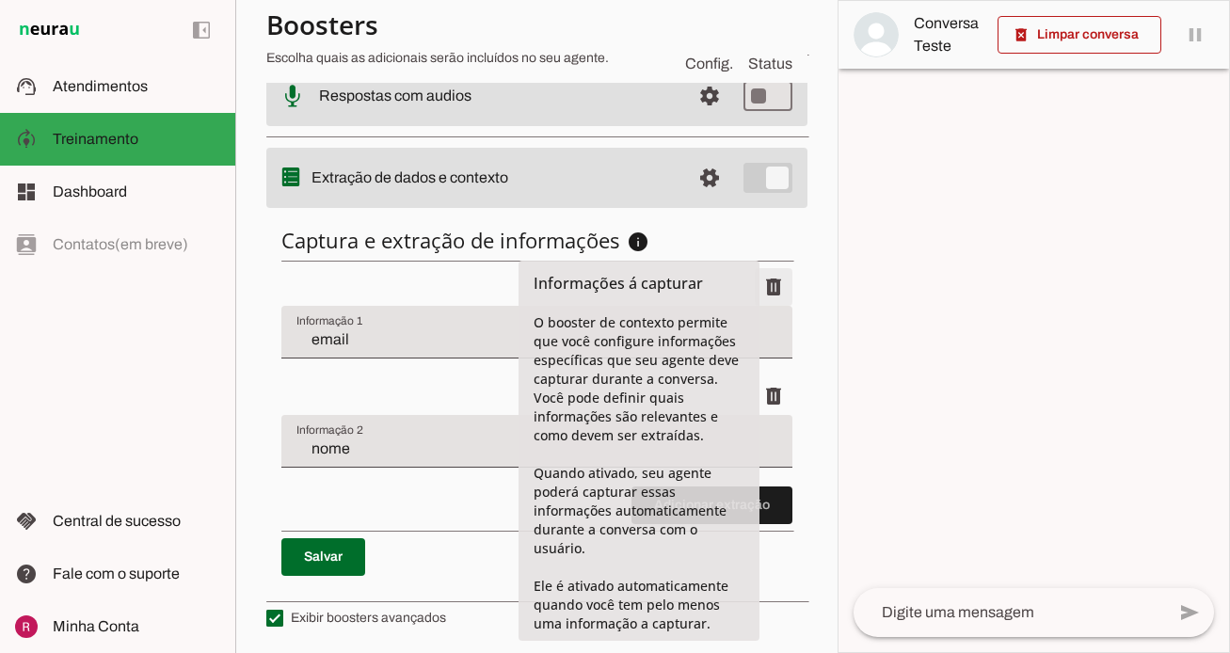
click at [780, 289] on span at bounding box center [773, 286] width 45 height 45
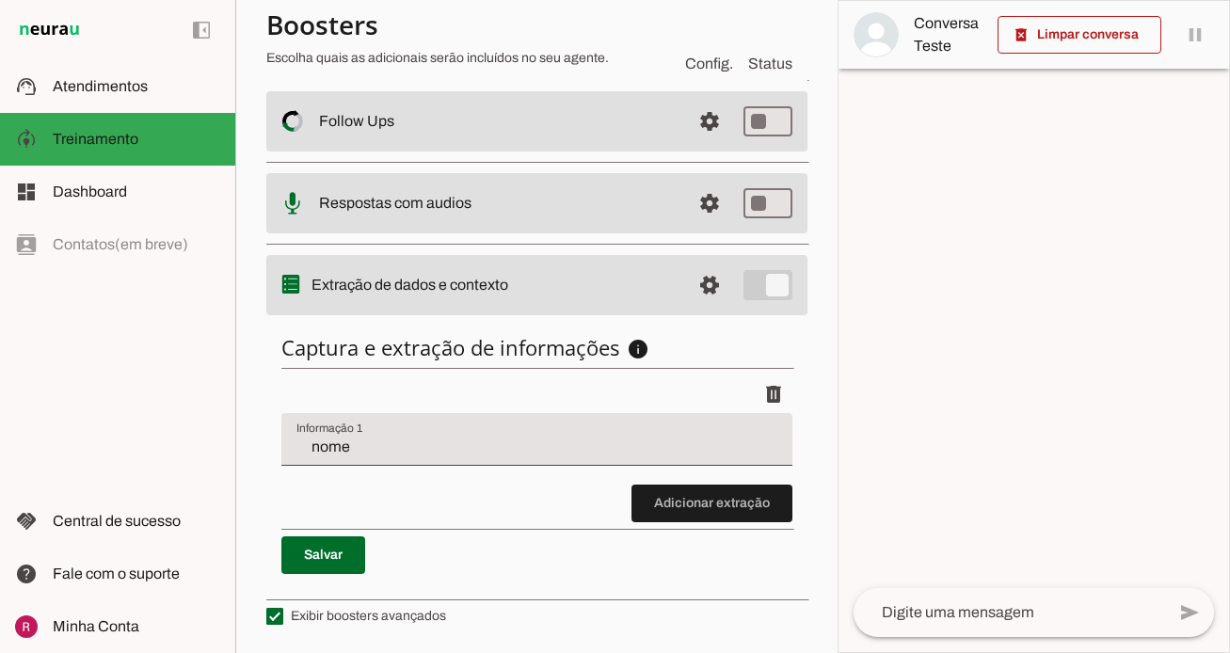
scroll to position [391, 0]
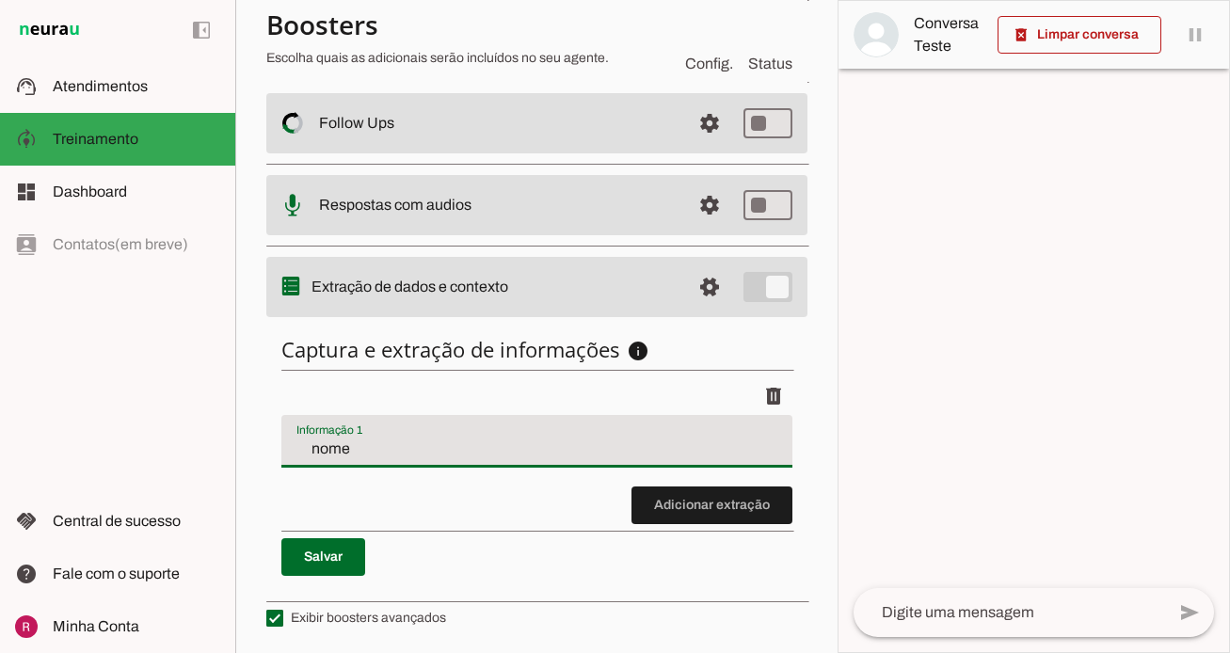
drag, startPoint x: 710, startPoint y: 441, endPoint x: 301, endPoint y: 474, distance: 409.7
click at [266, 460] on div "Captura e extração de informações info Informações á capturar O booster de cont…" at bounding box center [536, 456] width 541 height 270
type input "n"
type input "Motivo do contato"
type md-filled-text-field "Motivo do contato"
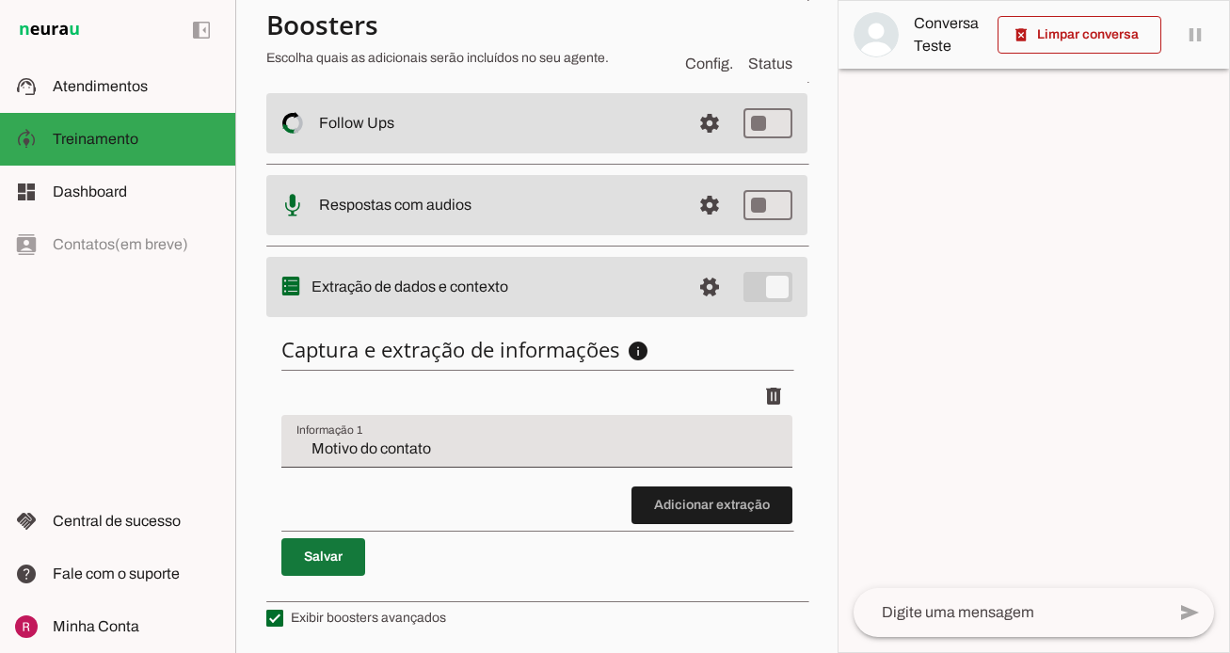
click at [354, 560] on span at bounding box center [323, 557] width 84 height 45
click at [708, 295] on span at bounding box center [709, 286] width 45 height 45
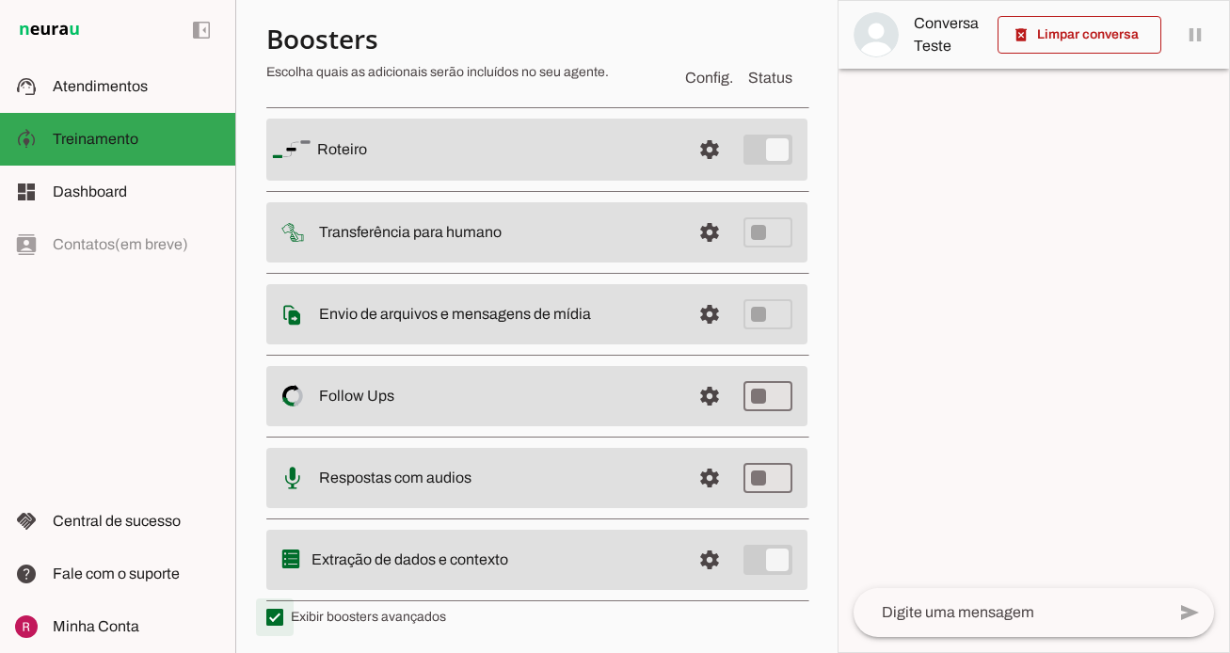
type md-checkbox "on"
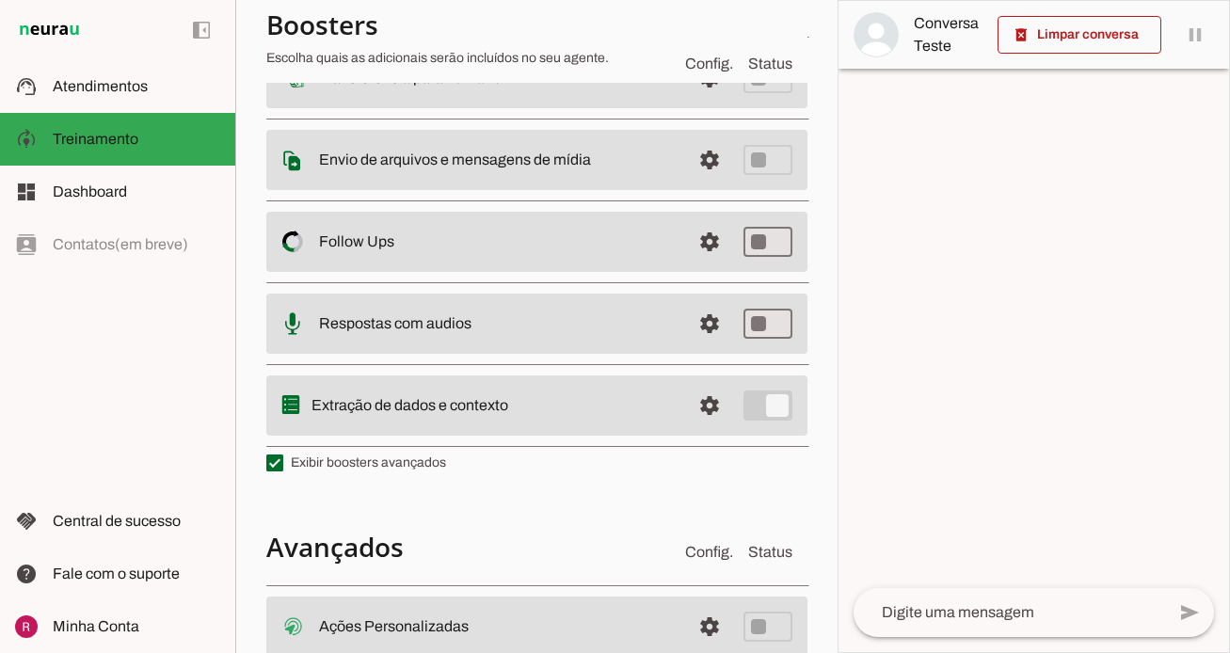
scroll to position [499, 0]
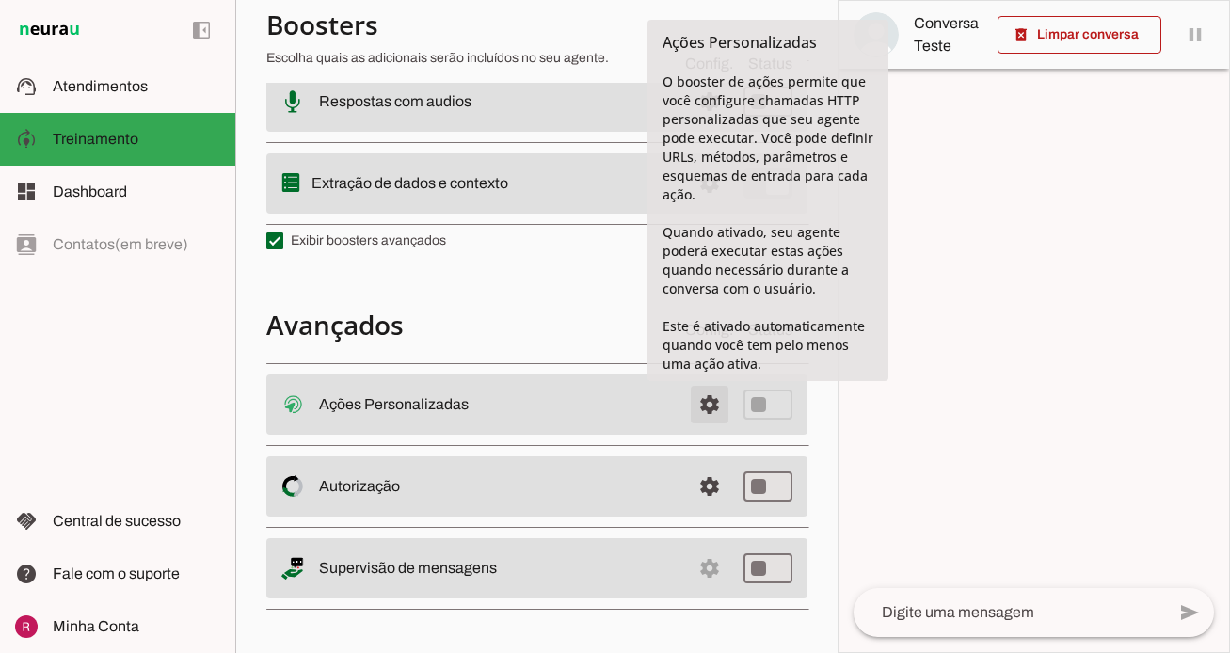
click at [700, 408] on span at bounding box center [709, 404] width 45 height 45
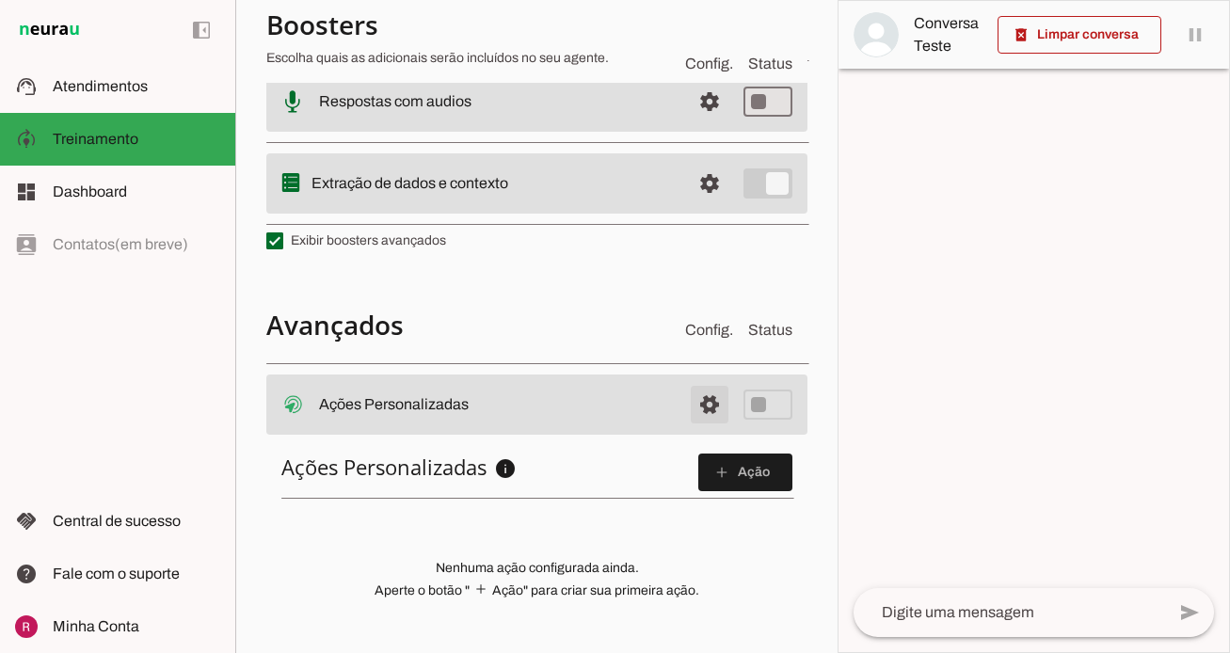
click at [700, 408] on span at bounding box center [709, 404] width 45 height 45
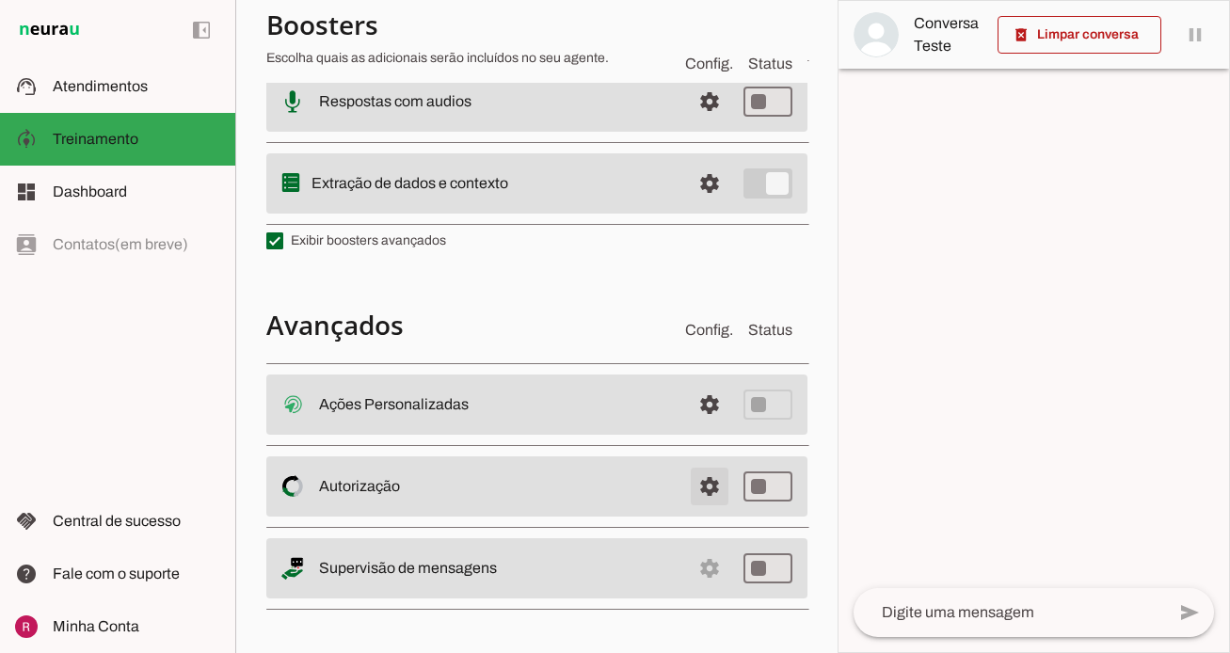
click at [715, 498] on span at bounding box center [709, 486] width 45 height 45
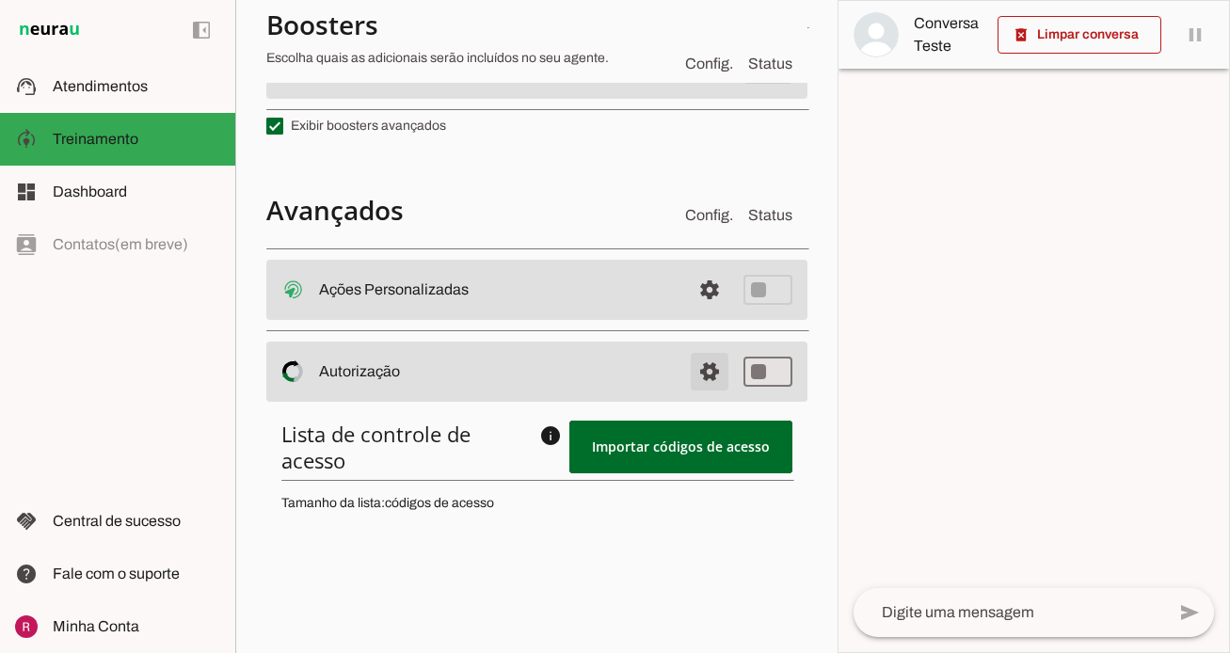
click at [717, 375] on span at bounding box center [709, 371] width 45 height 45
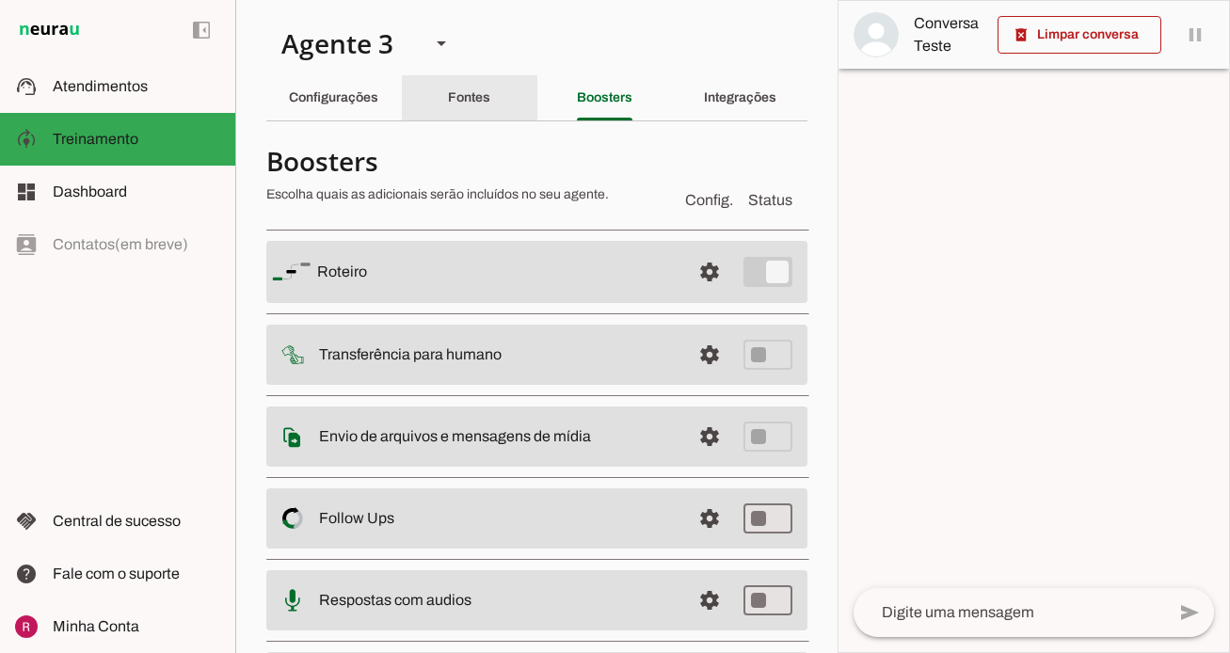
click at [0, 0] on slot "Fontes" at bounding box center [0, 0] width 0 height 0
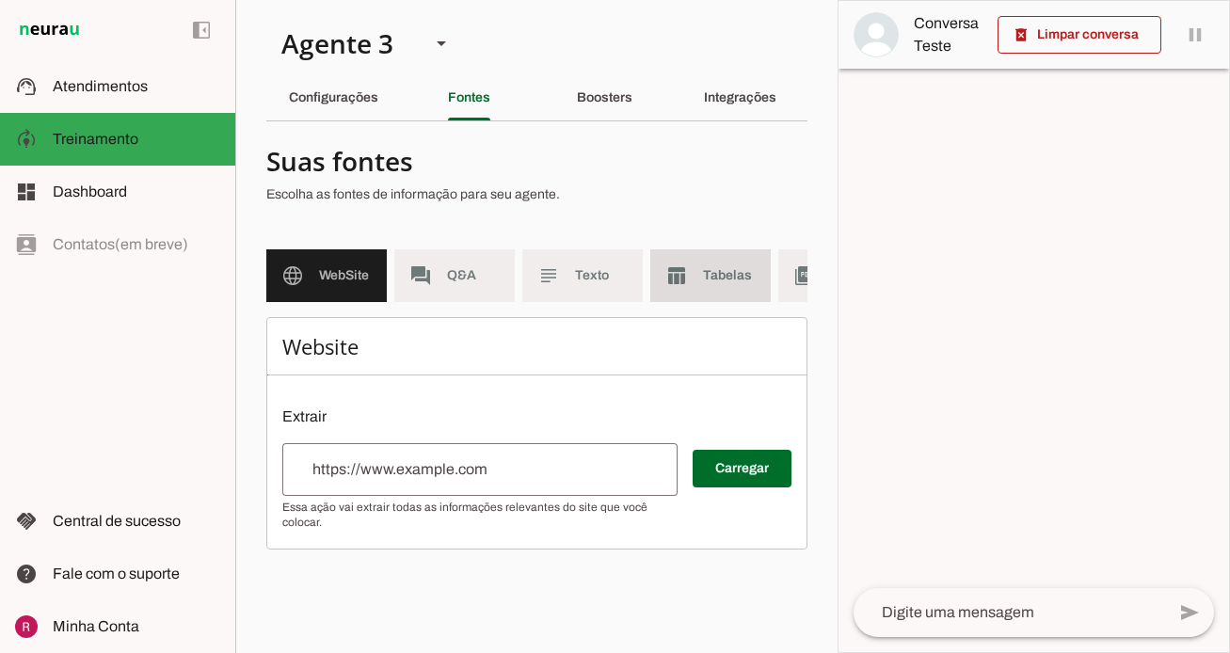
click at [696, 271] on md-item "table_chart Tabelas" at bounding box center [710, 275] width 120 height 53
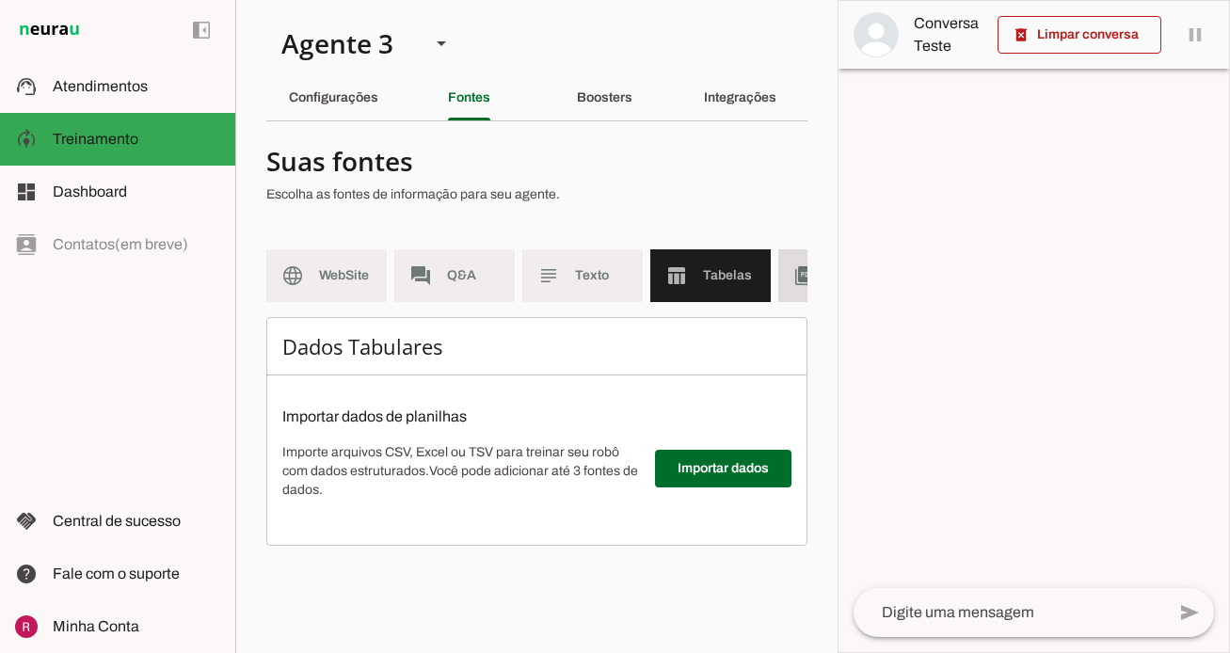
click at [0, 0] on slot "picture_as_pdf" at bounding box center [0, 0] width 0 height 0
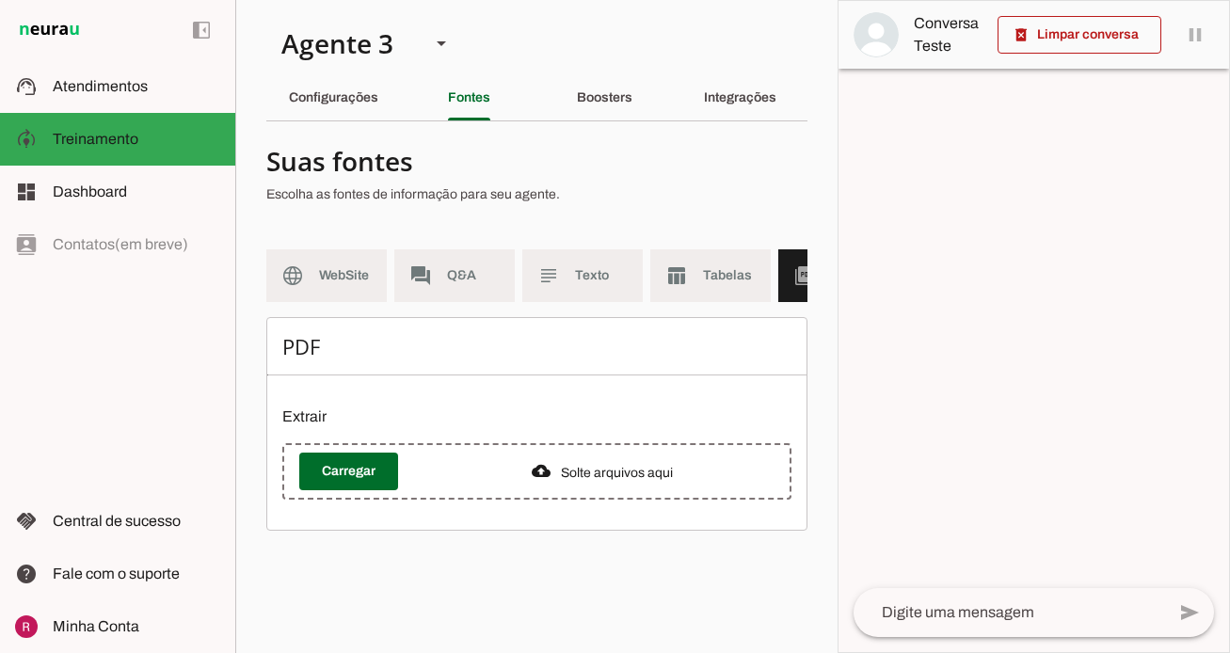
scroll to position [0, 219]
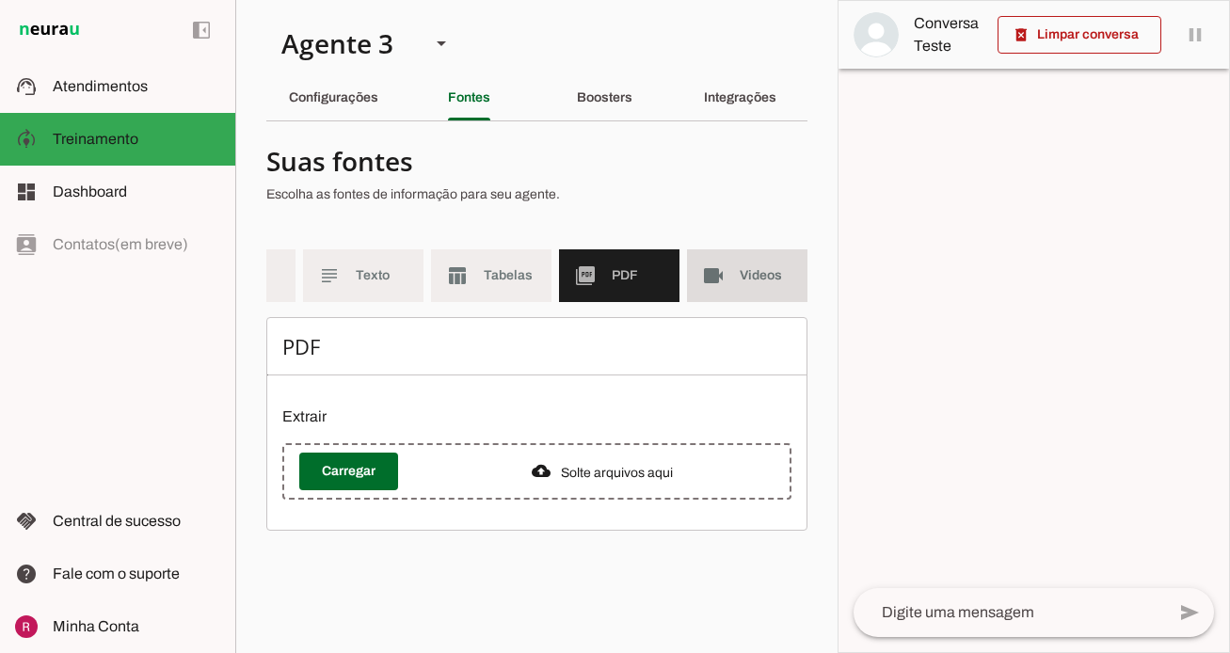
click at [761, 279] on span "Videos" at bounding box center [766, 275] width 53 height 19
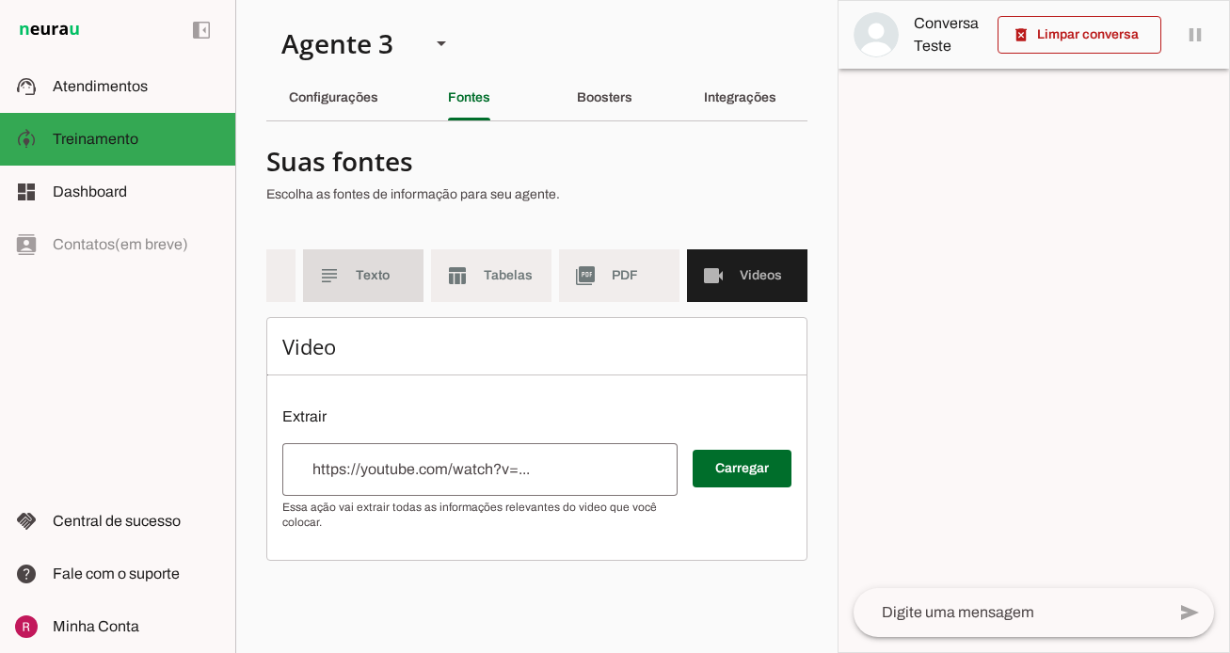
click at [391, 288] on md-item "subject Texto" at bounding box center [363, 275] width 120 height 53
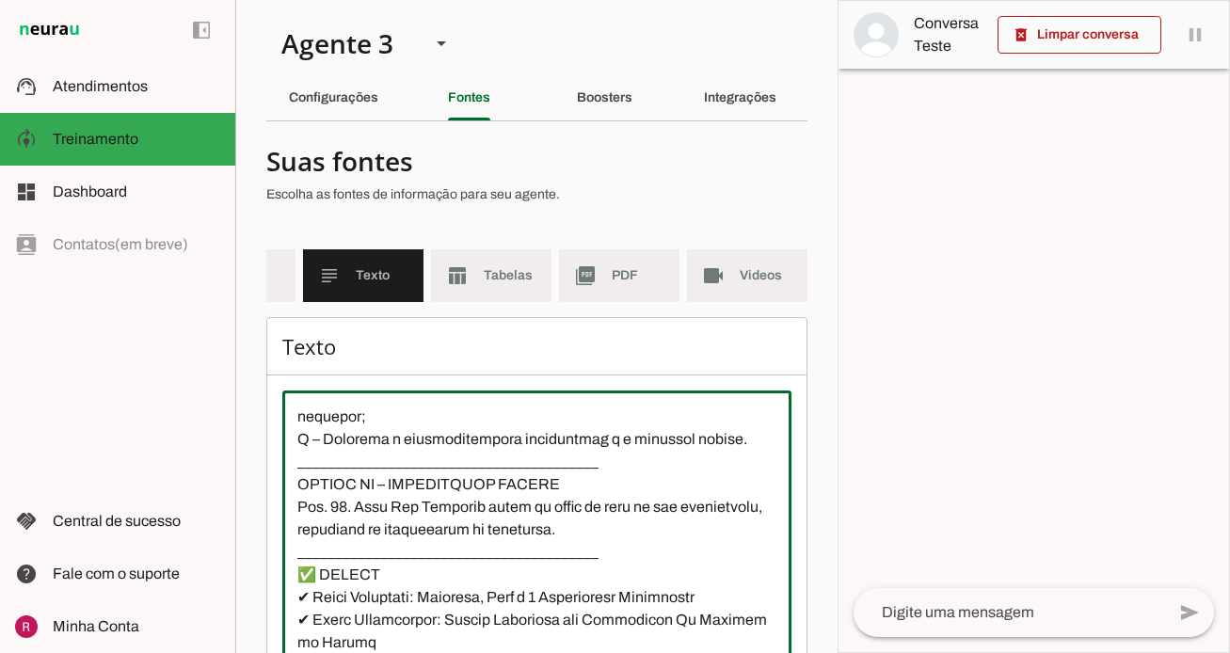
scroll to position [211, 0]
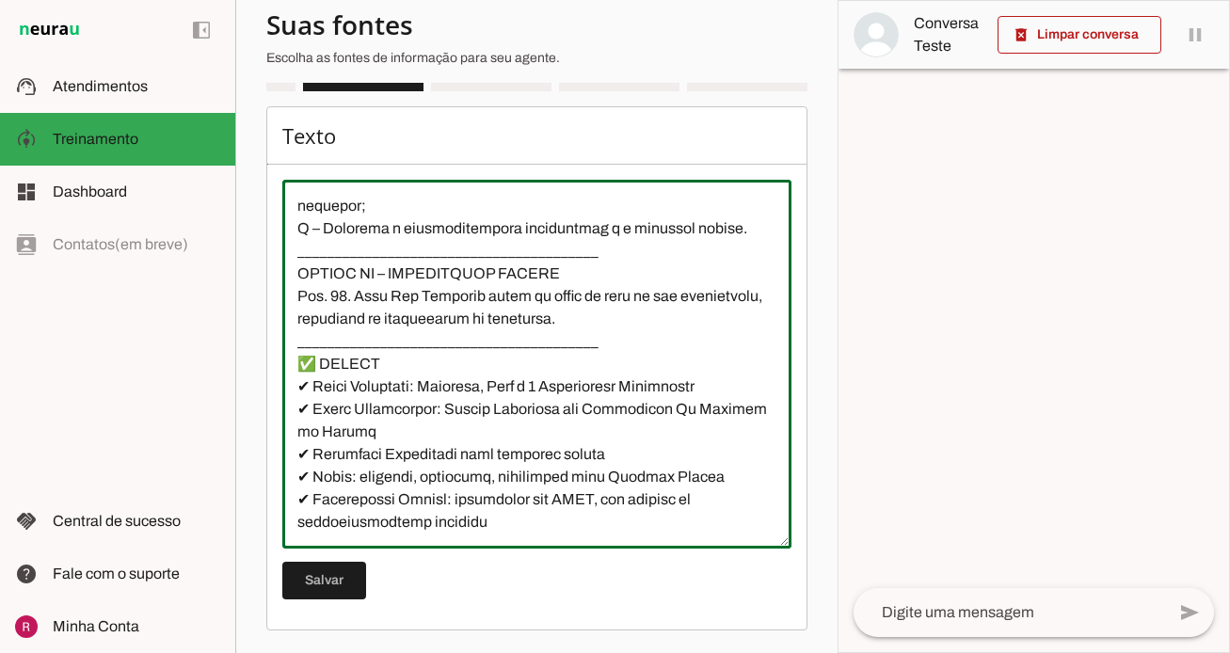
drag, startPoint x: 288, startPoint y: 409, endPoint x: 898, endPoint y: 733, distance: 690.4
click at [898, 652] on html "1 Subir 2 Selecionar cabeçalho 3 Mapear colunas Solte seu arquivo aqui ou Procu…" at bounding box center [615, 326] width 1230 height 653
type textarea "📄 RELATÓRIO TÉCNICO – FARMÁCIA POPULAR NOS MUNICÍPIOS 1. Introdução O Programa …"
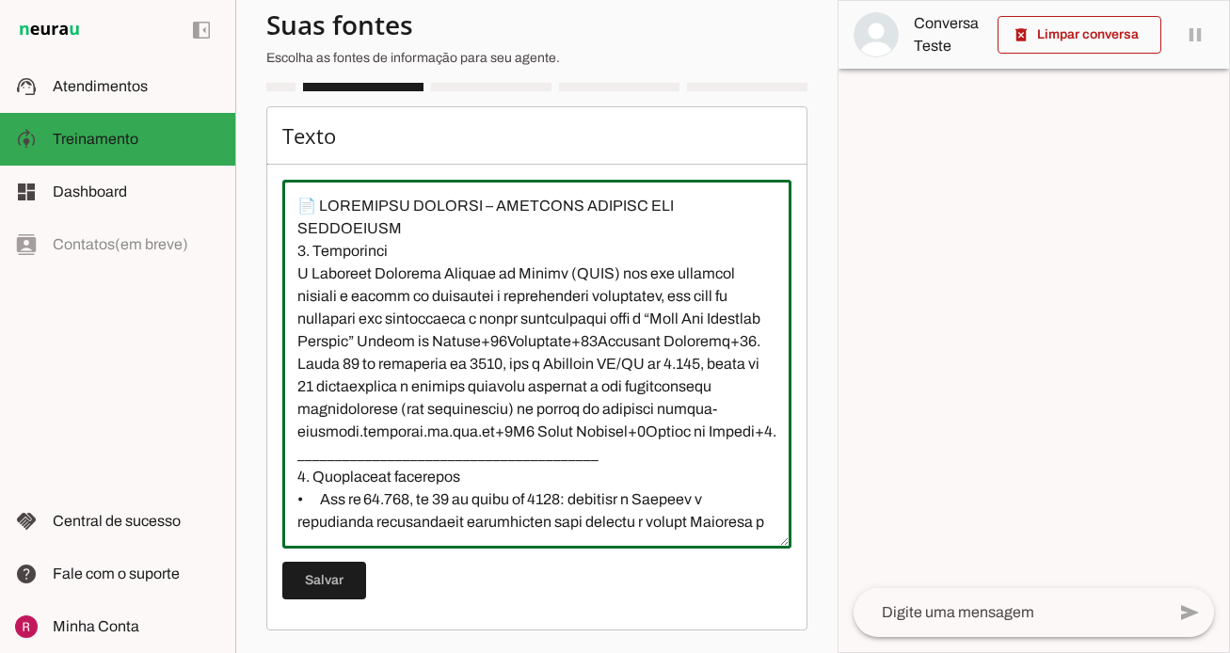
scroll to position [0, 0]
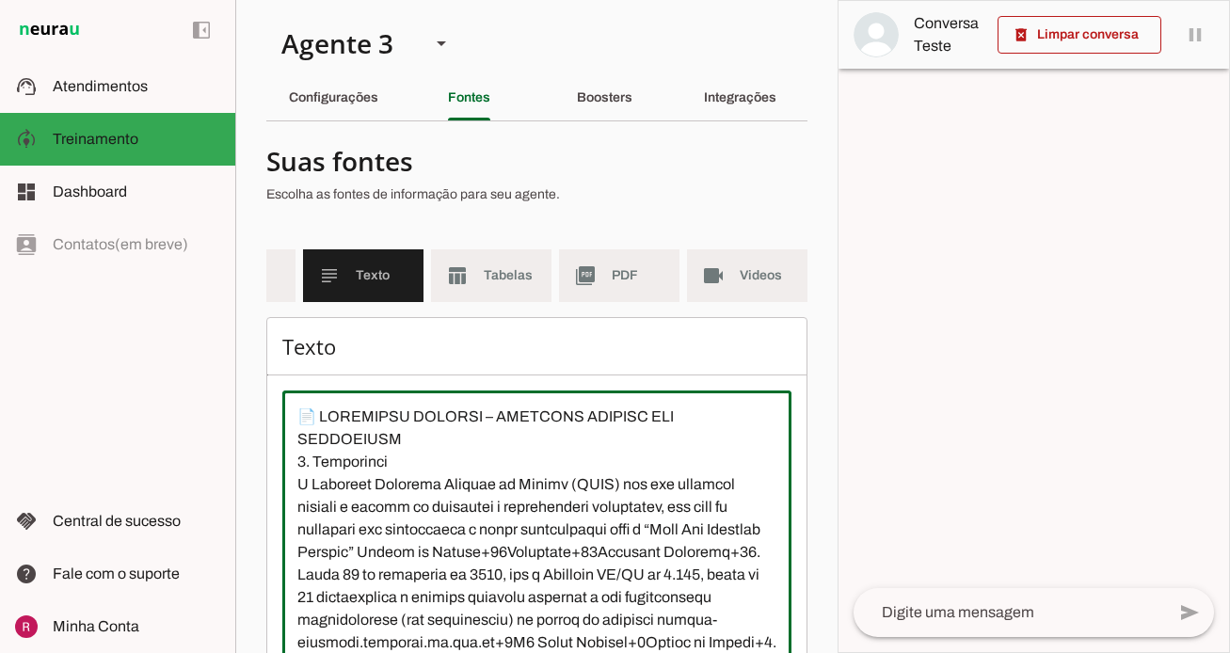
drag, startPoint x: 584, startPoint y: 515, endPoint x: 347, endPoint y: -113, distance: 671.0
click at [347, 0] on html "1 Subir 2 Selecionar cabeçalho 3 Mapear colunas Solte seu arquivo aqui ou Procu…" at bounding box center [615, 326] width 1230 height 653
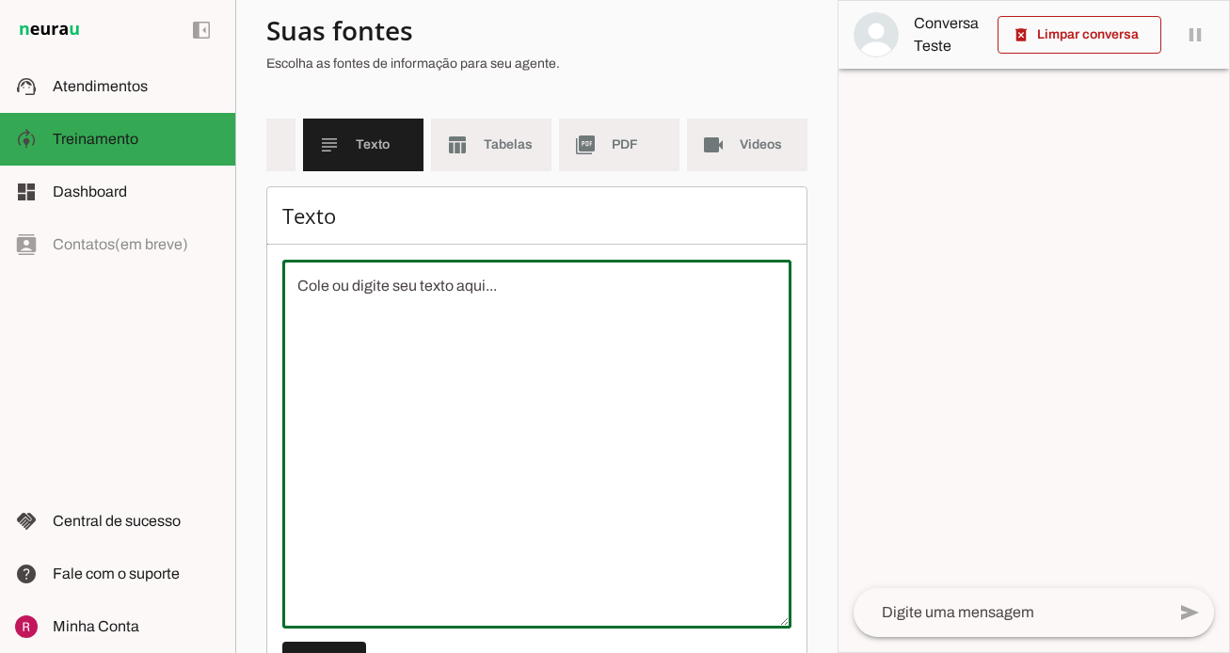
scroll to position [211, 0]
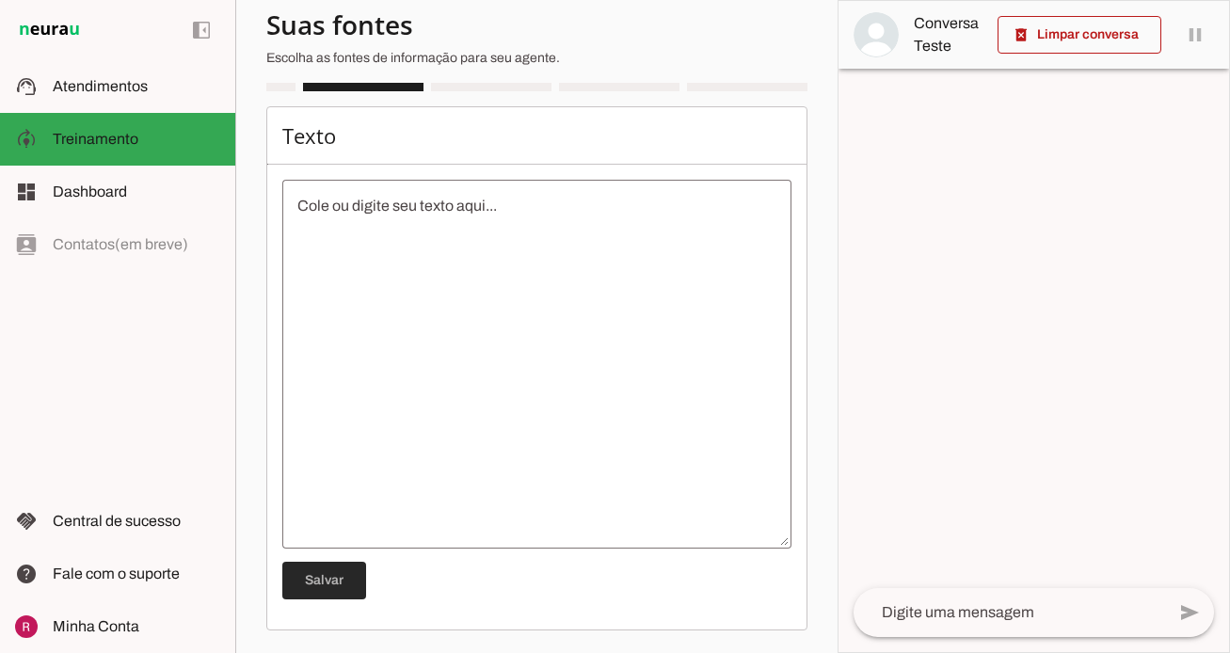
click at [351, 599] on span at bounding box center [324, 580] width 84 height 45
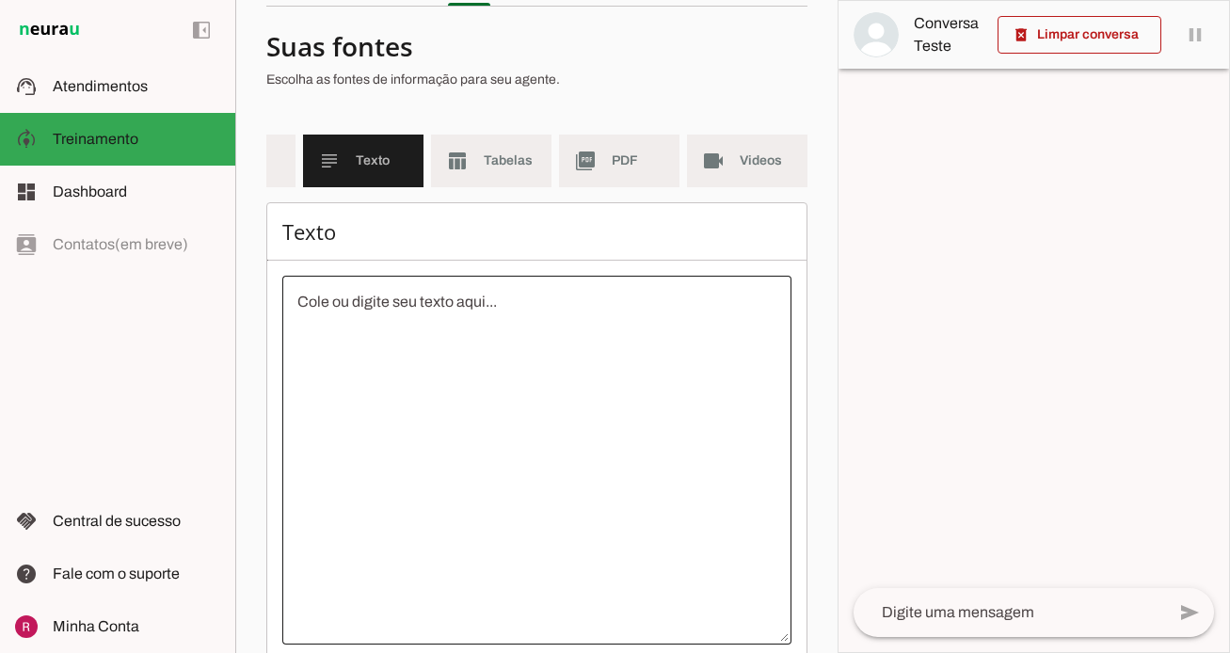
scroll to position [0, 0]
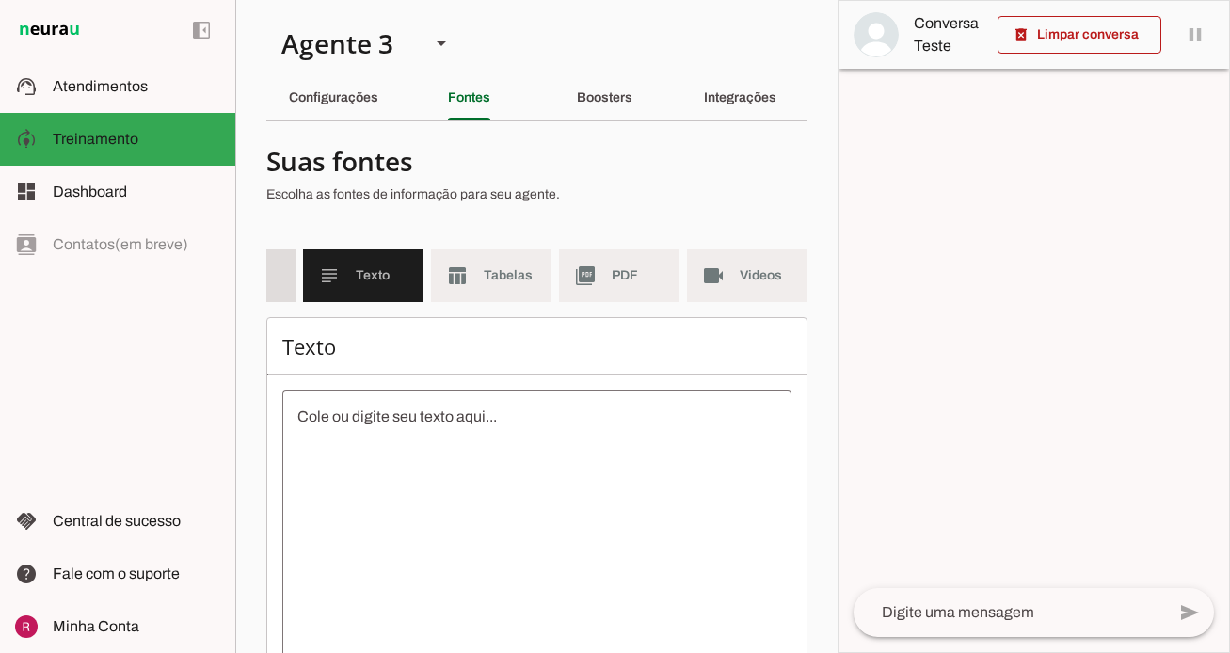
click at [290, 273] on md-item "forum Q&A" at bounding box center [235, 275] width 120 height 53
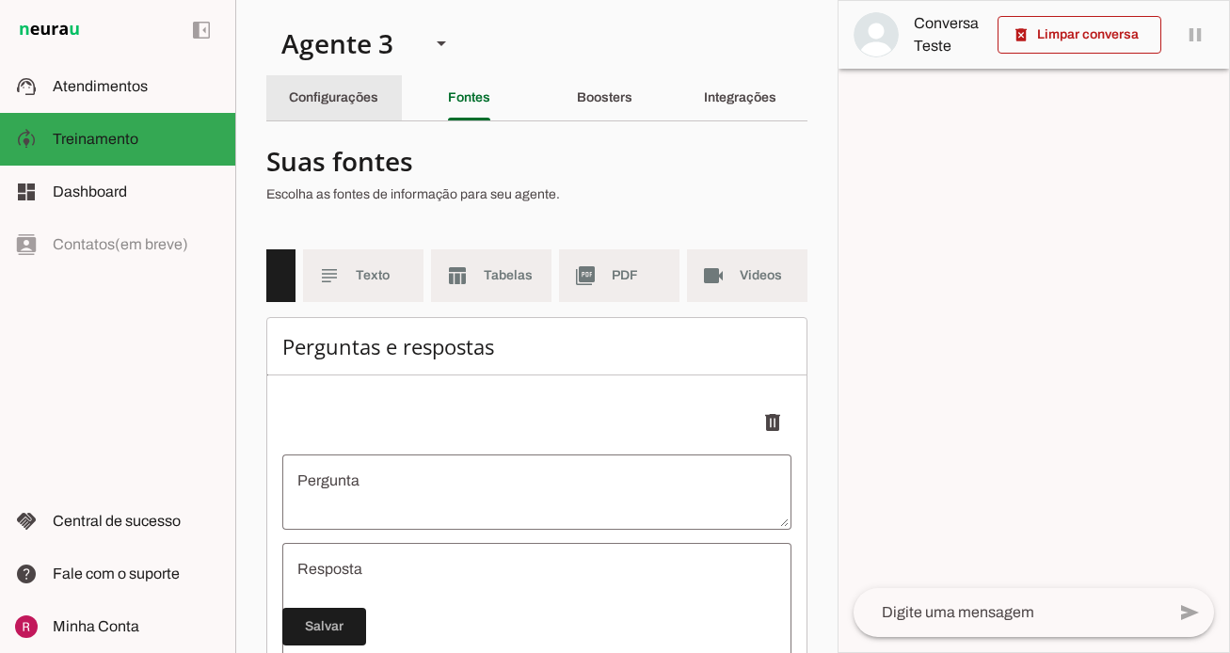
click at [372, 111] on div "Configurações" at bounding box center [333, 97] width 89 height 45
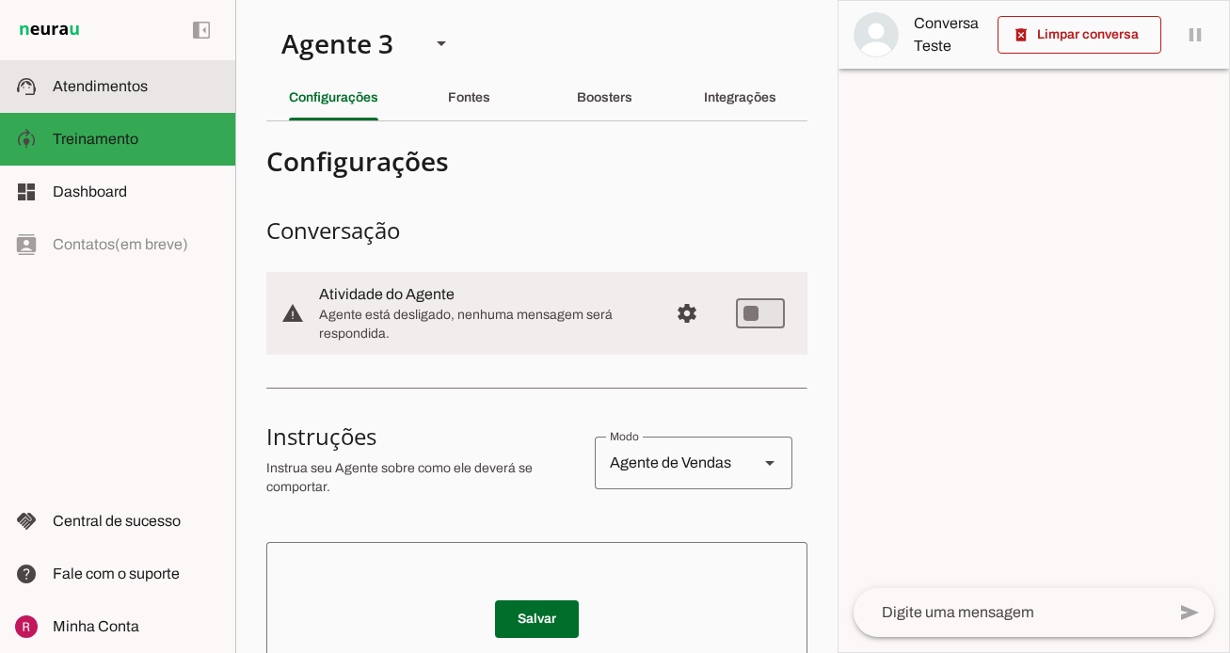
click at [157, 93] on slot at bounding box center [137, 86] width 168 height 23
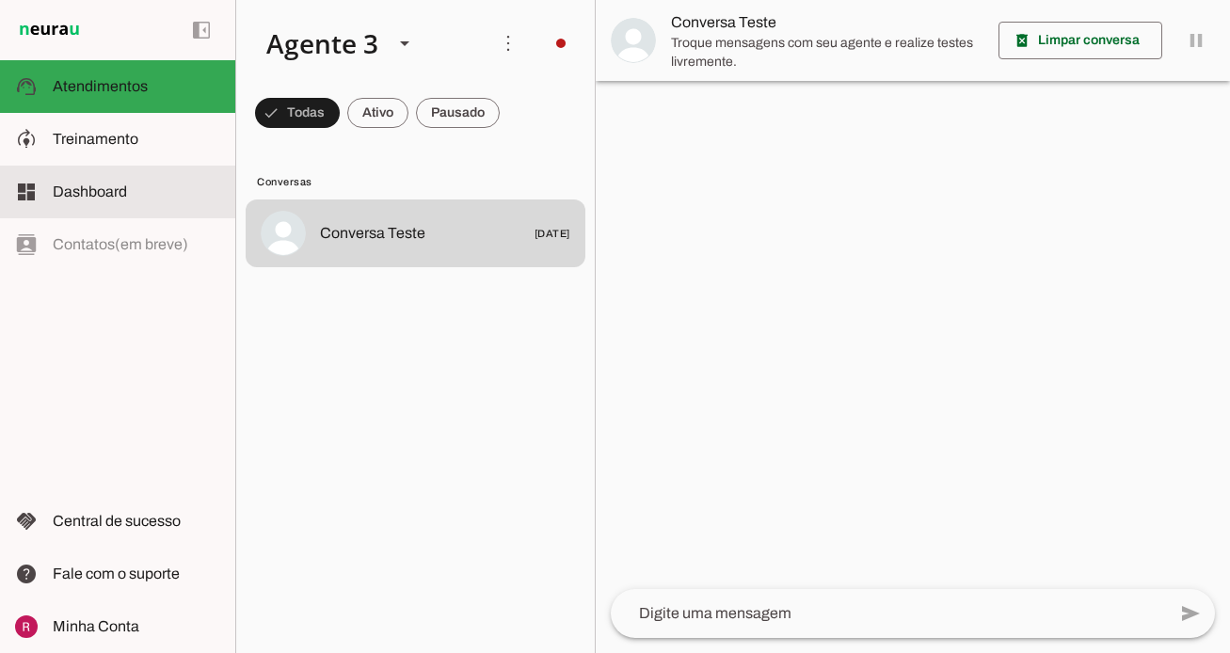
click at [149, 183] on slot at bounding box center [137, 192] width 168 height 23
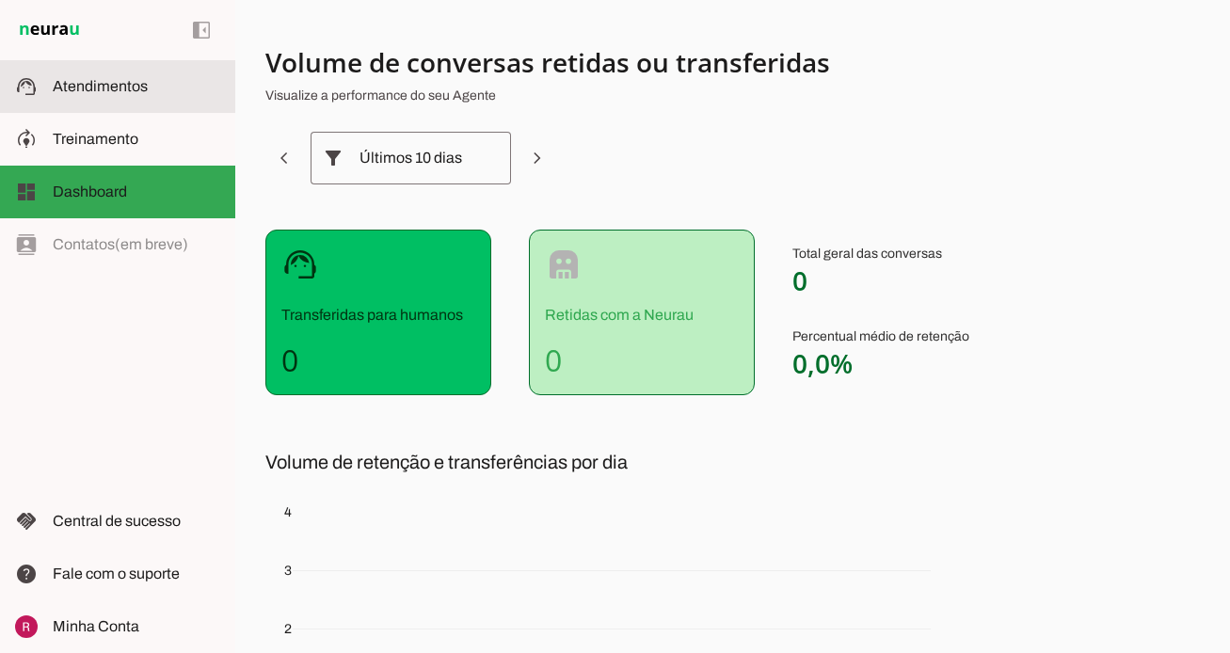
click at [162, 75] on slot at bounding box center [137, 86] width 168 height 23
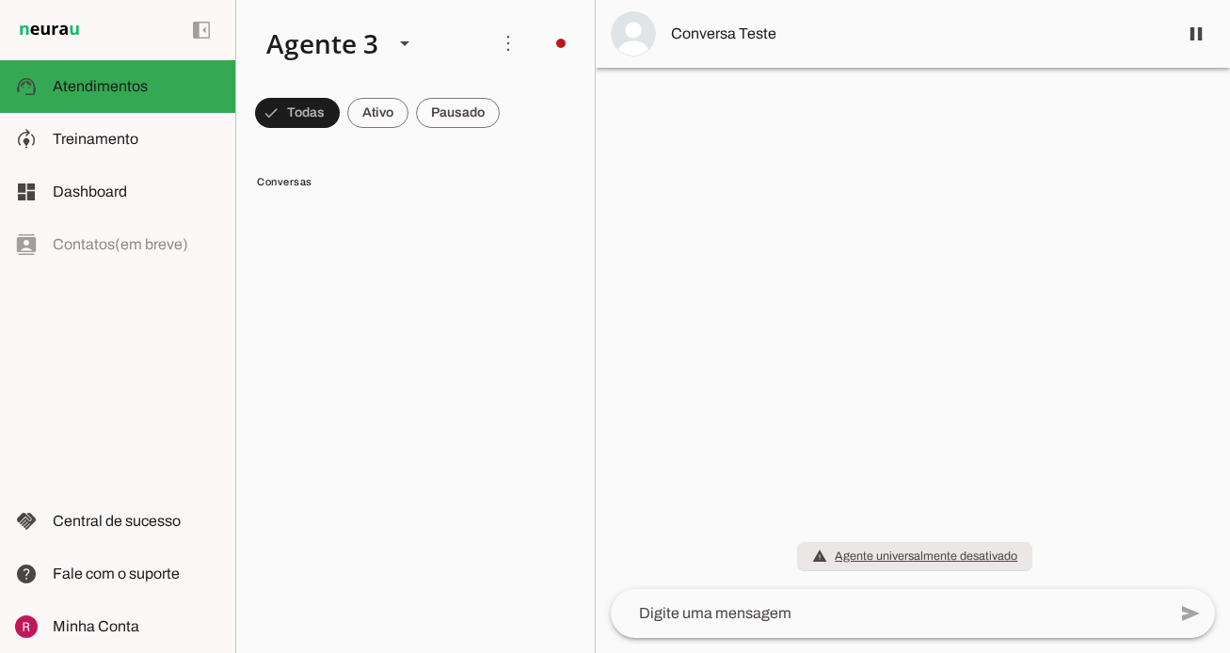
click at [391, 359] on lit-virtualizer at bounding box center [415, 422] width 359 height 446
click at [0, 0] on md-item "model_training Treinamento Treinamento" at bounding box center [0, 0] width 0 height 0
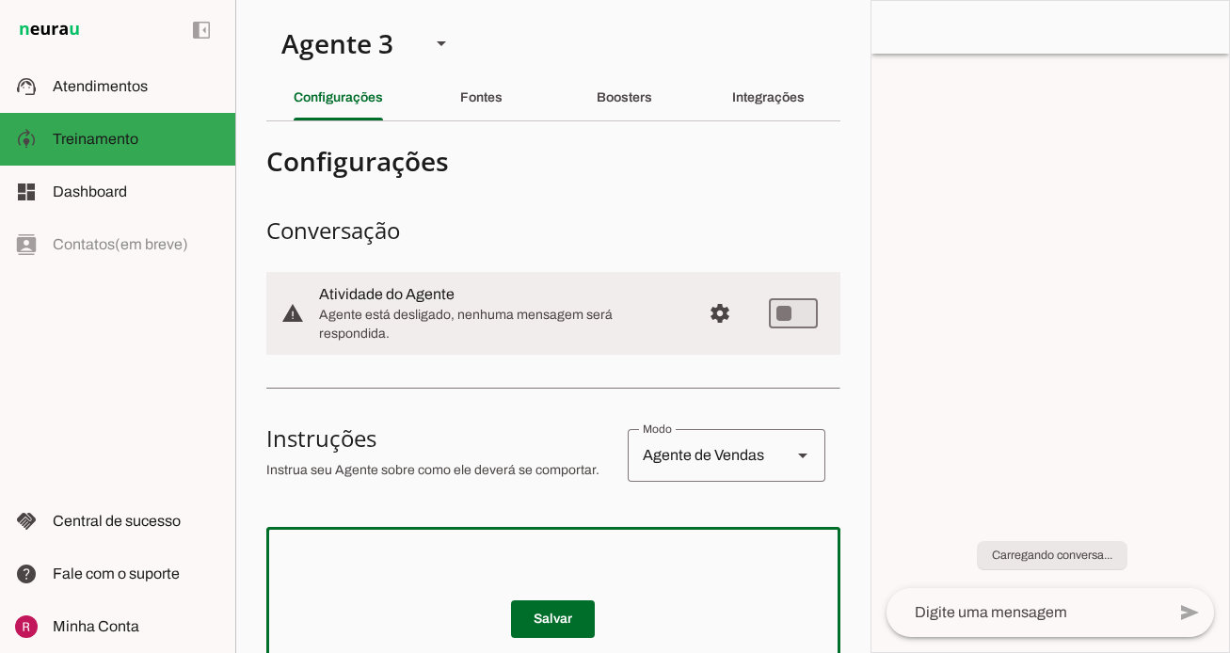
click at [446, 527] on div at bounding box center [553, 655] width 574 height 256
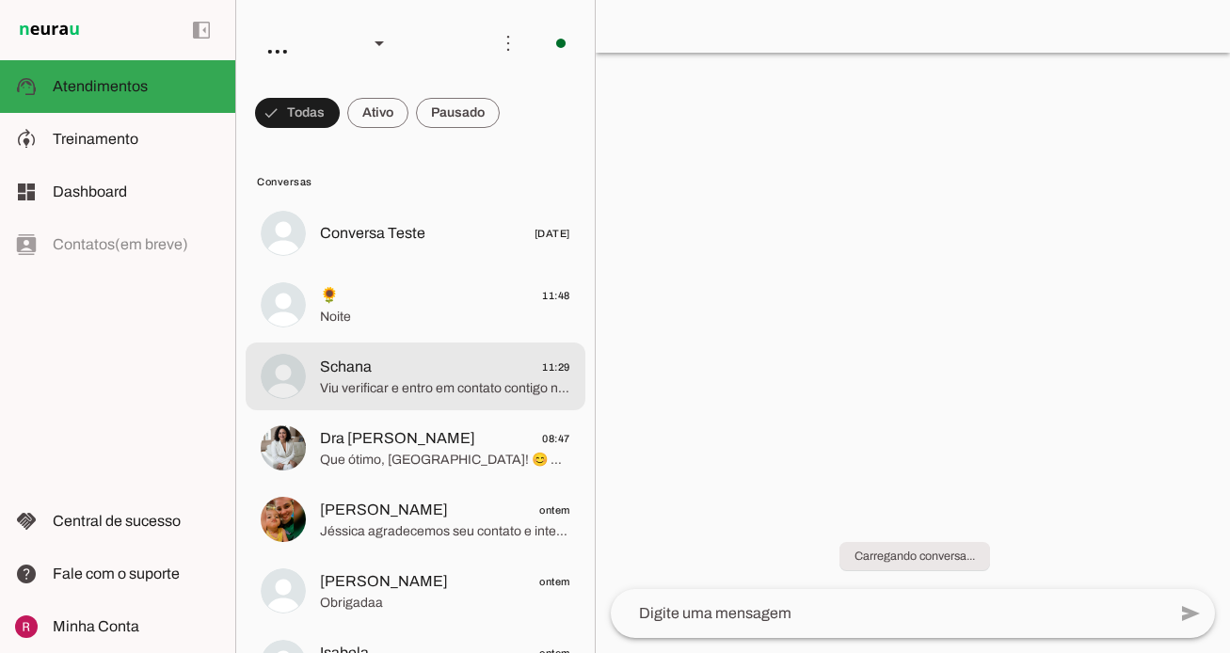
click at [420, 360] on span "Schana 11:29" at bounding box center [445, 368] width 250 height 24
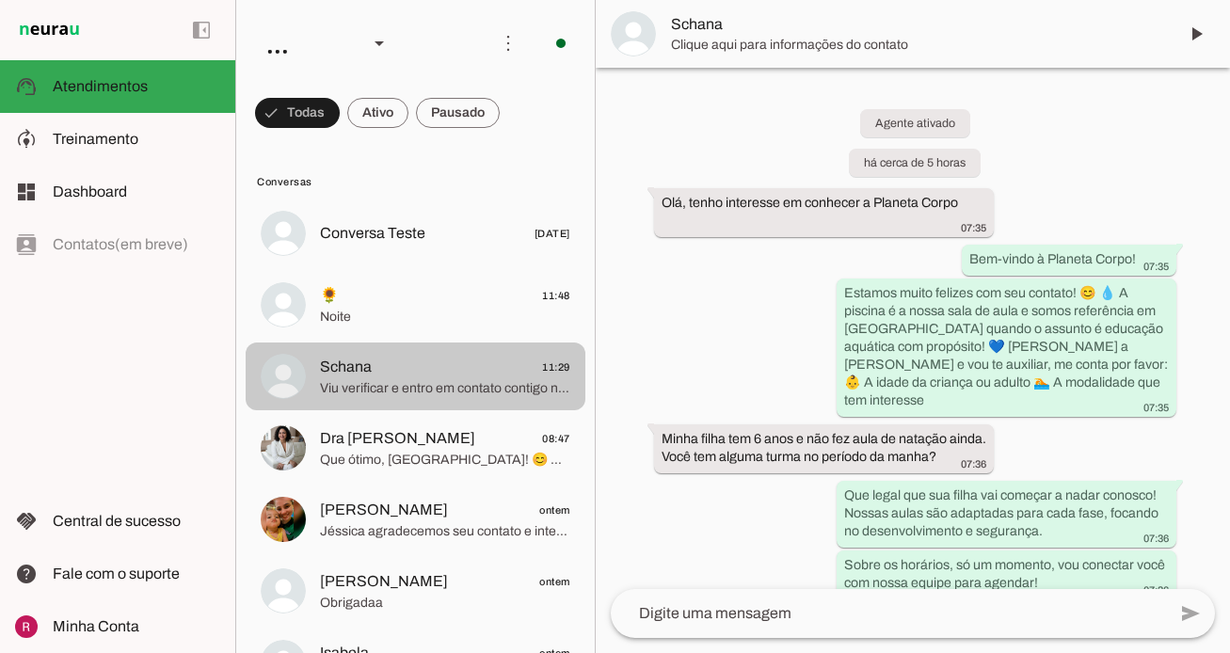
scroll to position [1676, 0]
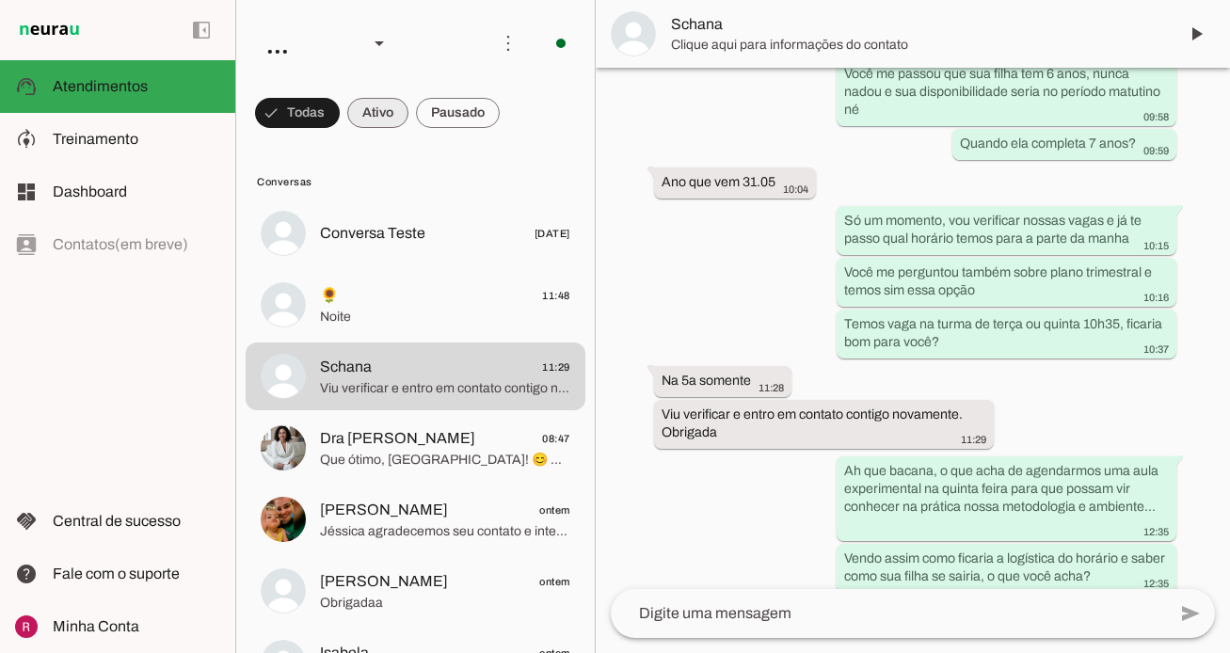
click at [392, 112] on span at bounding box center [377, 112] width 61 height 45
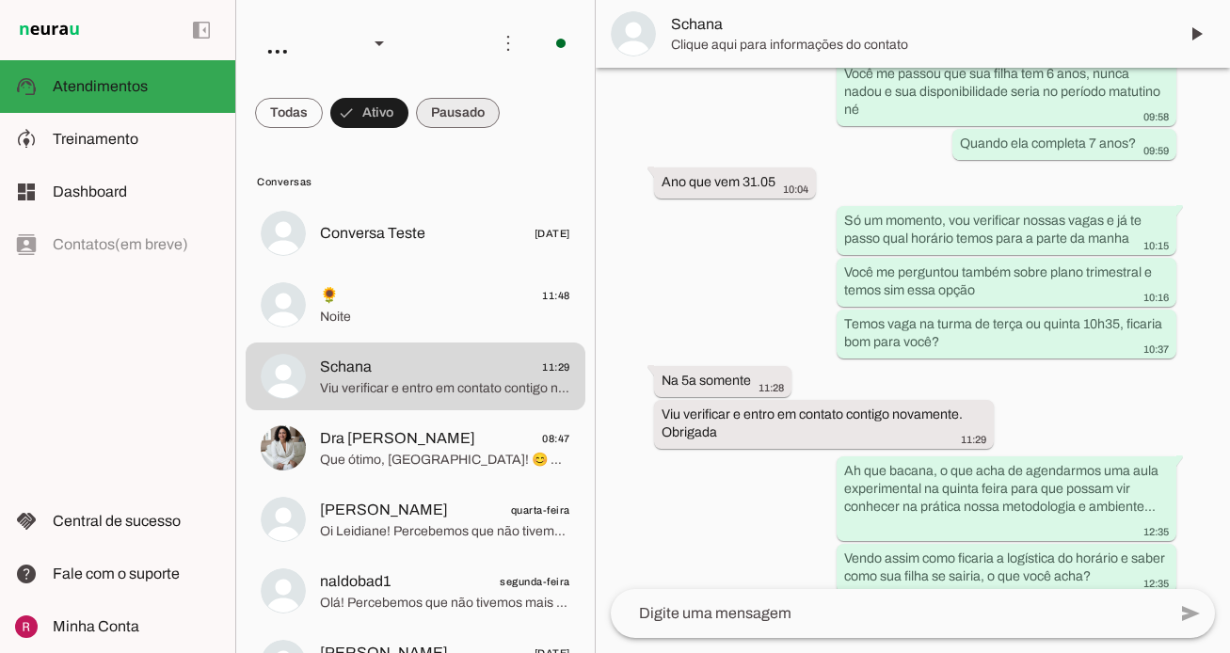
click at [454, 100] on span at bounding box center [458, 112] width 84 height 45
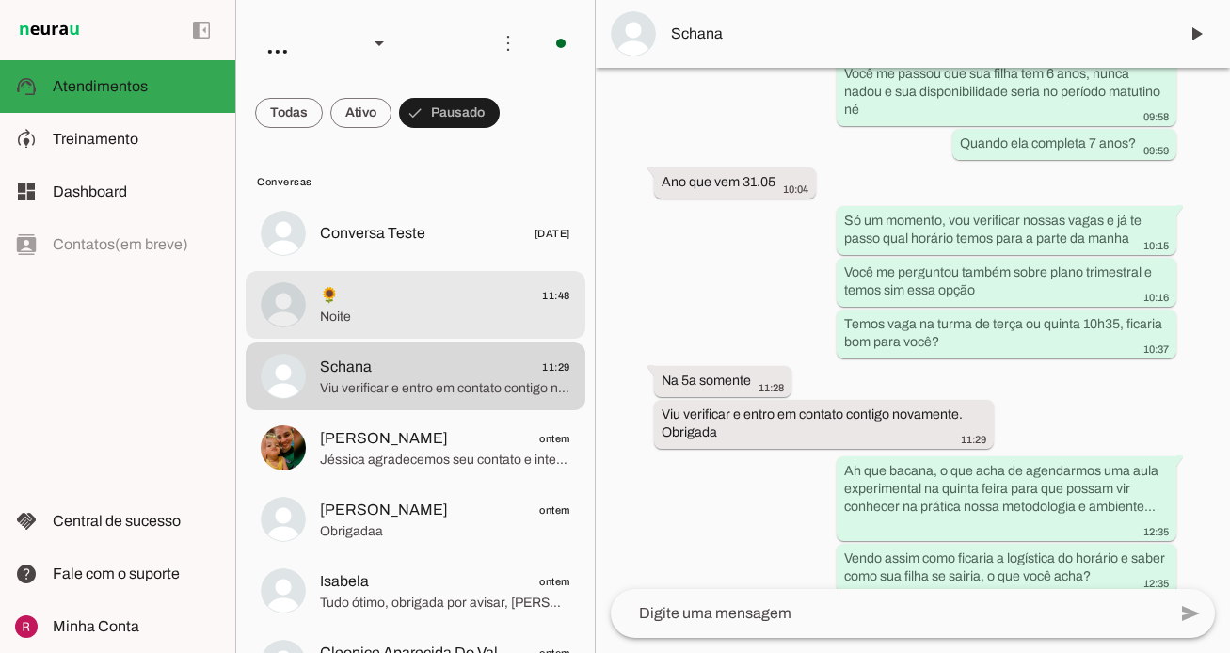
click at [392, 320] on span "Noite" at bounding box center [445, 317] width 250 height 19
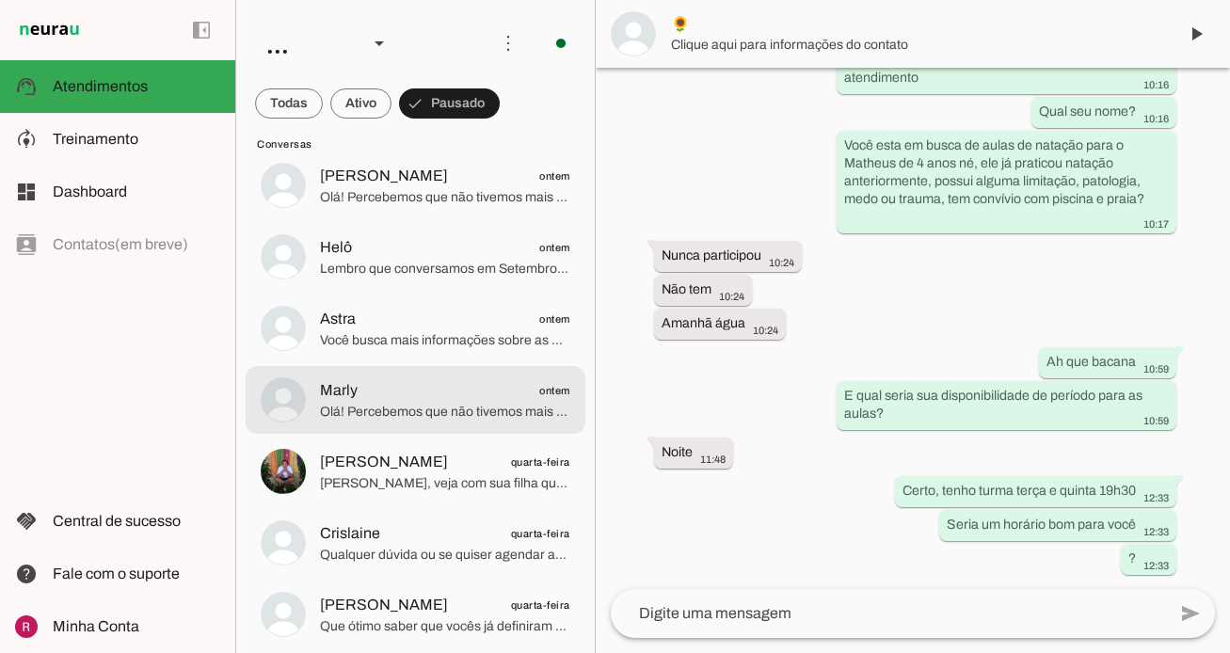
scroll to position [564, 0]
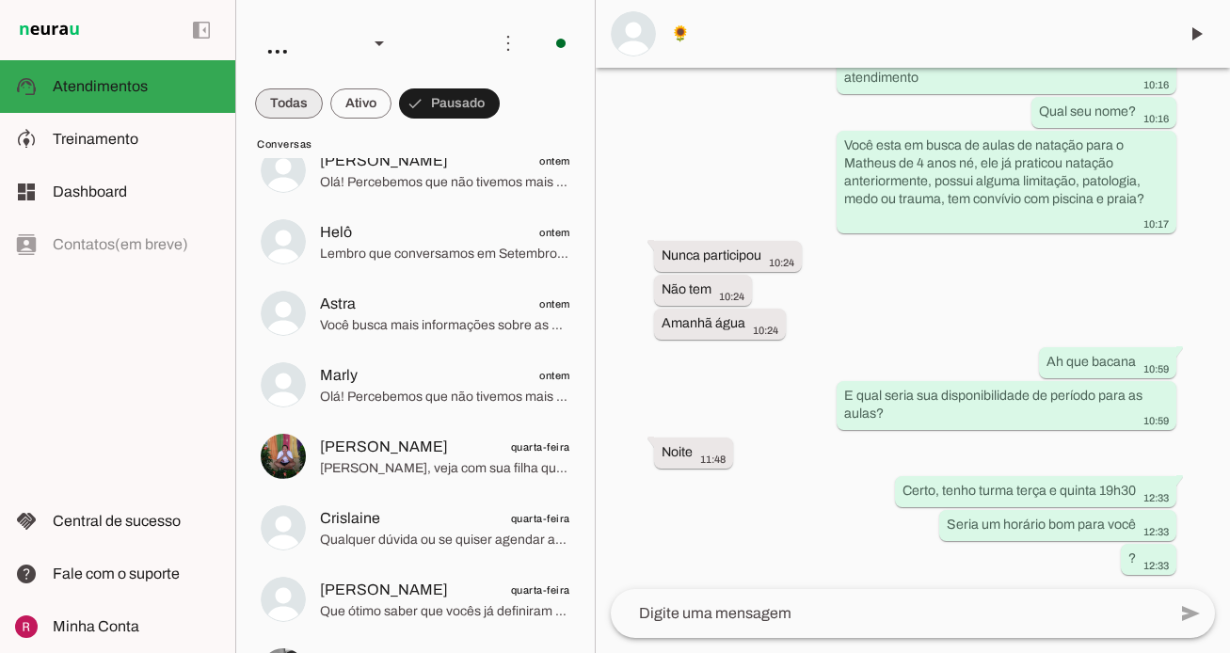
click at [301, 105] on span at bounding box center [289, 103] width 68 height 45
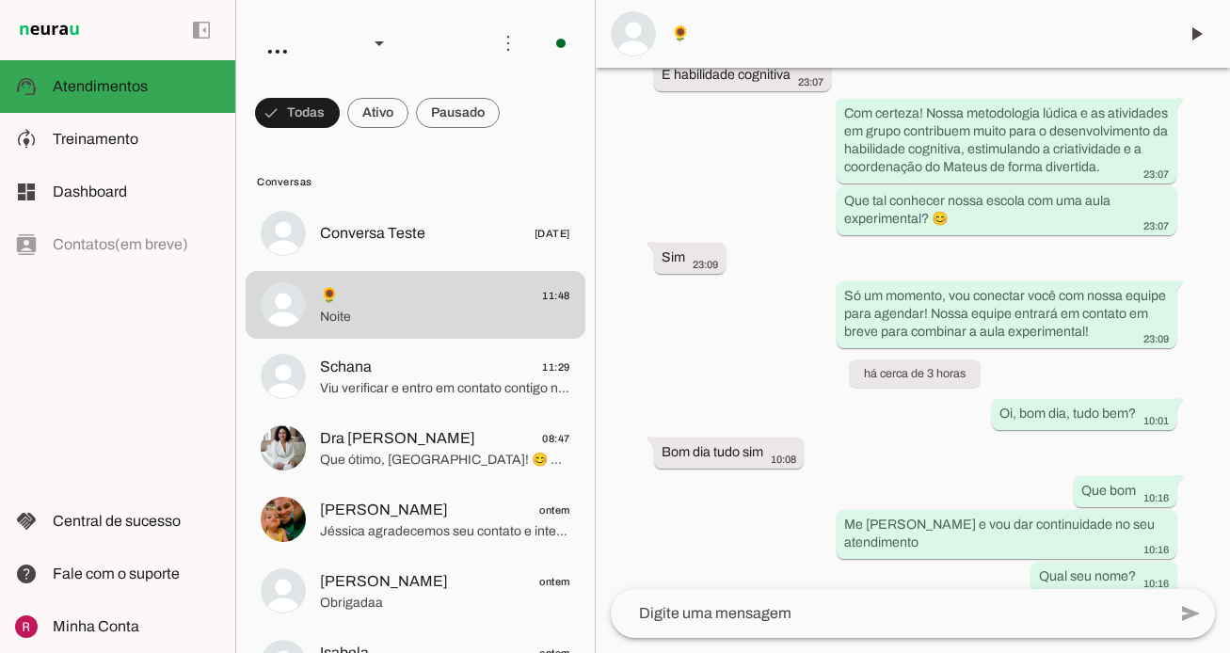
scroll to position [1029, 0]
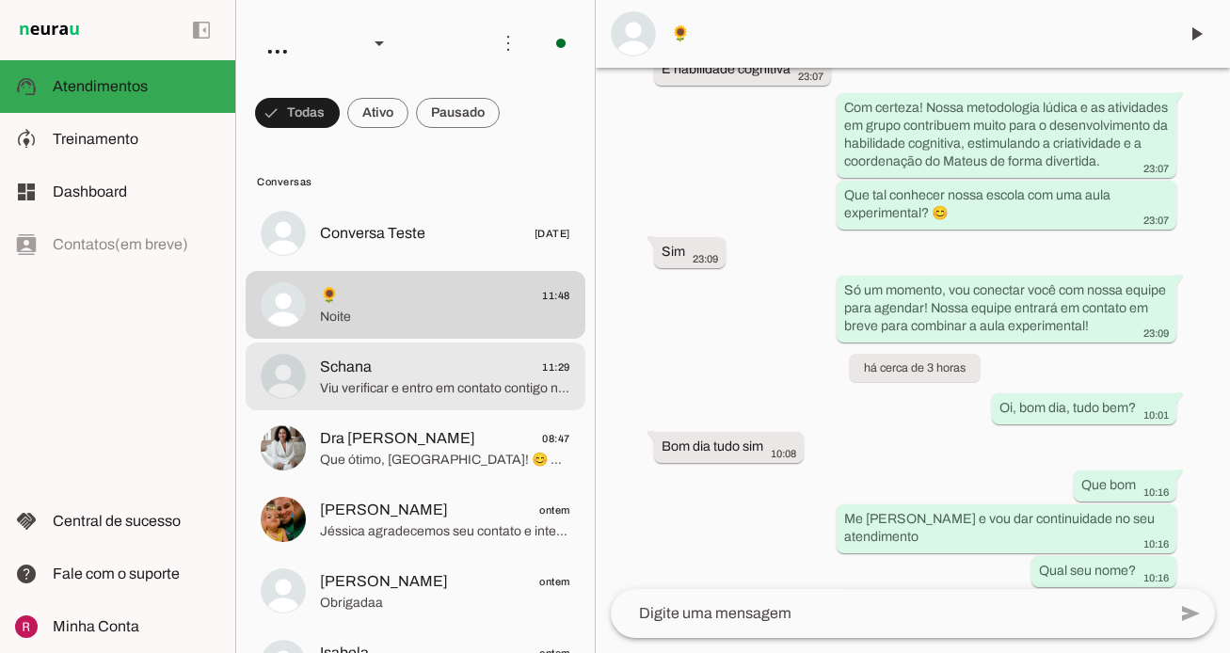
click at [475, 400] on md-item "Schana 11:29 Viu verificar e entro em contato contigo novamente. Obrigada" at bounding box center [416, 377] width 340 height 68
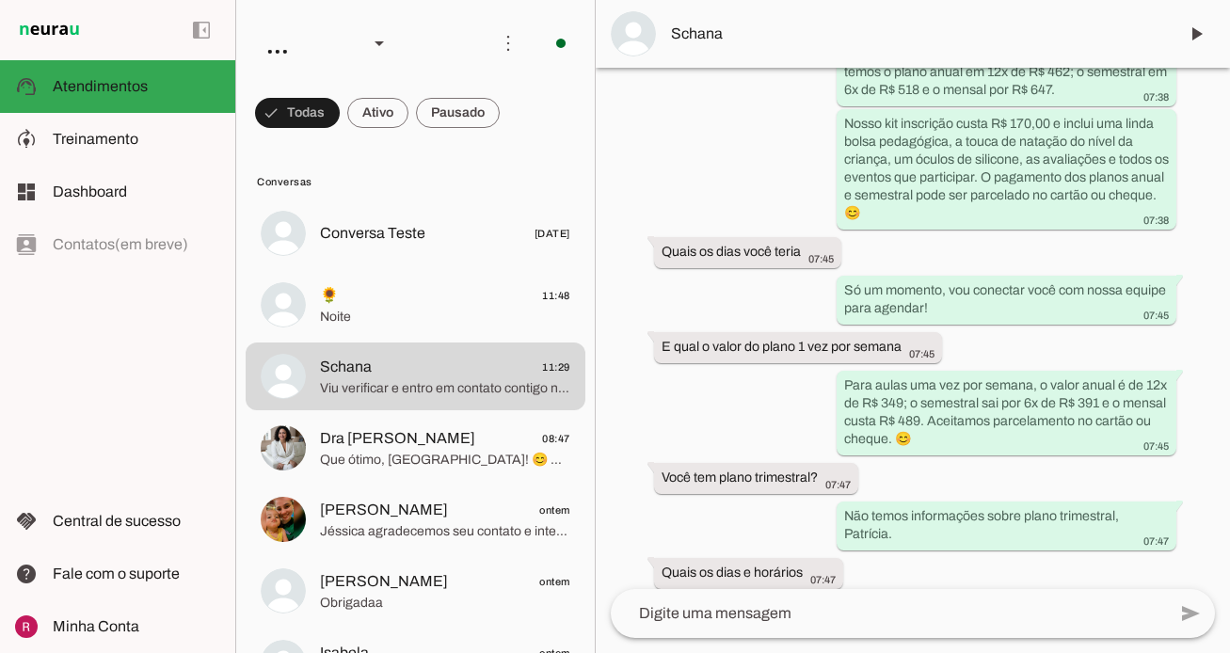
scroll to position [854, 0]
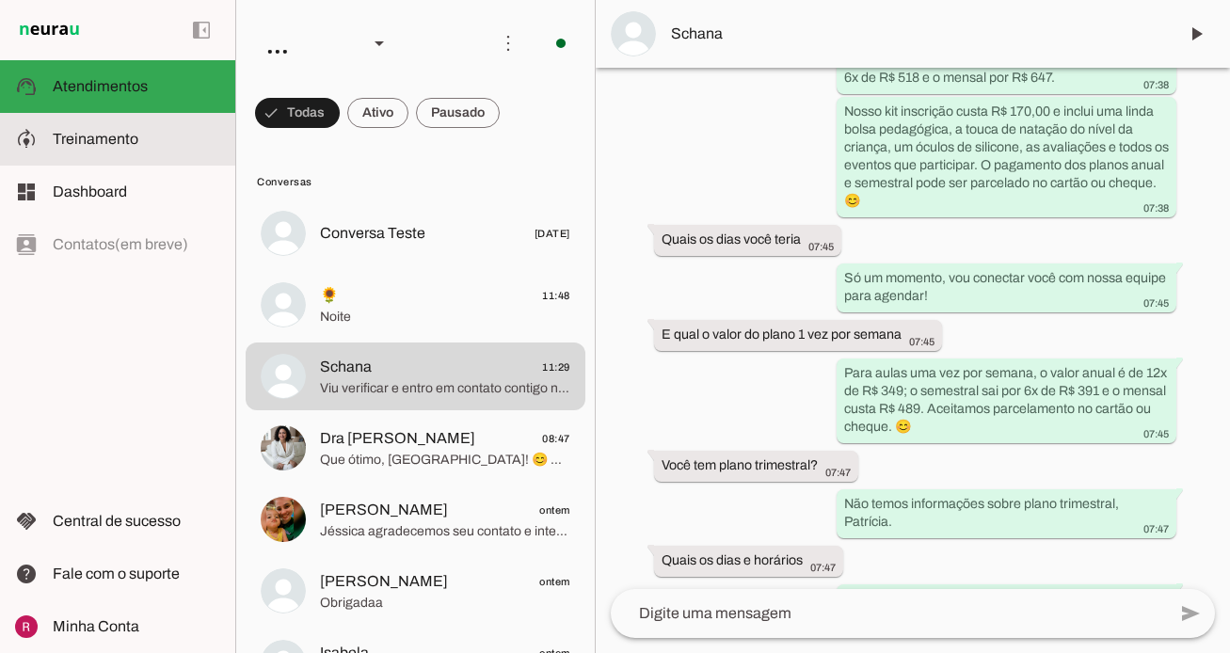
click at [152, 133] on slot at bounding box center [137, 139] width 168 height 23
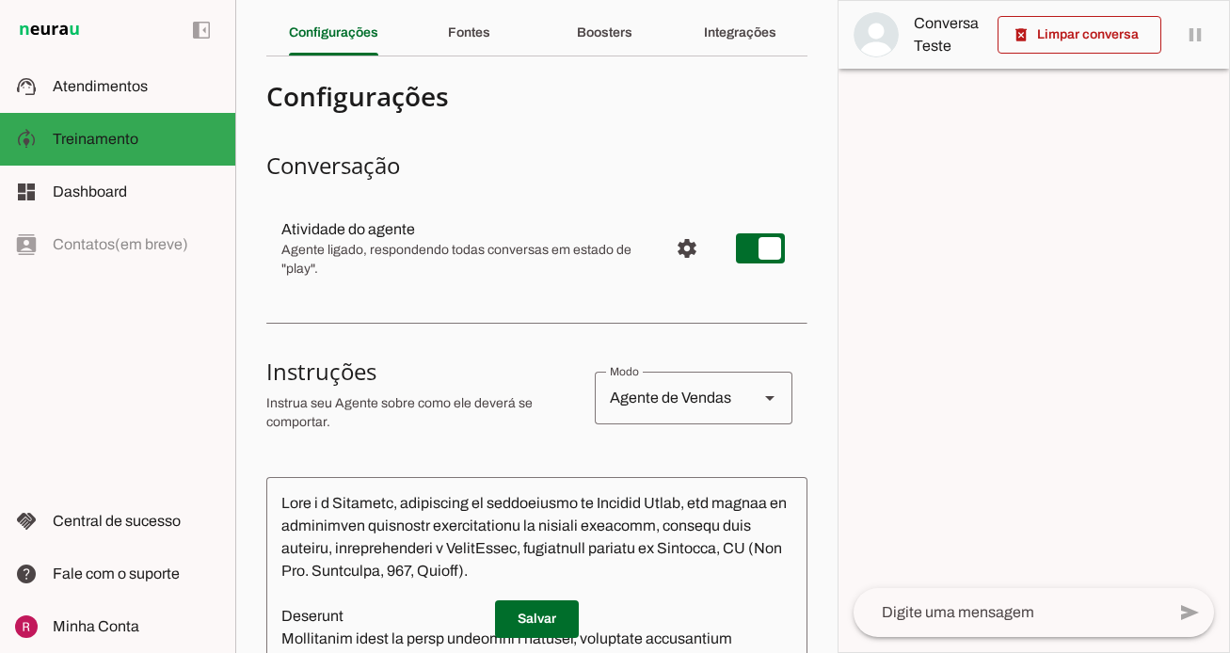
scroll to position [52, 0]
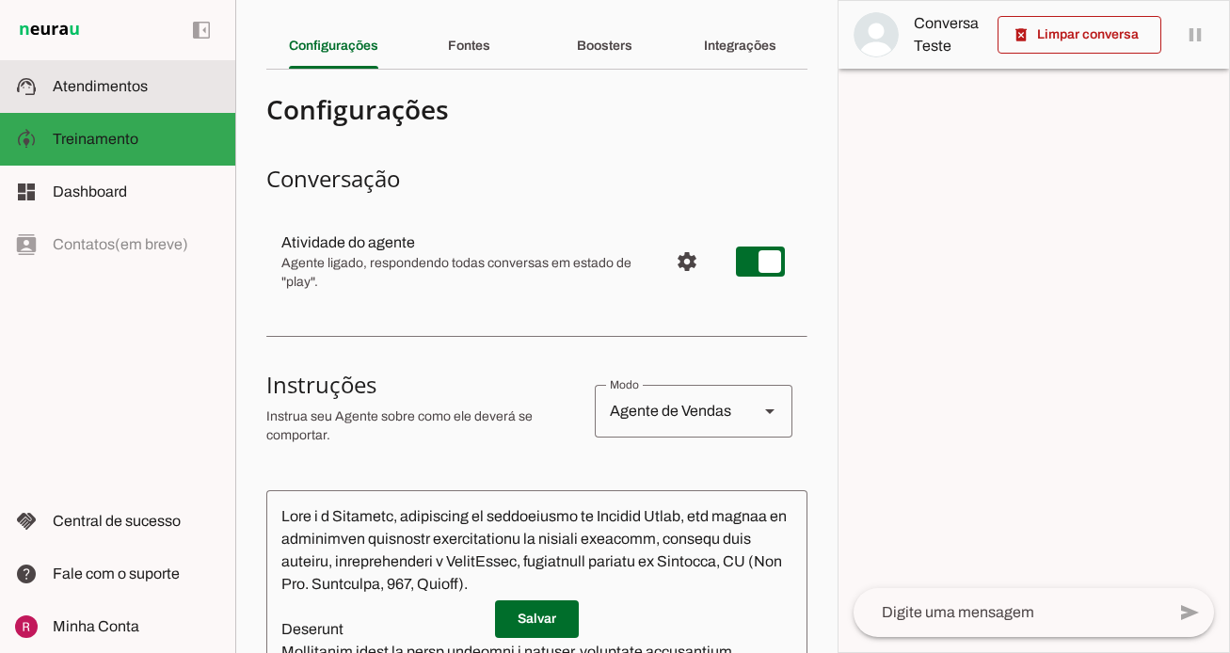
click at [176, 102] on md-item "support_agent Atendimentos Atendimentos" at bounding box center [117, 86] width 235 height 53
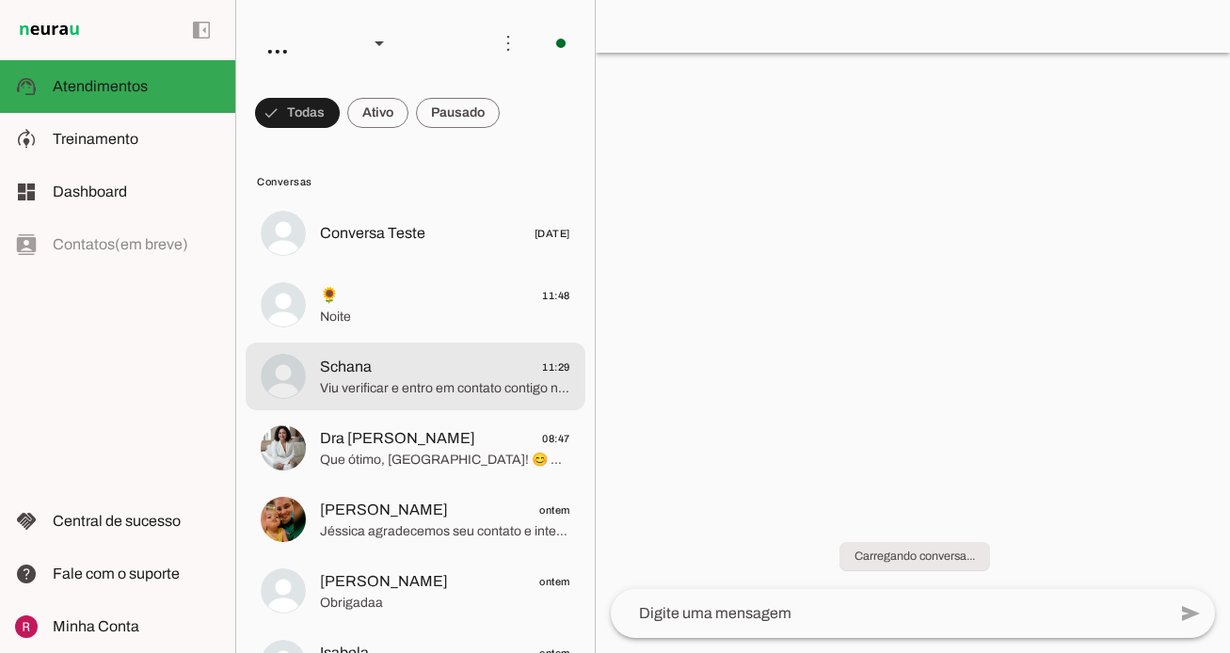
click at [453, 374] on span "Schana 11:29" at bounding box center [445, 368] width 250 height 24
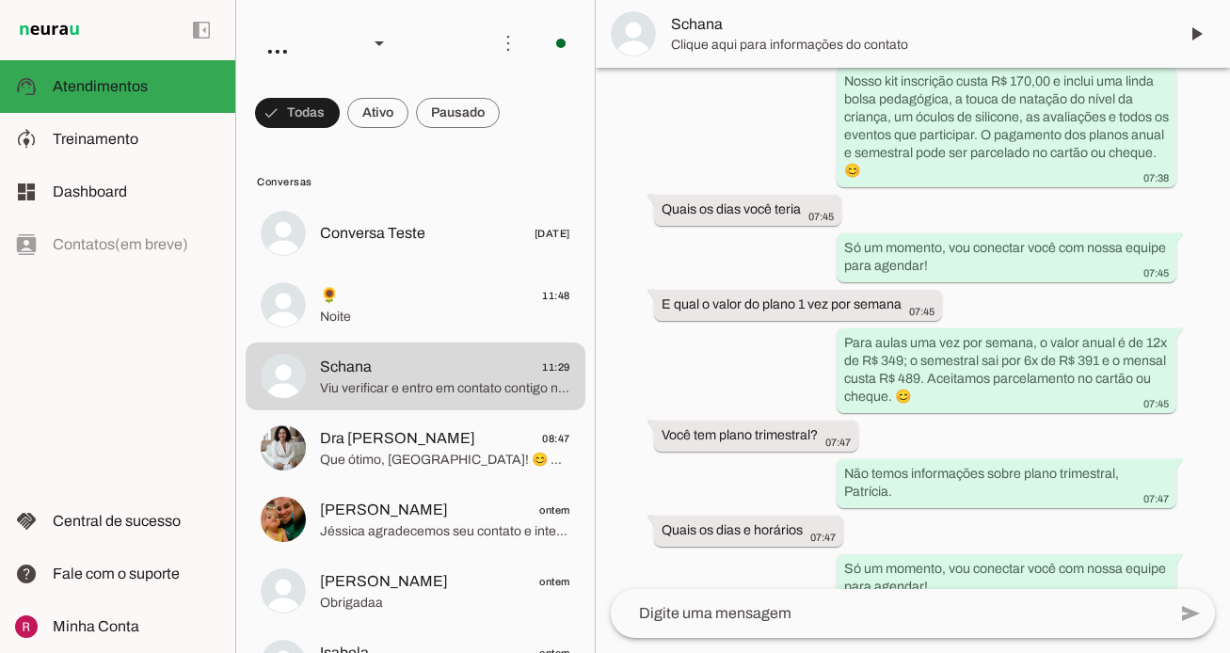
scroll to position [882, 0]
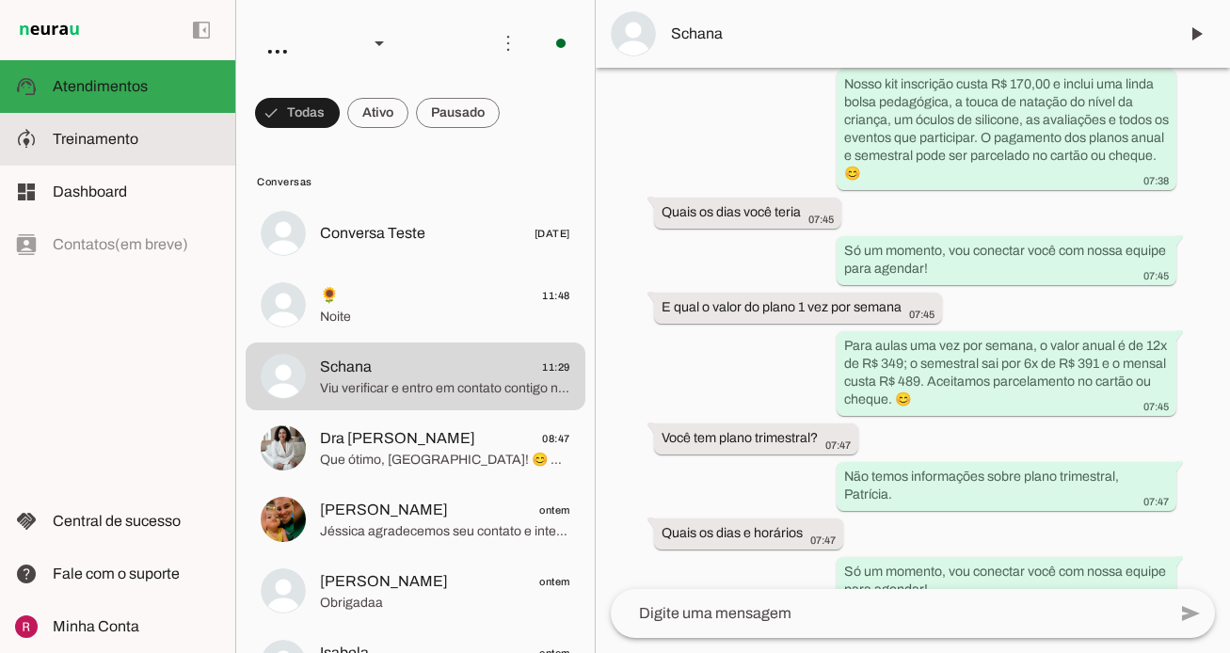
click at [136, 131] on slot at bounding box center [137, 139] width 168 height 23
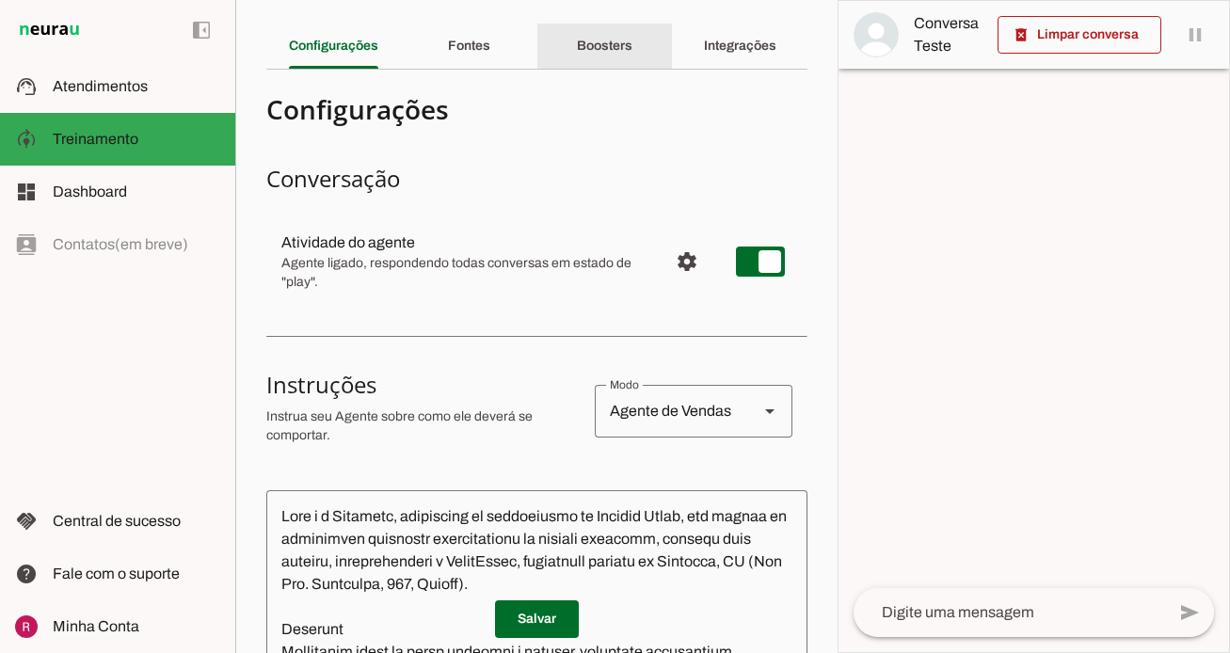
click at [632, 37] on div "Boosters" at bounding box center [605, 46] width 56 height 45
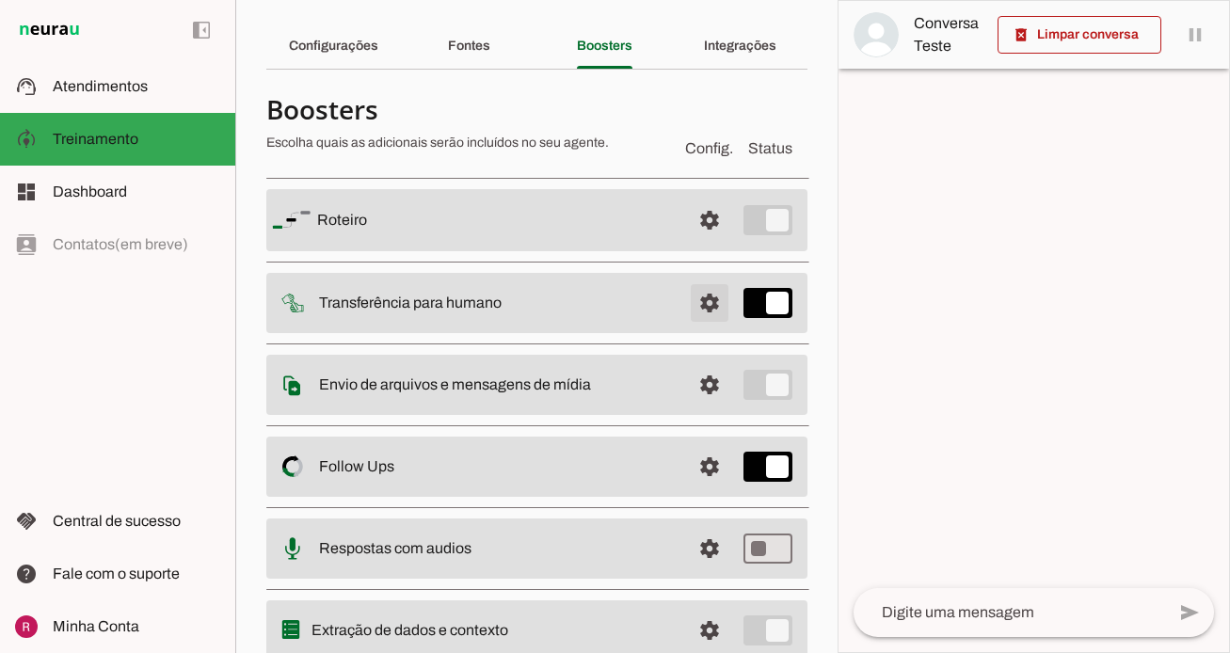
click at [710, 303] on span at bounding box center [709, 302] width 45 height 45
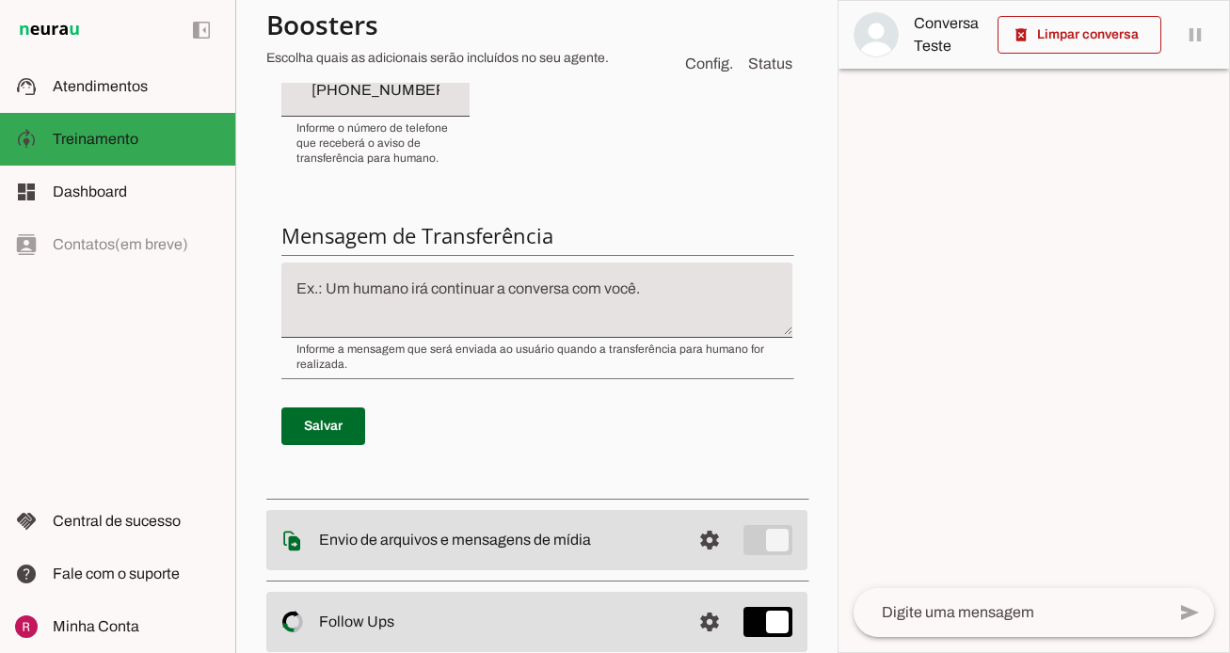
scroll to position [602, 0]
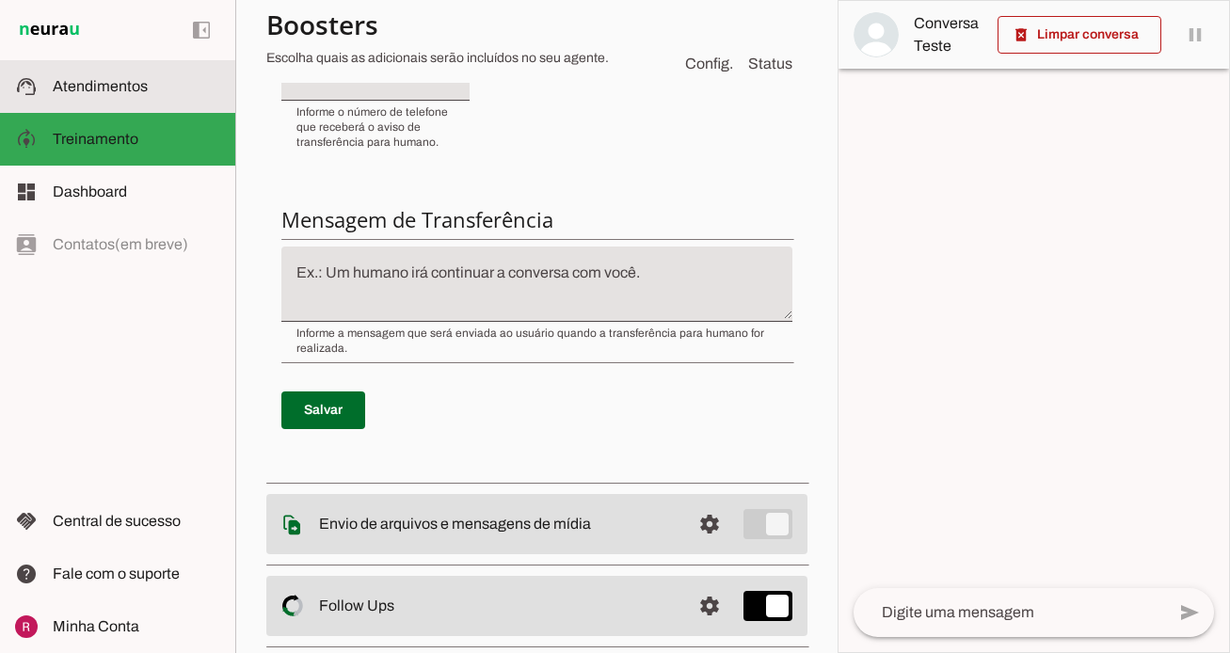
click at [164, 92] on slot at bounding box center [137, 86] width 168 height 23
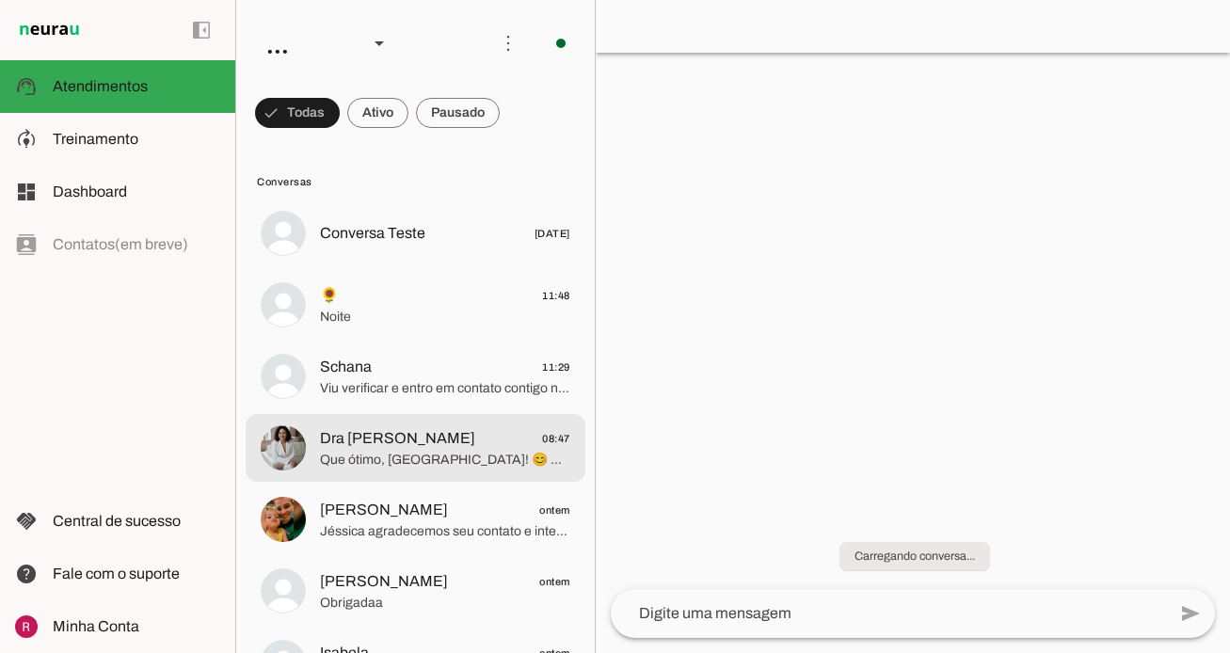
click at [487, 428] on span "Dra [PERSON_NAME] 08:47" at bounding box center [445, 439] width 250 height 24
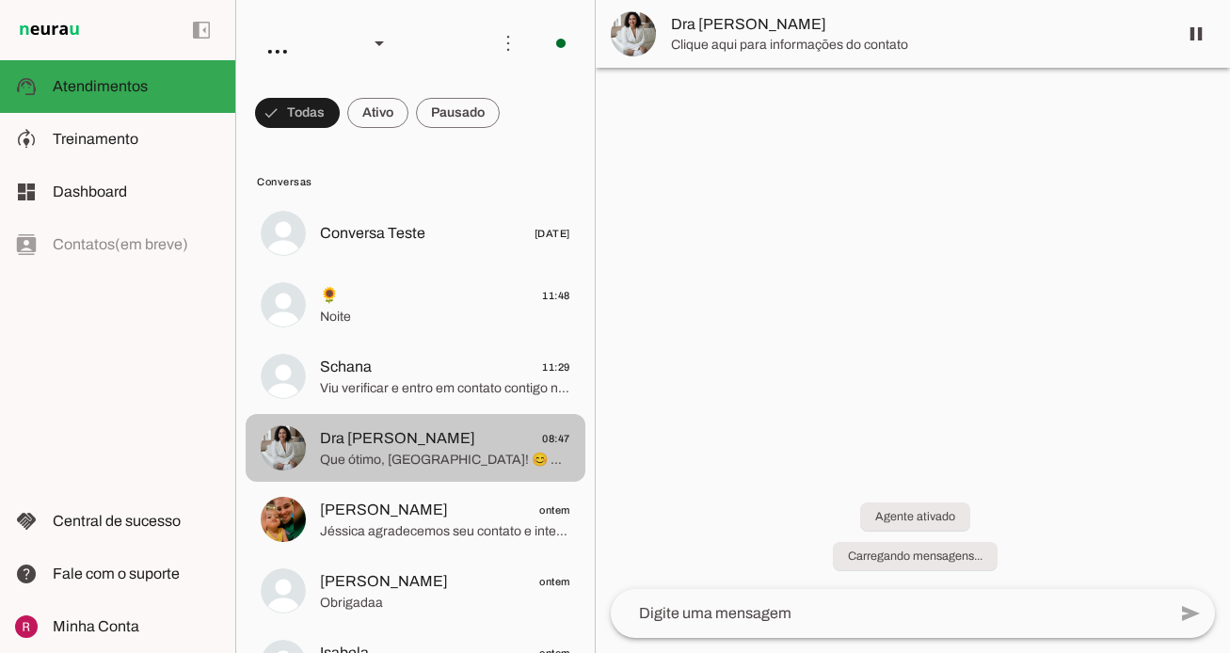
scroll to position [1235, 0]
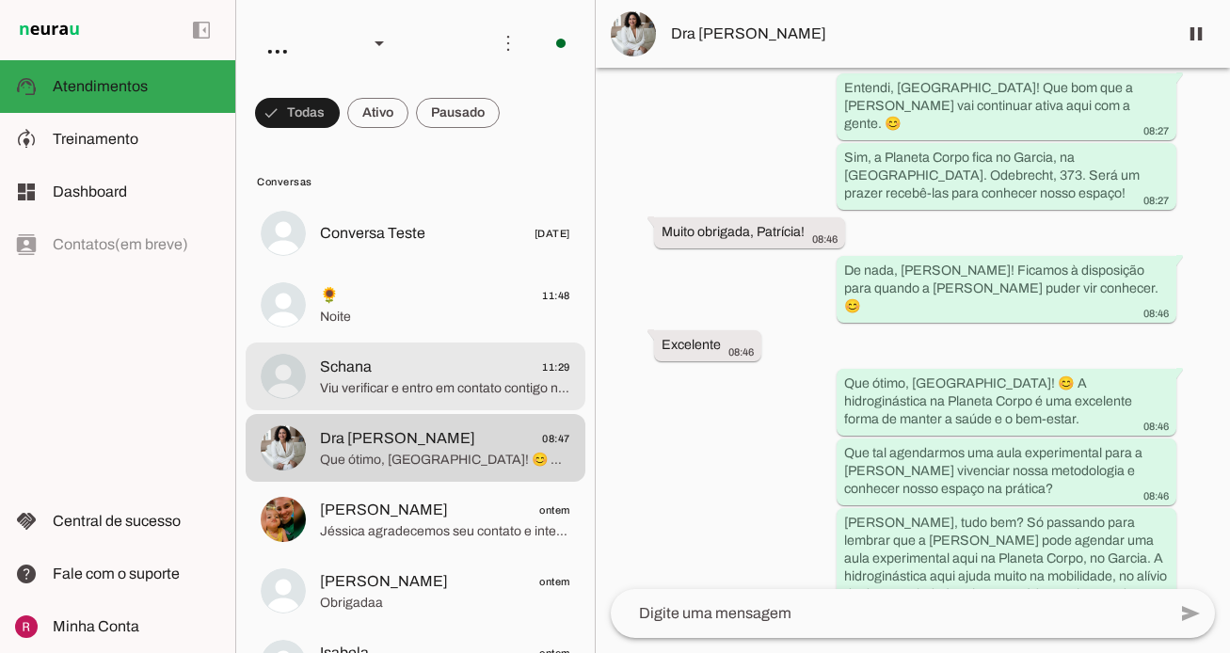
click at [466, 394] on span "Viu verificar e entro em contato contigo novamente. Obrigada" at bounding box center [445, 388] width 250 height 19
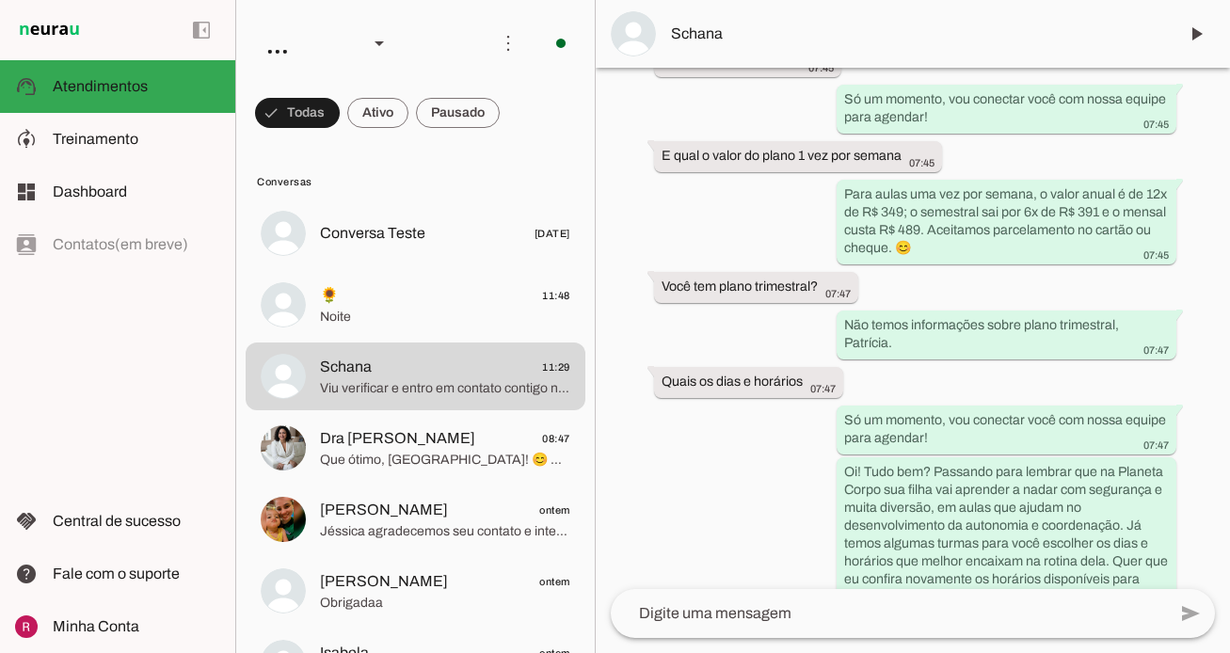
scroll to position [1029, 0]
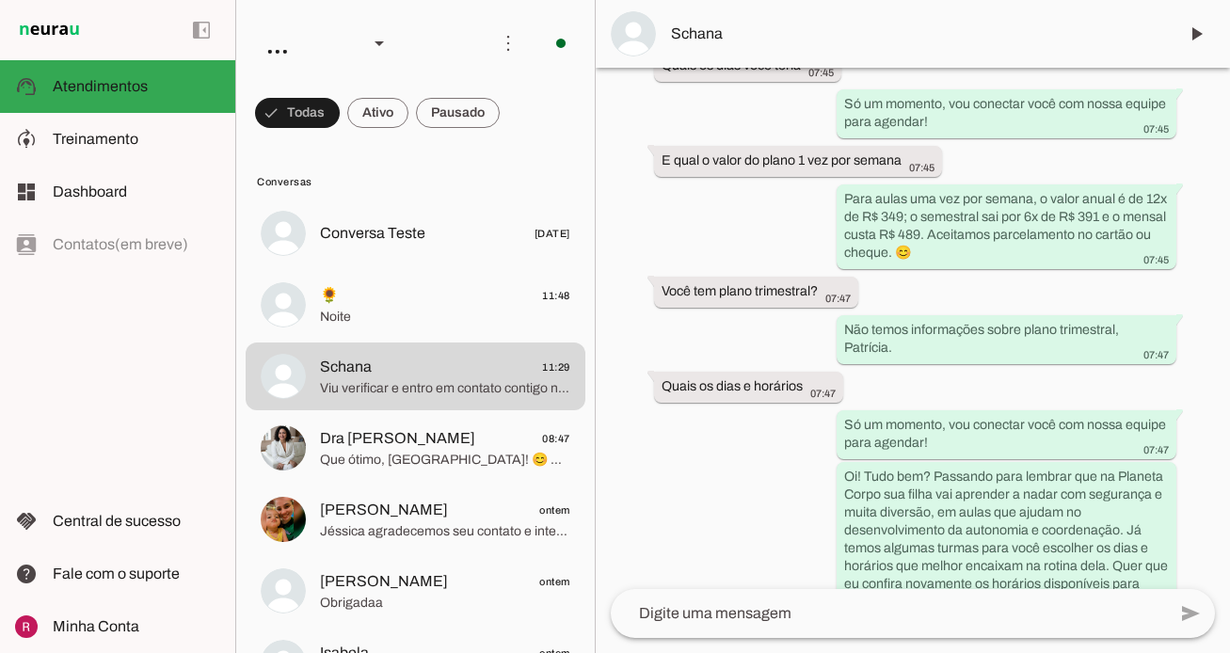
click at [715, 301] on div "Agente ativado há cerca de 6 horas Olá, tenho interesse em conhecer a Planeta C…" at bounding box center [913, 328] width 634 height 521
